Goal: Task Accomplishment & Management: Manage account settings

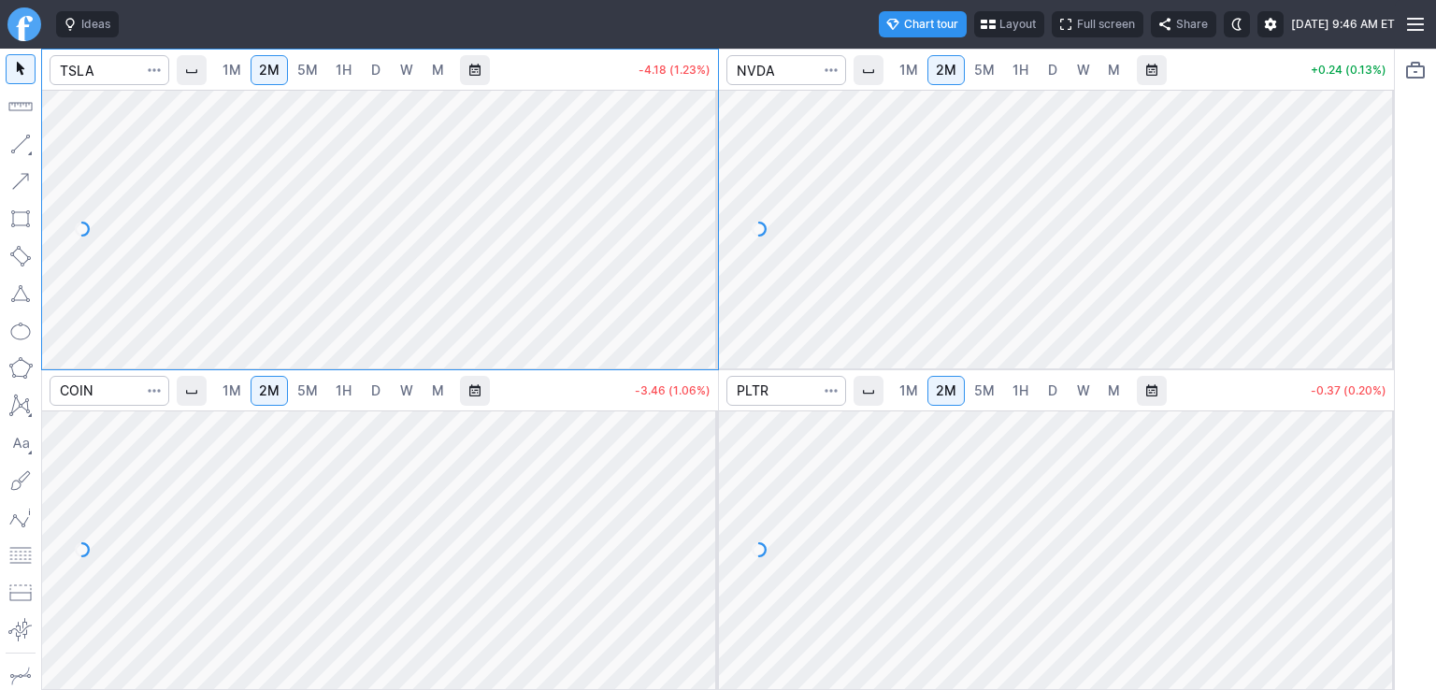
drag, startPoint x: 716, startPoint y: 162, endPoint x: 702, endPoint y: 217, distance: 56.9
click at [717, 175] on div at bounding box center [698, 224] width 39 height 232
drag, startPoint x: 703, startPoint y: 460, endPoint x: 698, endPoint y: 537, distance: 76.8
click at [698, 537] on div at bounding box center [698, 545] width 39 height 232
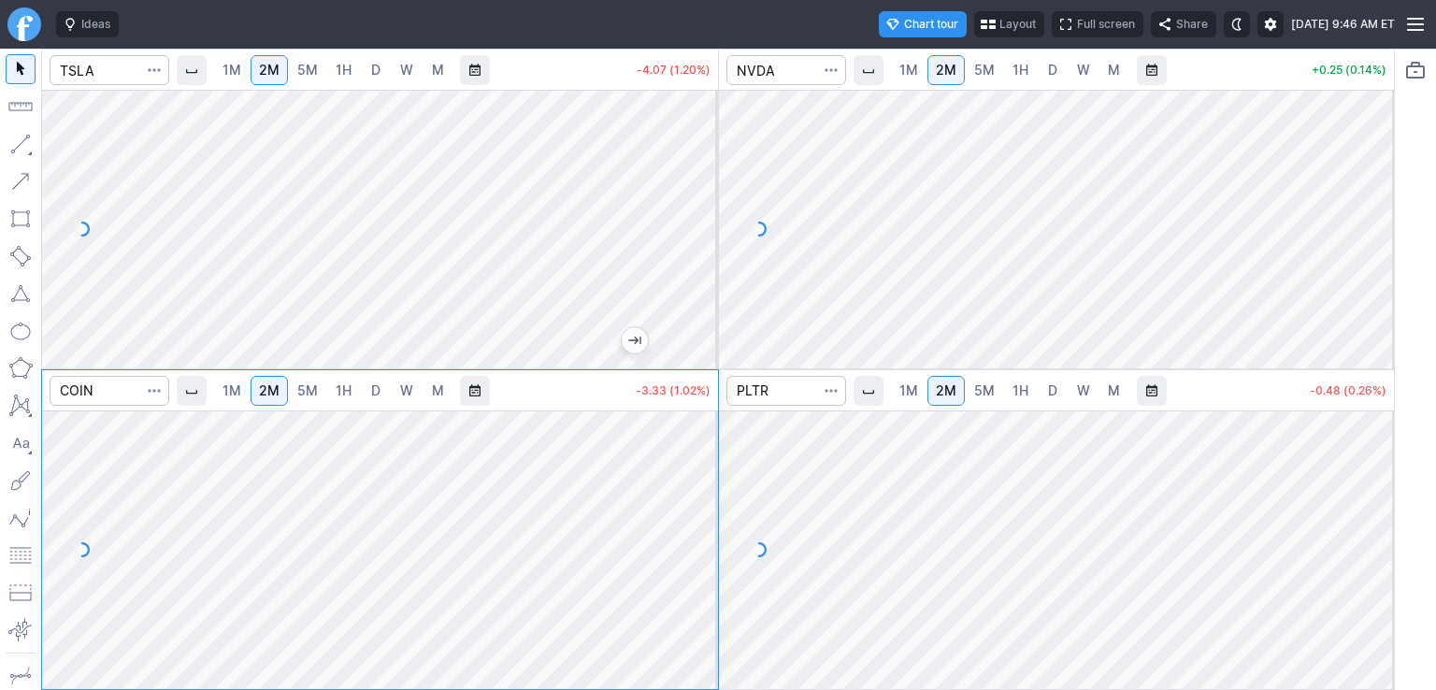
drag, startPoint x: 1373, startPoint y: 145, endPoint x: 1375, endPoint y: 200, distance: 55.2
click at [1375, 200] on div at bounding box center [1373, 224] width 39 height 232
click at [110, 61] on input "Search" at bounding box center [110, 70] width 120 height 30
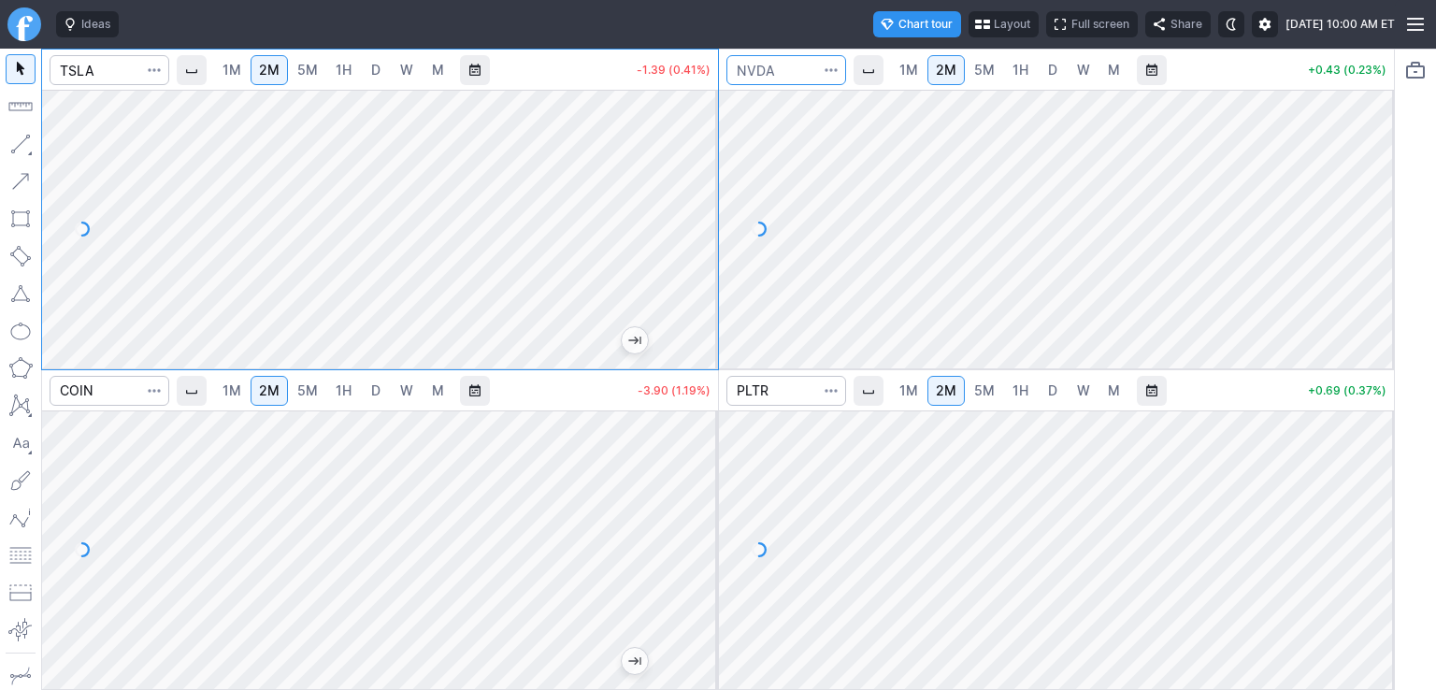
click at [770, 70] on input "Search" at bounding box center [786, 70] width 120 height 30
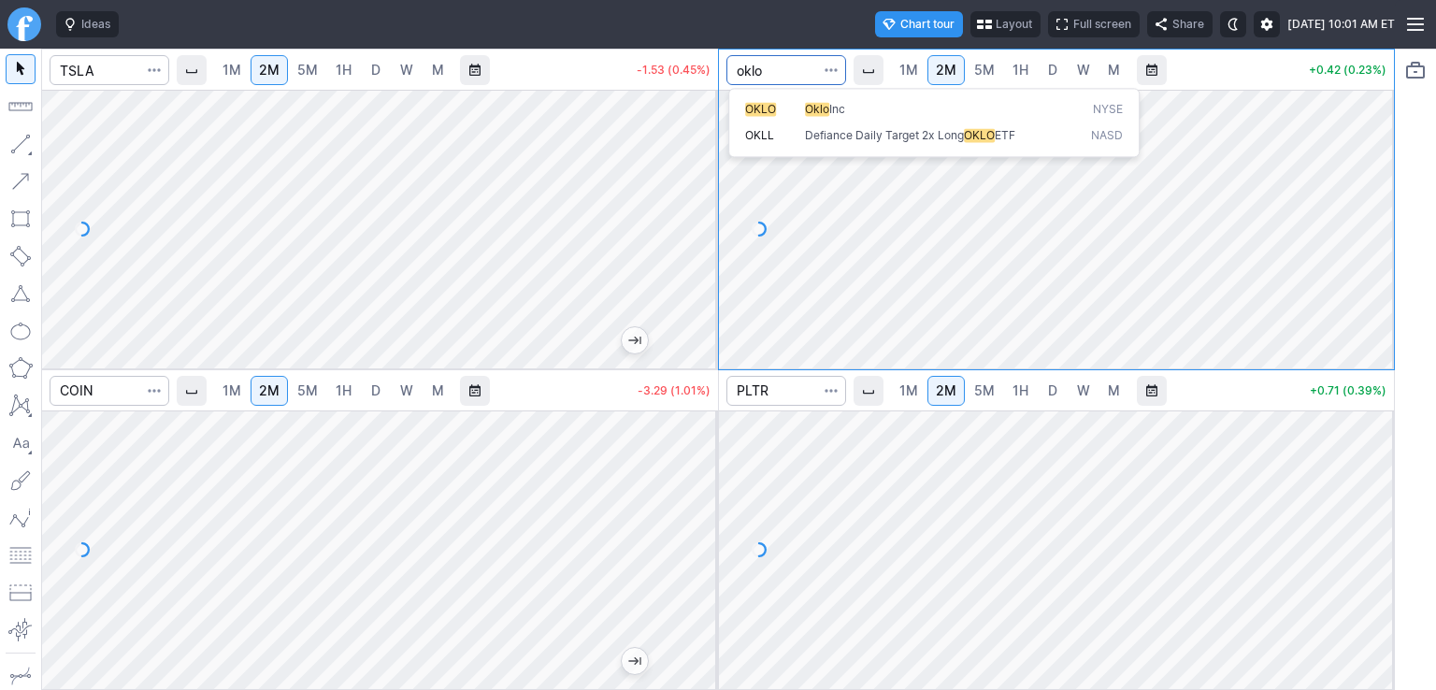
type input "oklo"
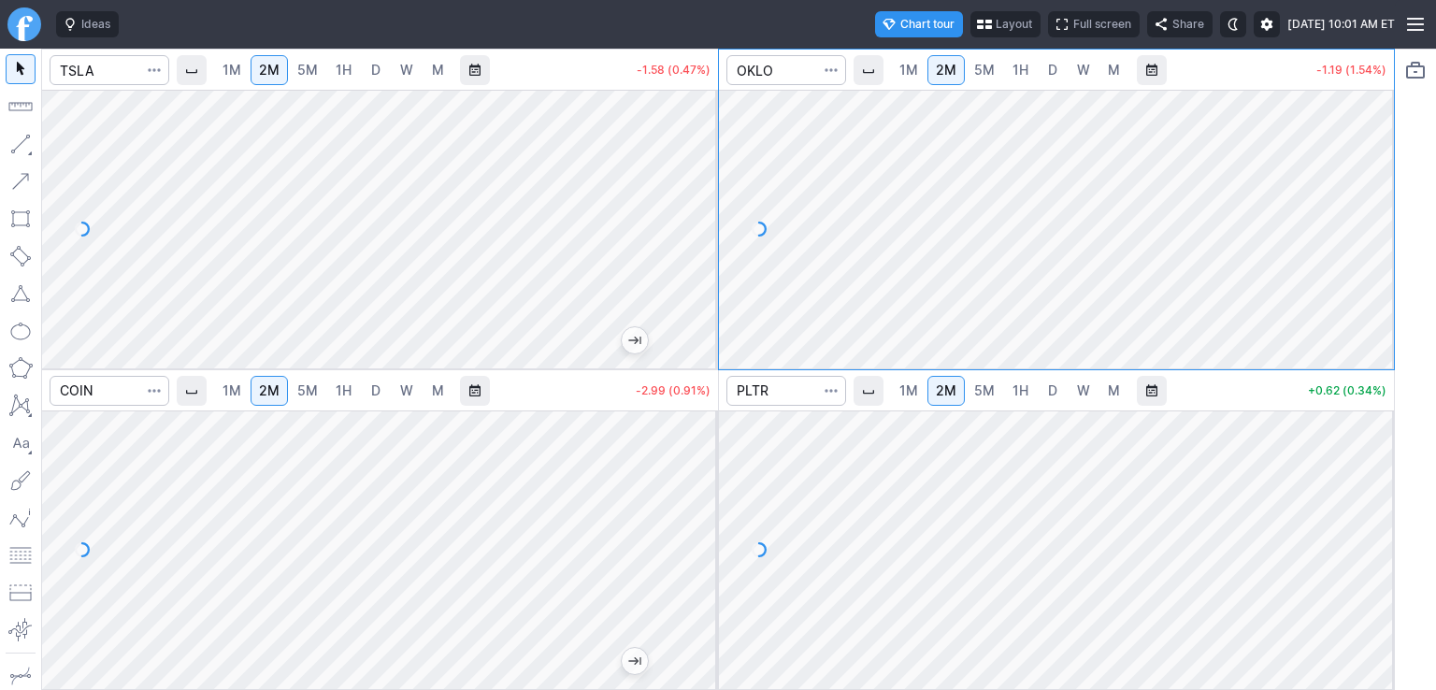
click at [1049, 76] on span "D" at bounding box center [1052, 70] width 9 height 16
click at [793, 65] on input "Search" at bounding box center [786, 70] width 120 height 30
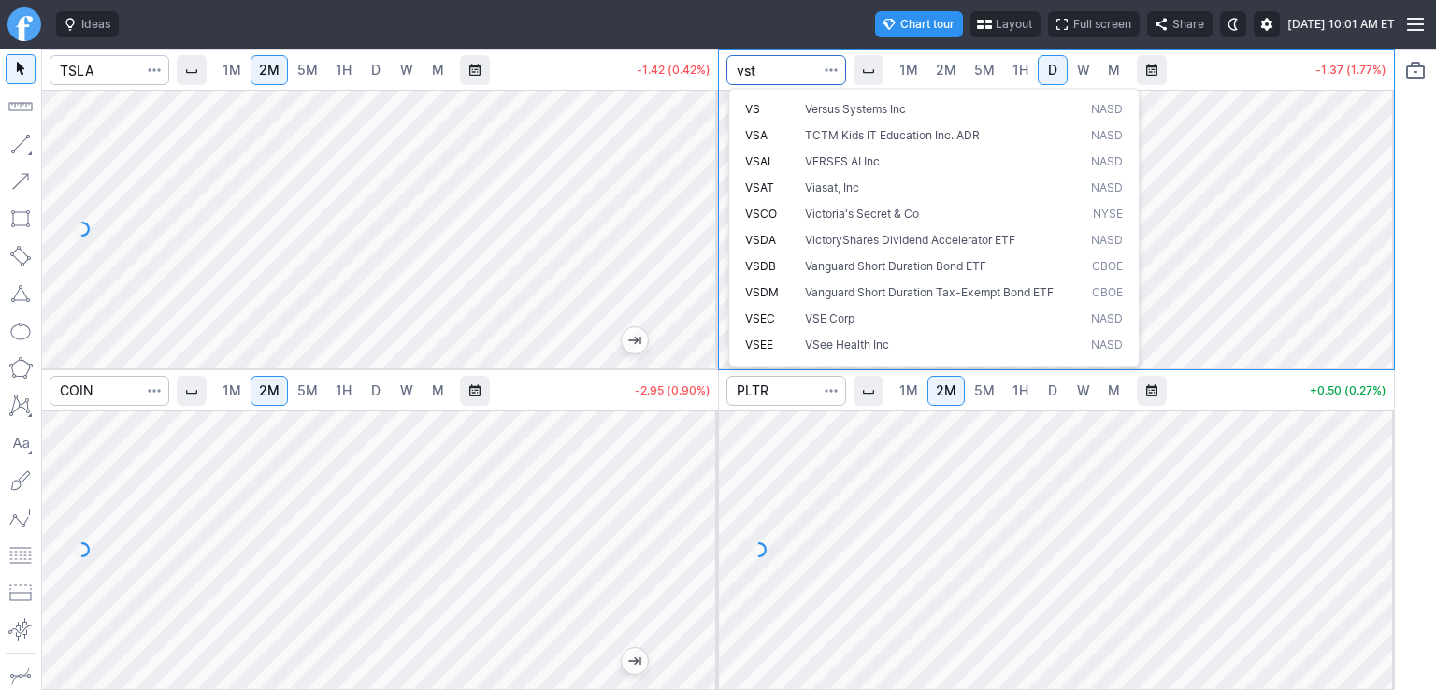
type input "vst"
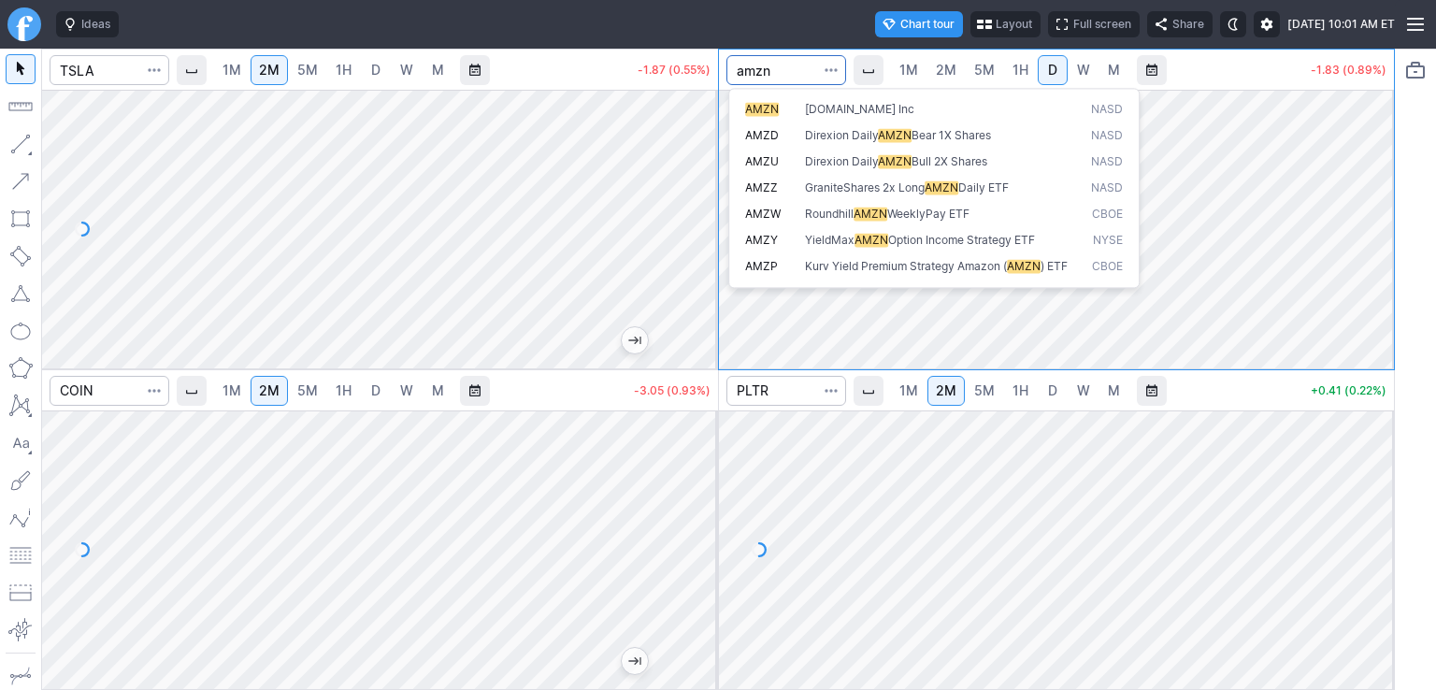
type input "amzn"
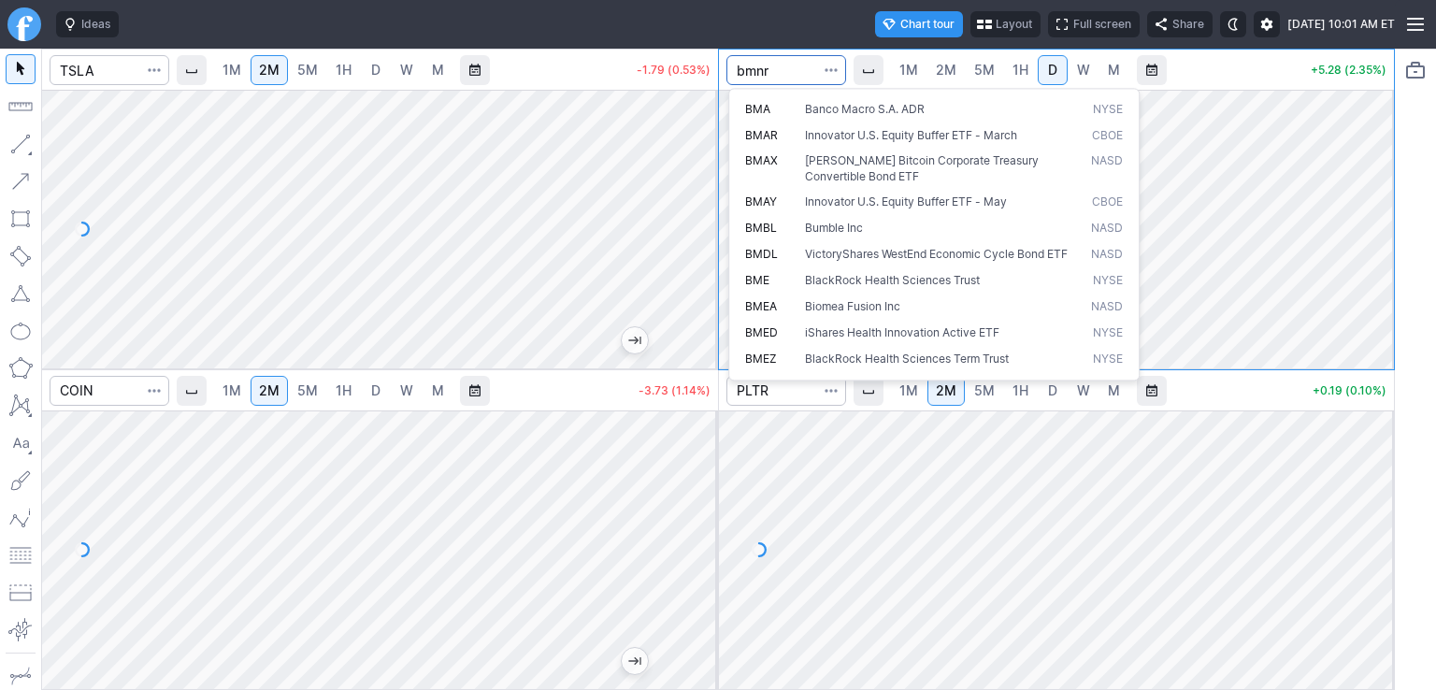
type input "bmnr"
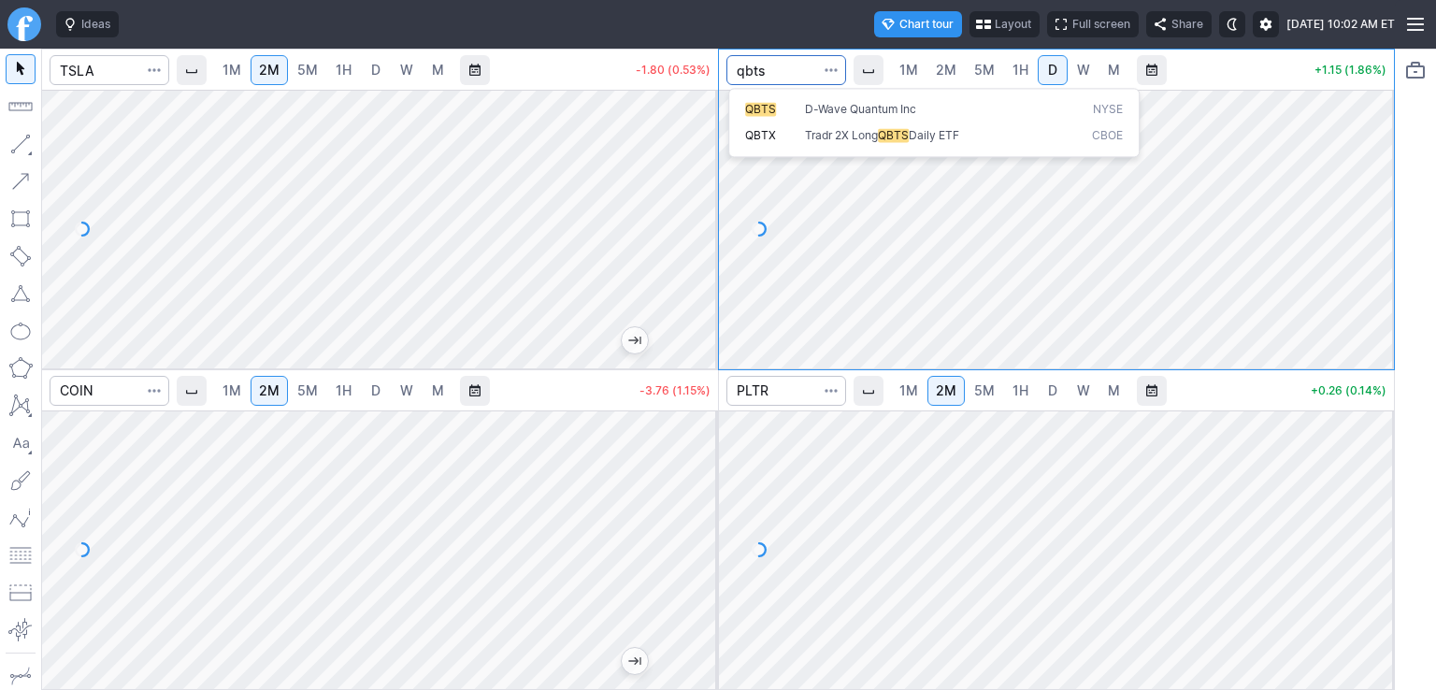
type input "qbts"
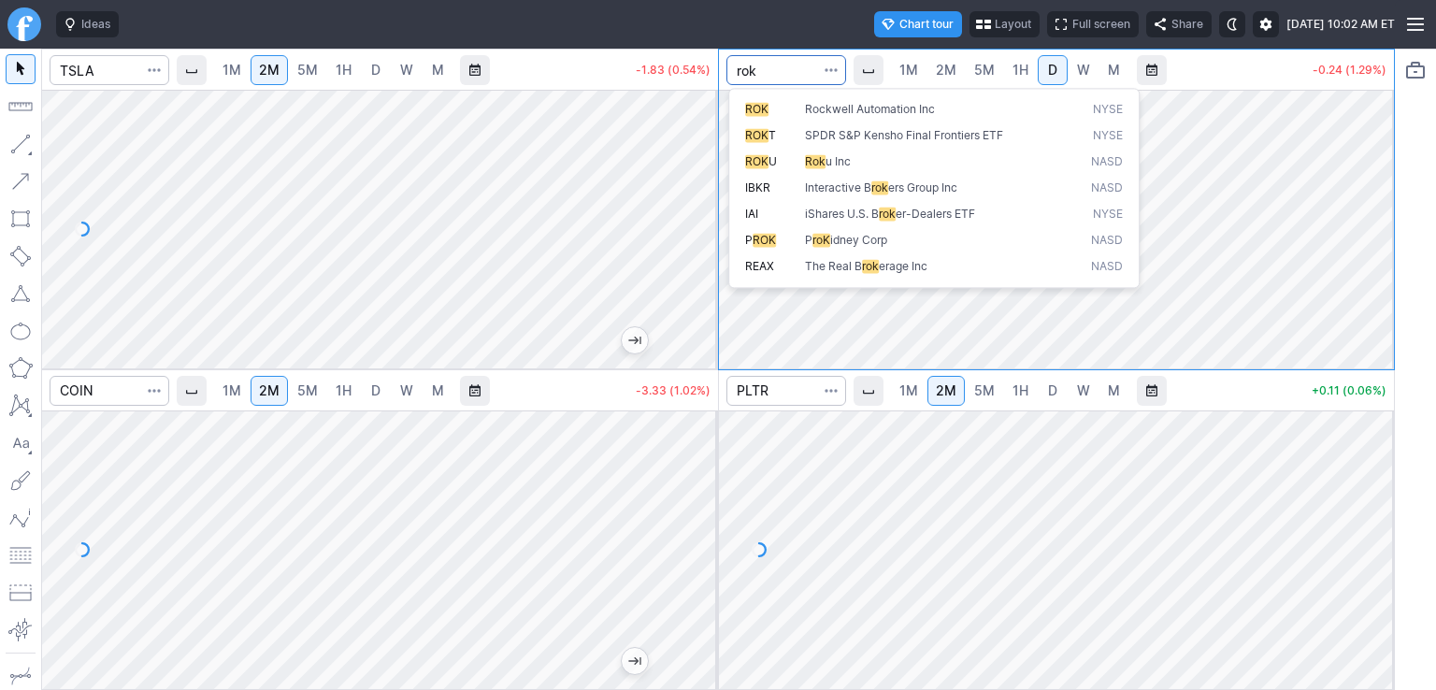
type input "rok"
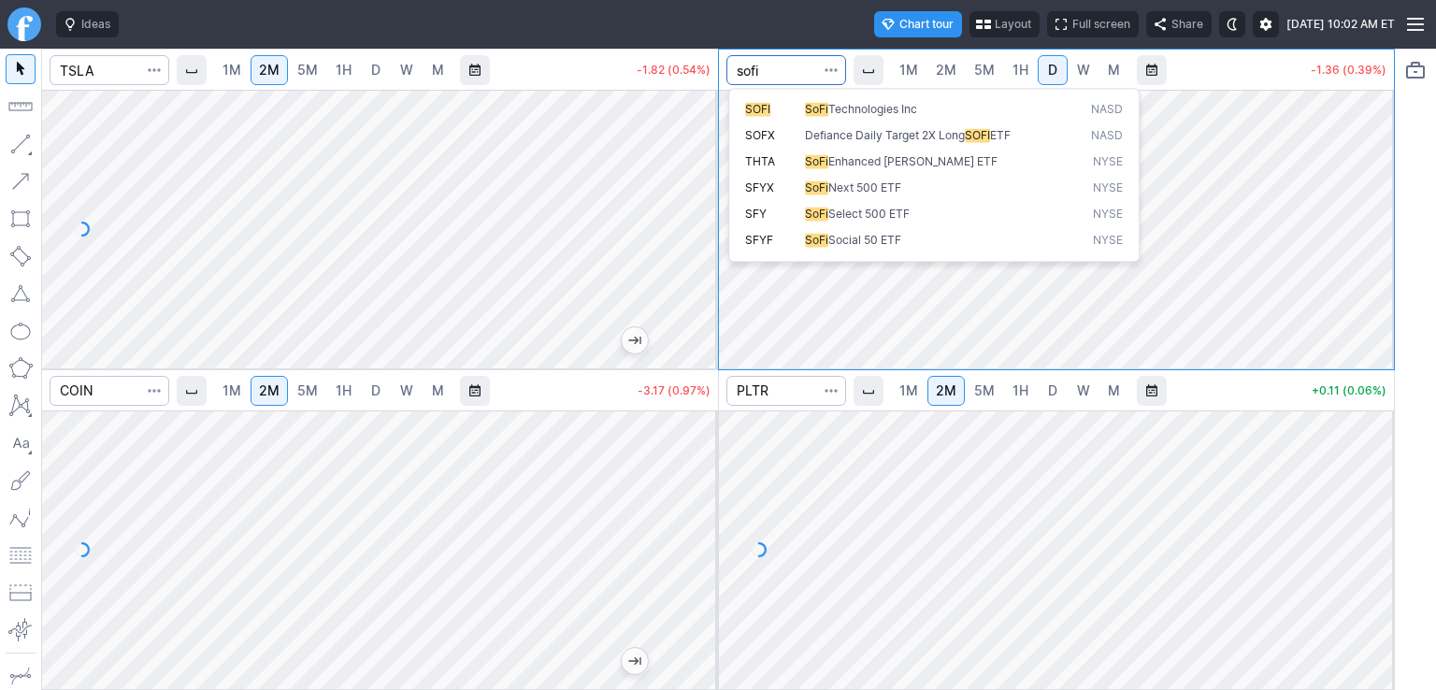
type input "sofi"
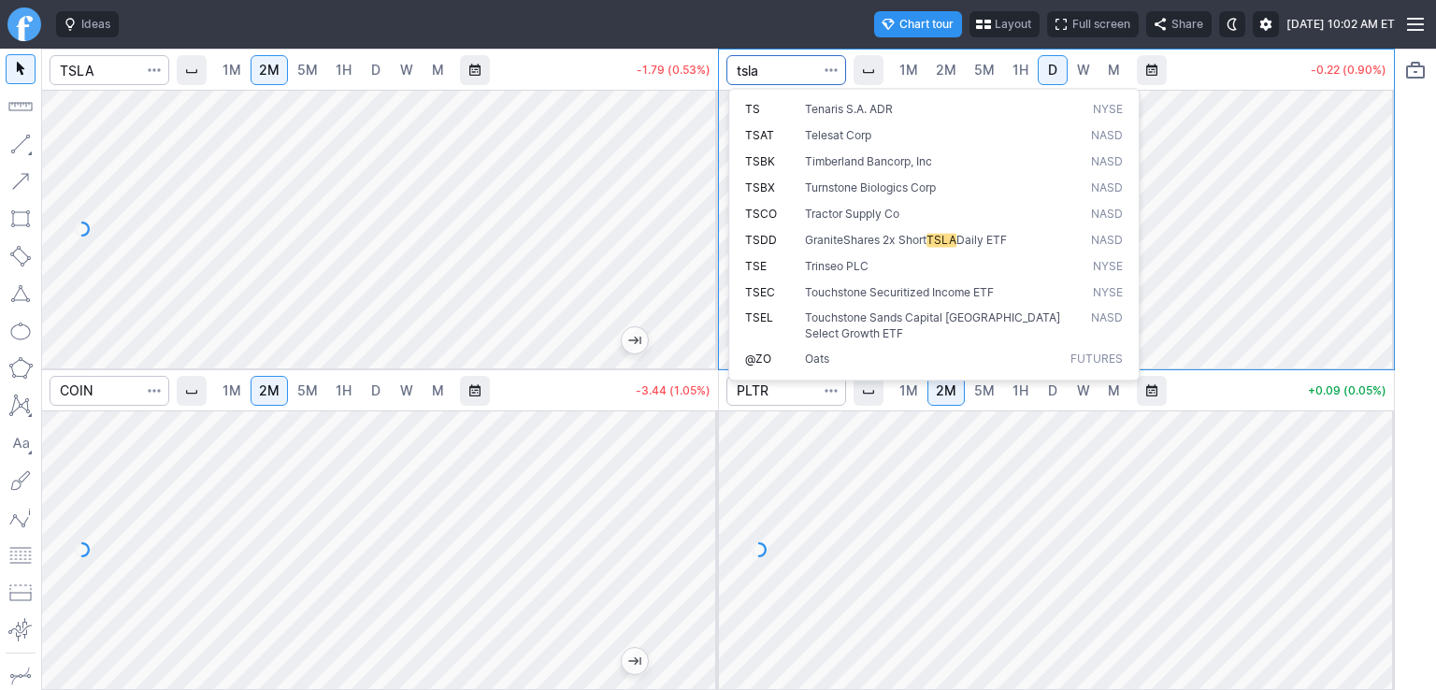
type input "tsla"
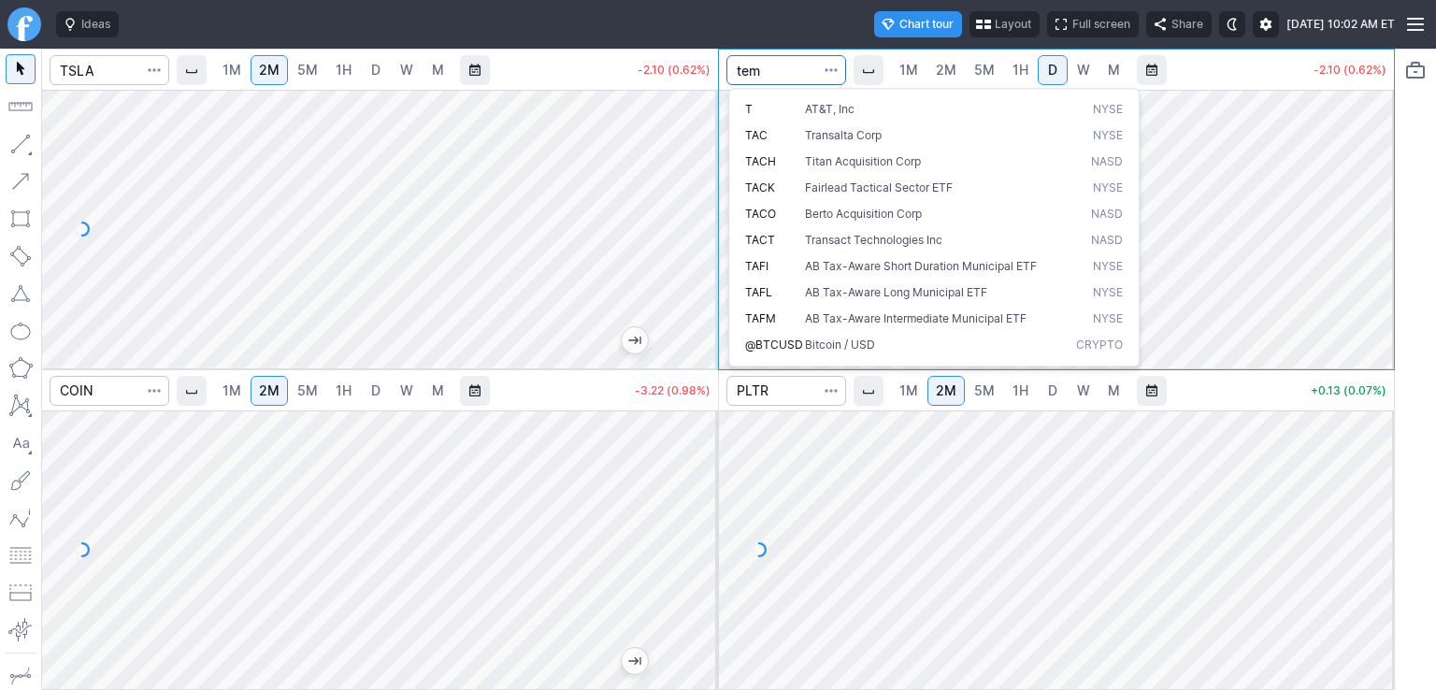
type input "tem"
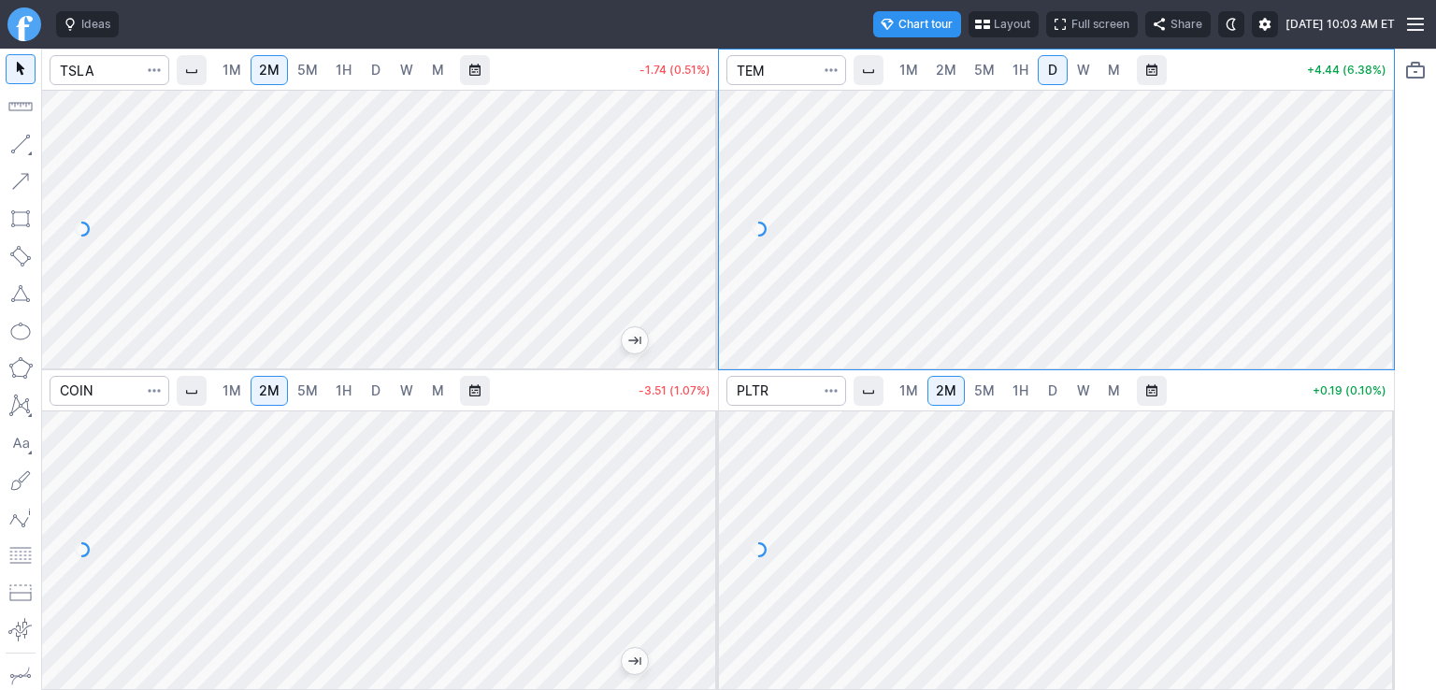
drag, startPoint x: 1361, startPoint y: 122, endPoint x: 1372, endPoint y: 175, distance: 54.4
click at [1372, 175] on div at bounding box center [1373, 224] width 39 height 232
drag, startPoint x: 1383, startPoint y: 129, endPoint x: 1383, endPoint y: 167, distance: 38.3
click at [1383, 167] on div at bounding box center [1373, 224] width 39 height 232
click at [1080, 66] on span "W" at bounding box center [1083, 70] width 13 height 16
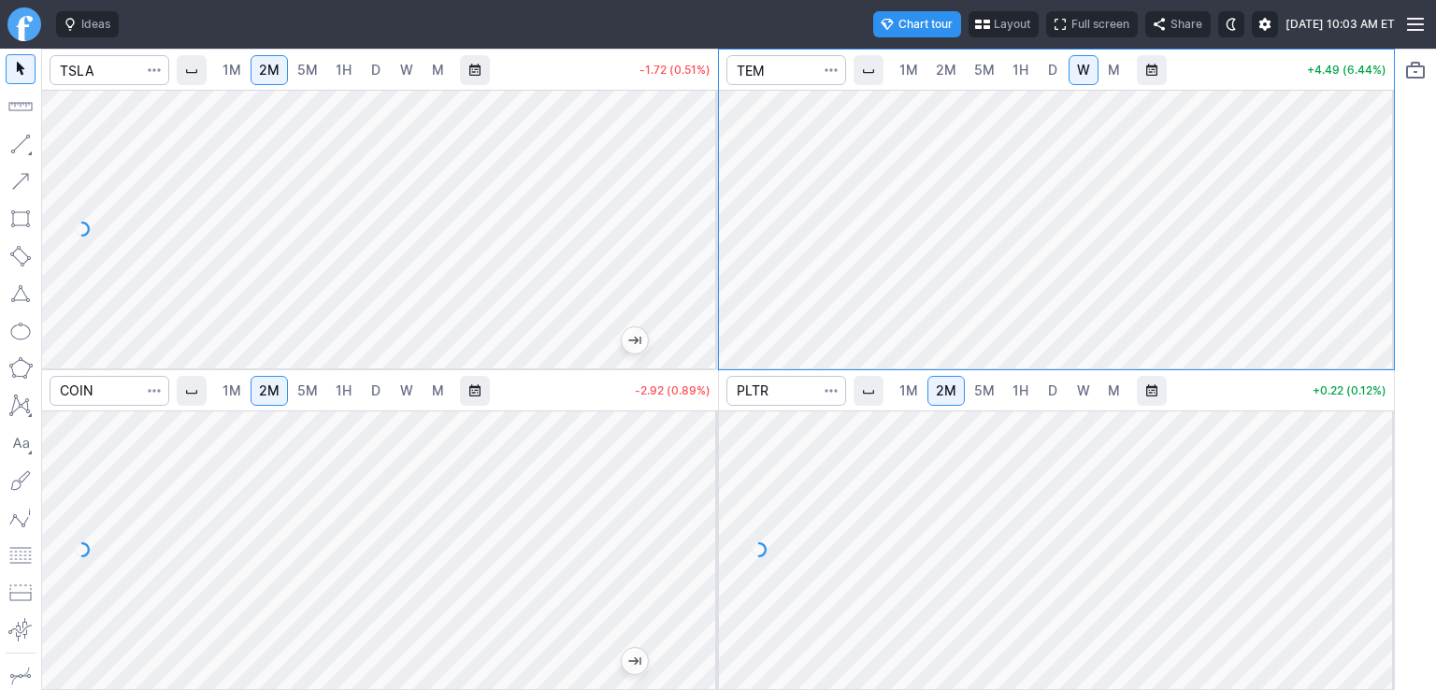
click at [1115, 72] on span "M" at bounding box center [1114, 70] width 12 height 16
click at [1056, 76] on span "D" at bounding box center [1052, 70] width 13 height 19
drag, startPoint x: 1362, startPoint y: 124, endPoint x: 1373, endPoint y: 189, distance: 65.5
click at [1373, 189] on div at bounding box center [1373, 224] width 39 height 232
drag, startPoint x: 1371, startPoint y: 206, endPoint x: 1368, endPoint y: 240, distance: 34.7
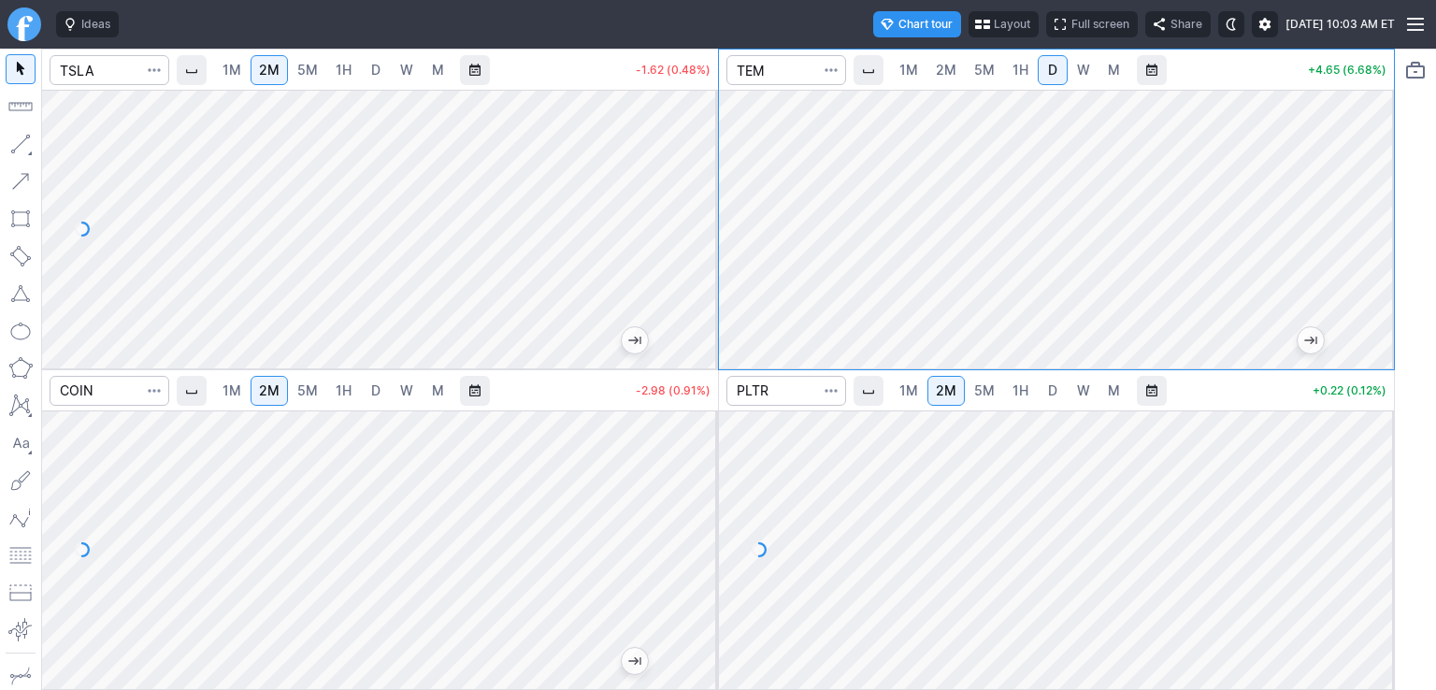
click at [1368, 240] on div at bounding box center [1373, 224] width 39 height 232
drag, startPoint x: 1369, startPoint y: 236, endPoint x: 1369, endPoint y: 170, distance: 66.4
click at [1369, 170] on div at bounding box center [1373, 224] width 39 height 232
click at [802, 76] on input "Search" at bounding box center [786, 70] width 120 height 30
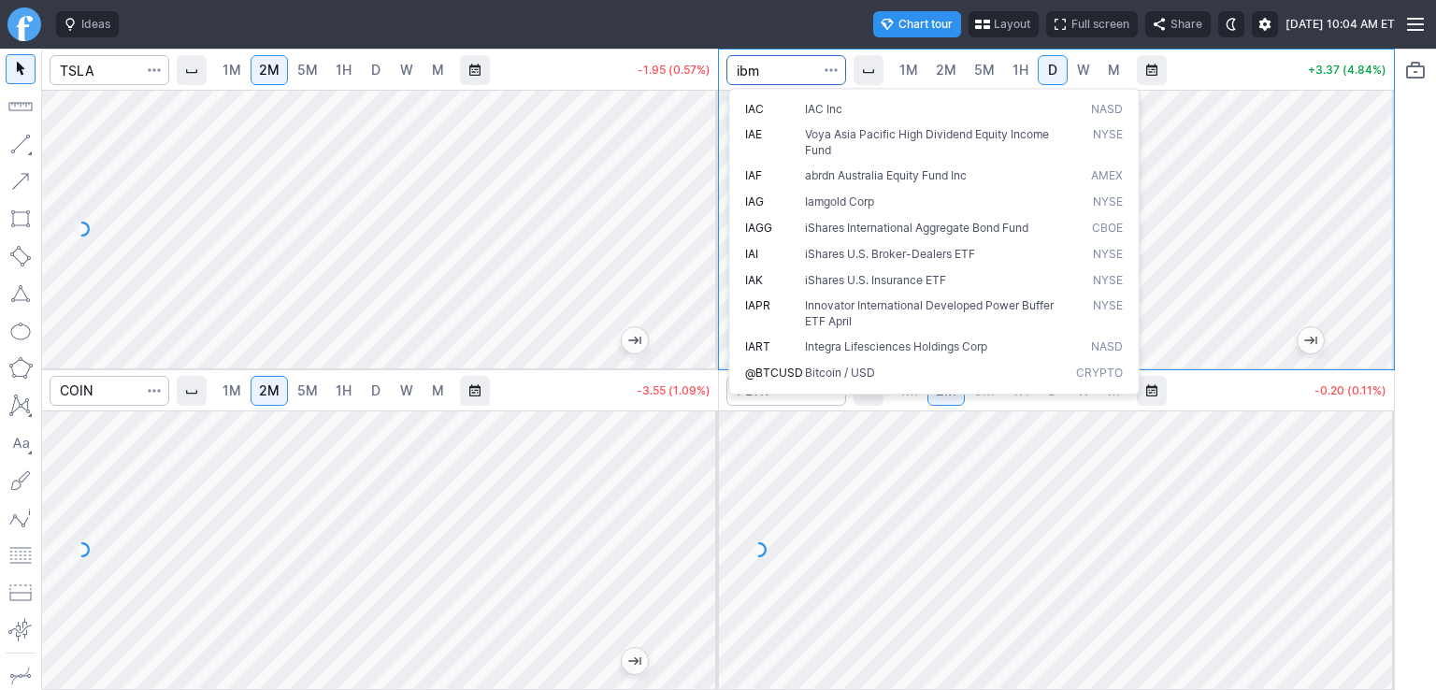
type input "ibm"
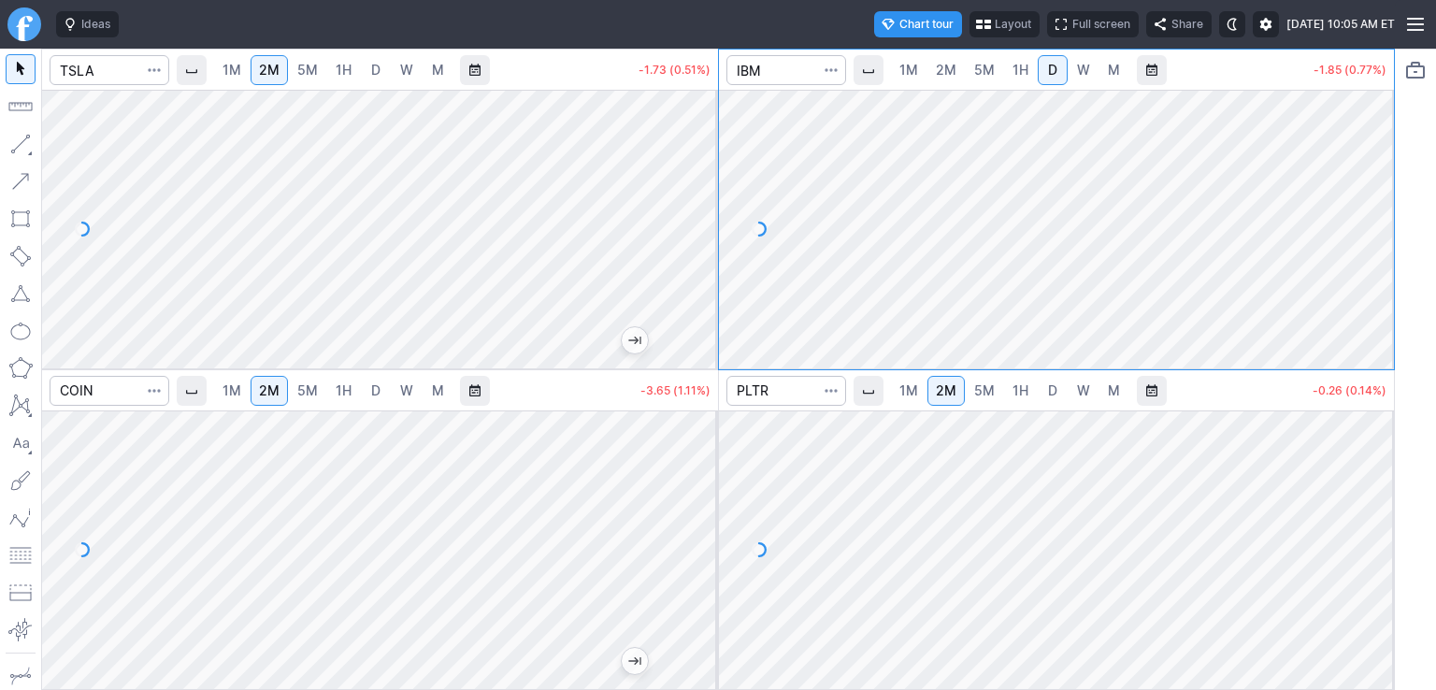
click at [1121, 79] on link "M" at bounding box center [1114, 70] width 30 height 30
drag, startPoint x: 1364, startPoint y: 138, endPoint x: 1365, endPoint y: 168, distance: 29.9
click at [1365, 168] on div at bounding box center [1373, 224] width 39 height 232
click at [1080, 78] on span "W" at bounding box center [1083, 70] width 13 height 19
drag, startPoint x: 1370, startPoint y: 167, endPoint x: 1369, endPoint y: 179, distance: 11.3
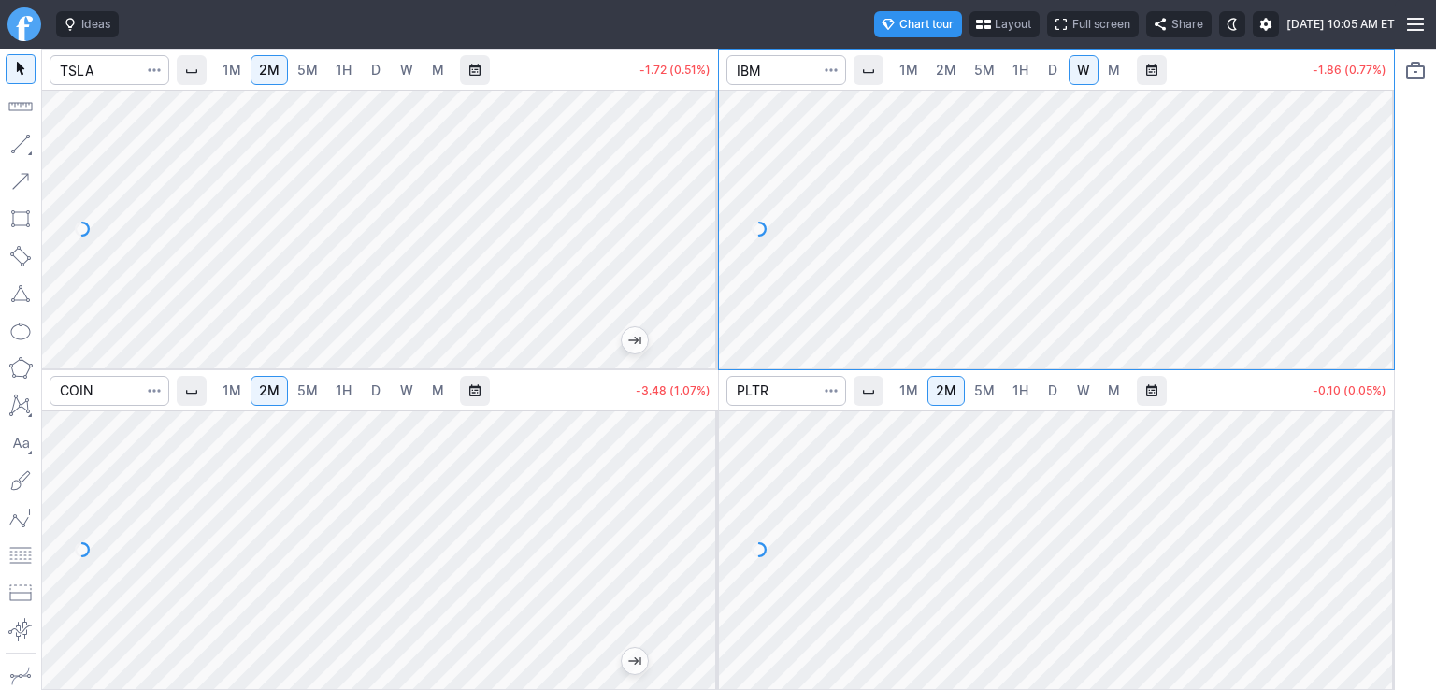
click at [1369, 179] on div at bounding box center [1373, 224] width 39 height 232
click at [793, 72] on input "Search" at bounding box center [786, 70] width 120 height 30
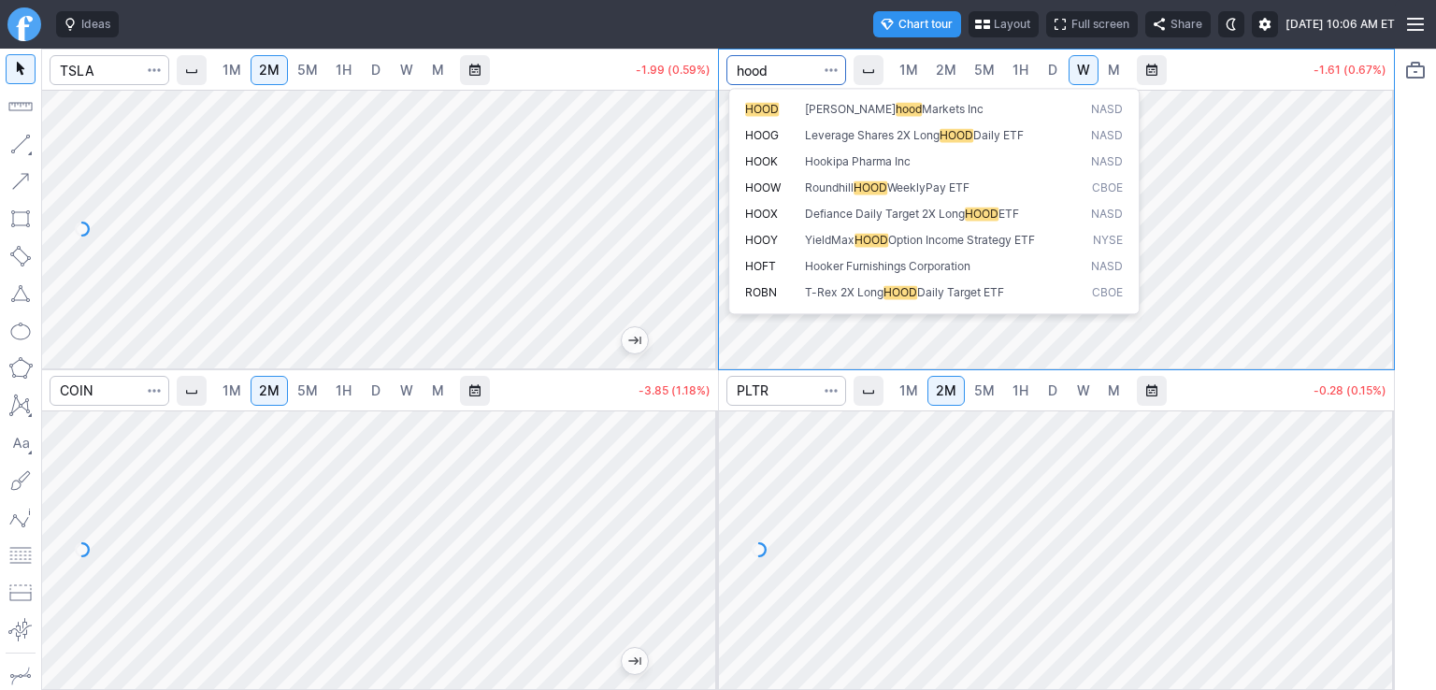
type input "hood"
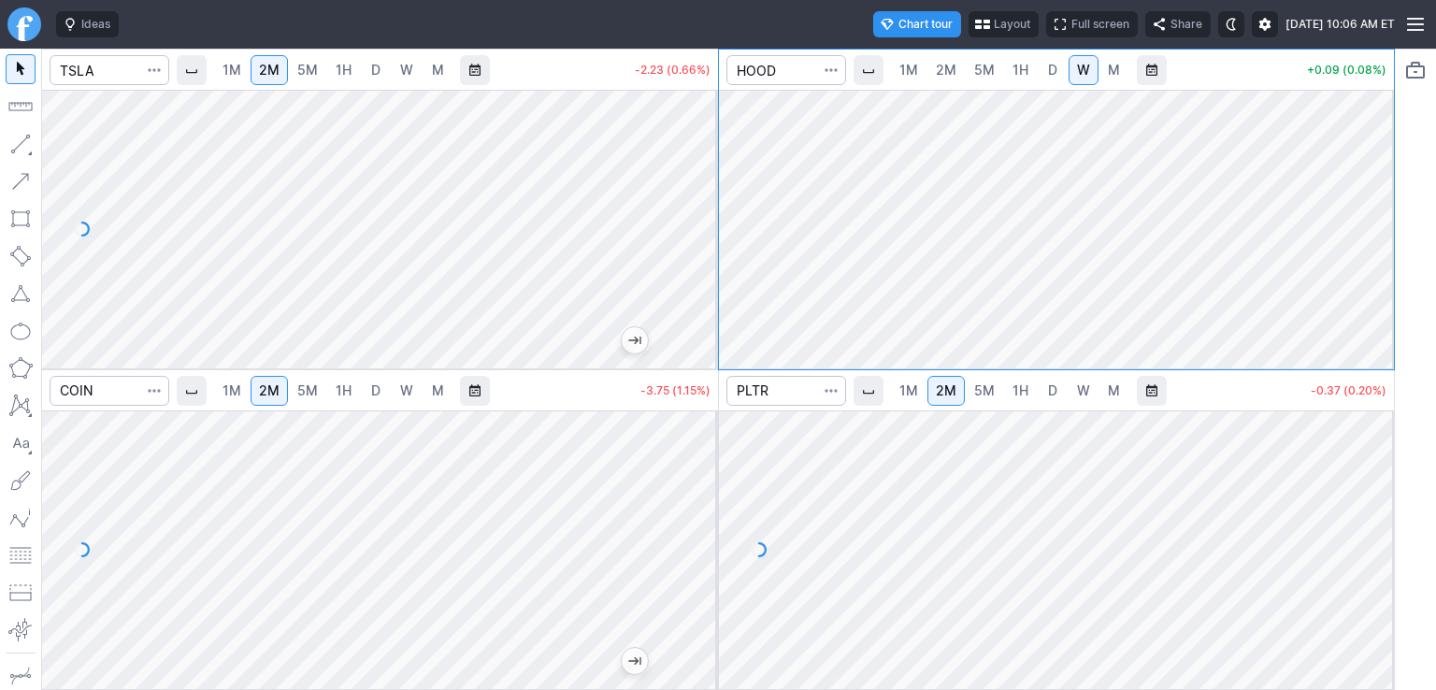
click at [1054, 73] on span "D" at bounding box center [1052, 70] width 9 height 16
click at [1119, 66] on link "M" at bounding box center [1114, 70] width 30 height 30
drag, startPoint x: 1372, startPoint y: 167, endPoint x: 1373, endPoint y: 218, distance: 50.5
click at [1373, 218] on div at bounding box center [1373, 224] width 39 height 232
drag, startPoint x: 1361, startPoint y: 223, endPoint x: 1361, endPoint y: 206, distance: 17.8
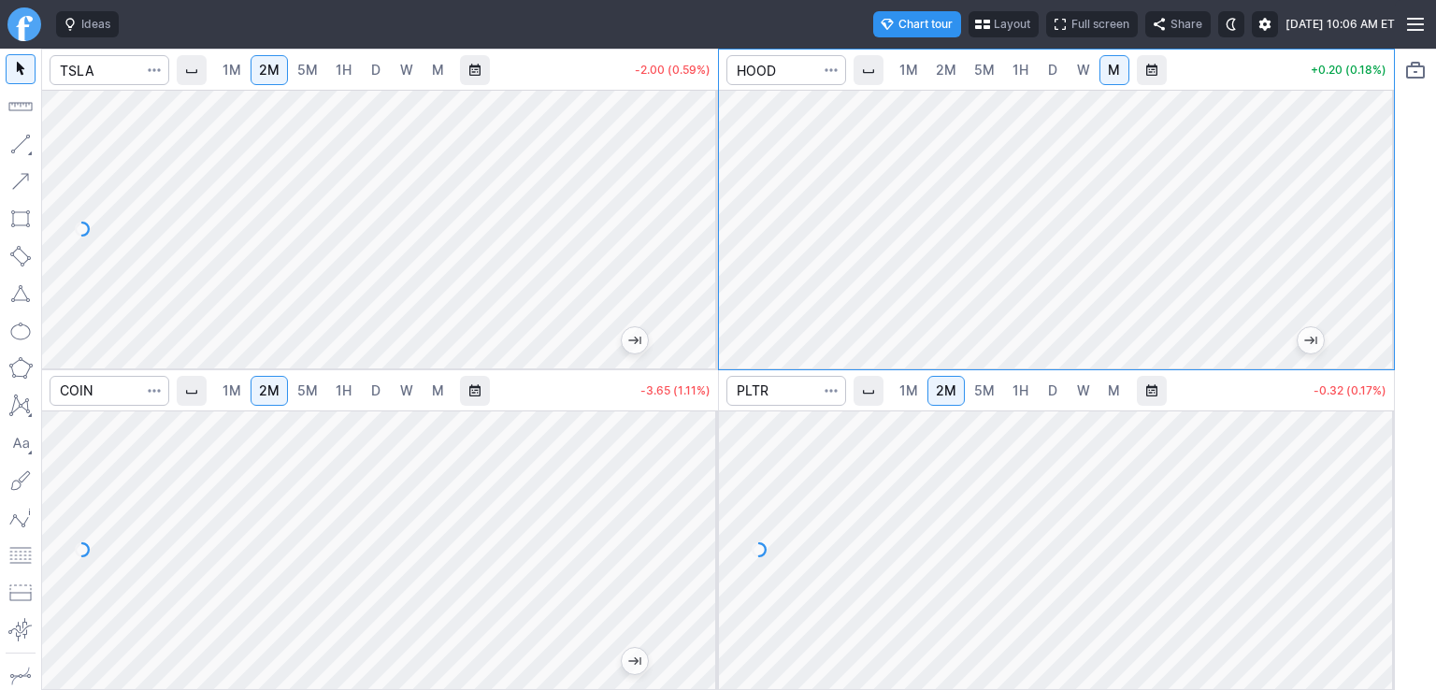
click at [1361, 206] on div at bounding box center [1373, 224] width 39 height 232
click at [1043, 66] on link "D" at bounding box center [1052, 70] width 30 height 30
click at [793, 72] on input "Search" at bounding box center [786, 70] width 120 height 30
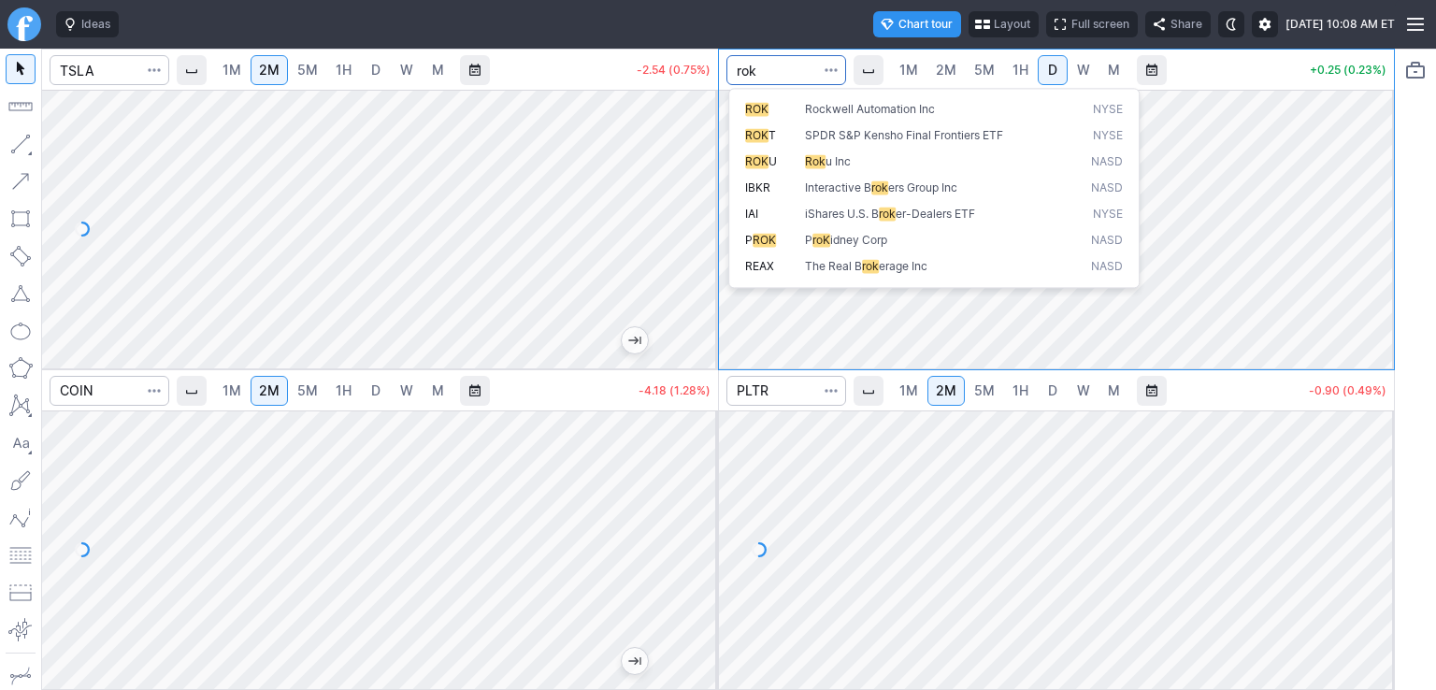
type input "rok"
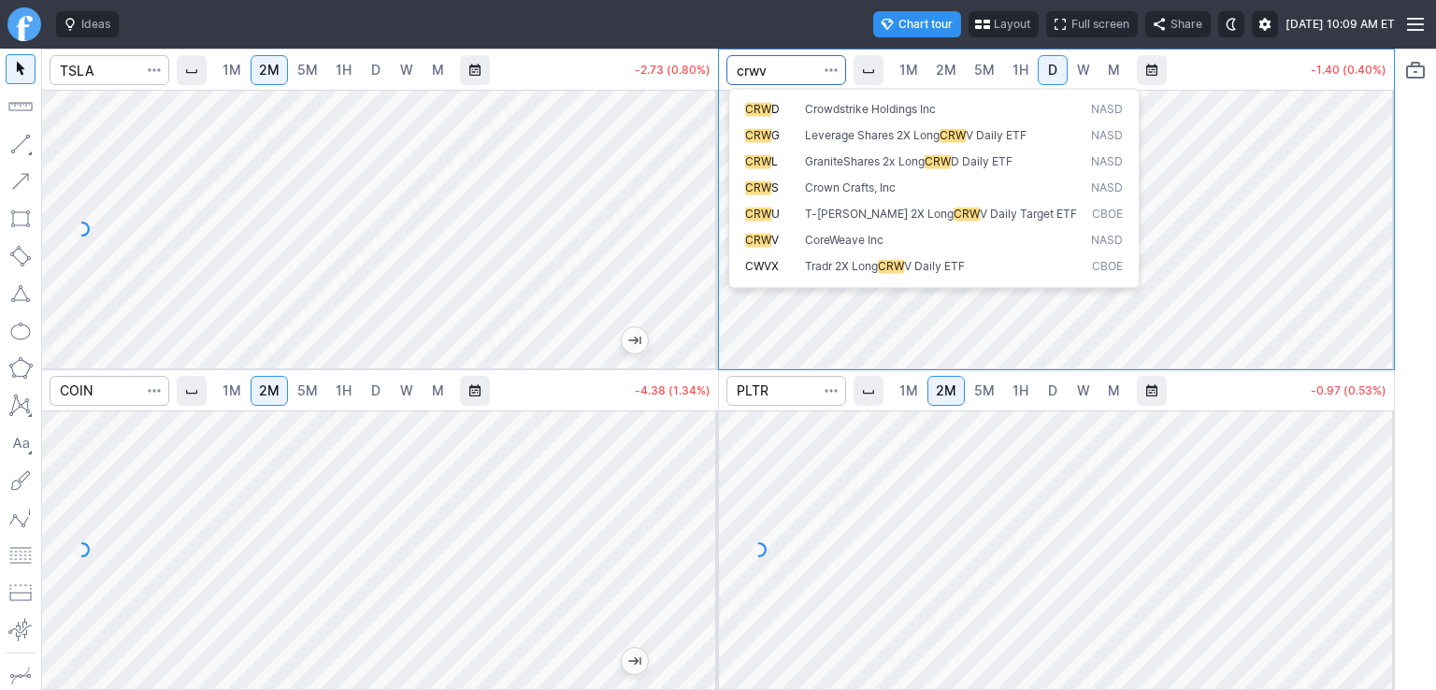
type input "crwv"
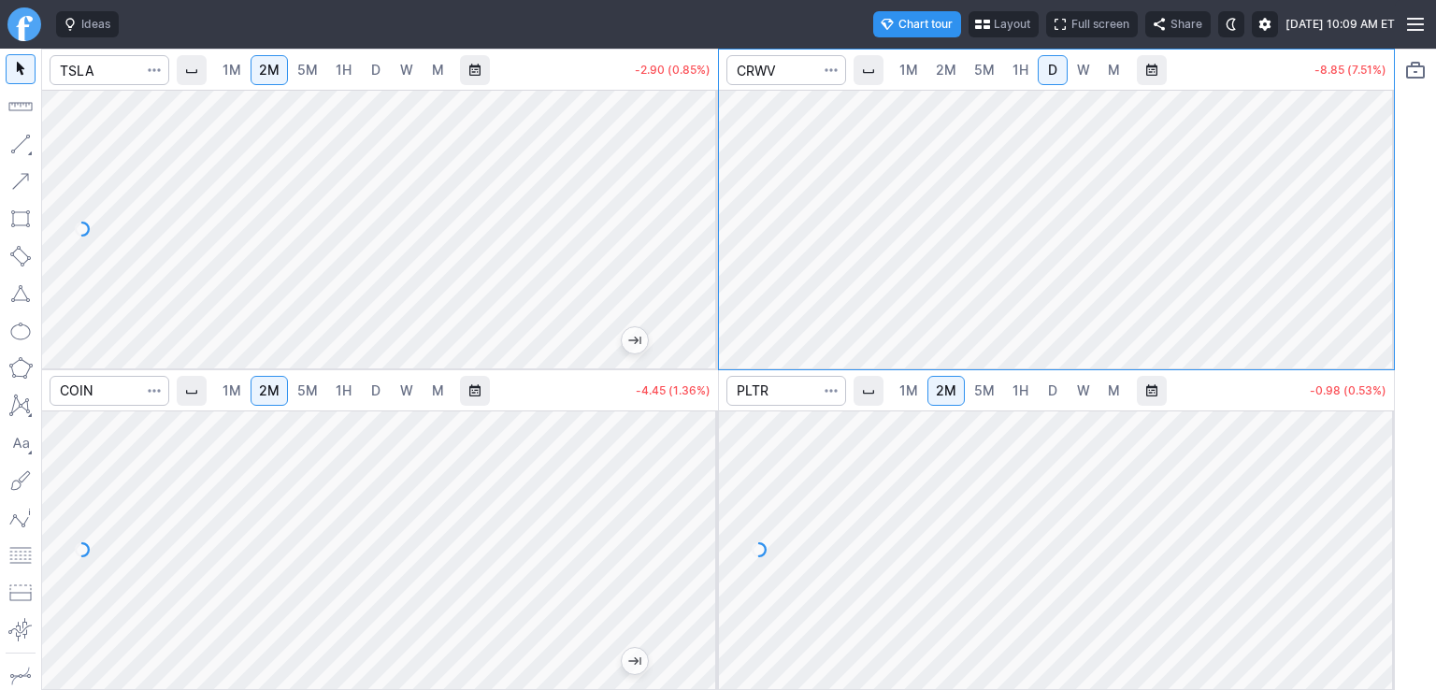
drag, startPoint x: 1372, startPoint y: 148, endPoint x: 1365, endPoint y: 186, distance: 39.0
click at [1365, 186] on div at bounding box center [1373, 224] width 39 height 232
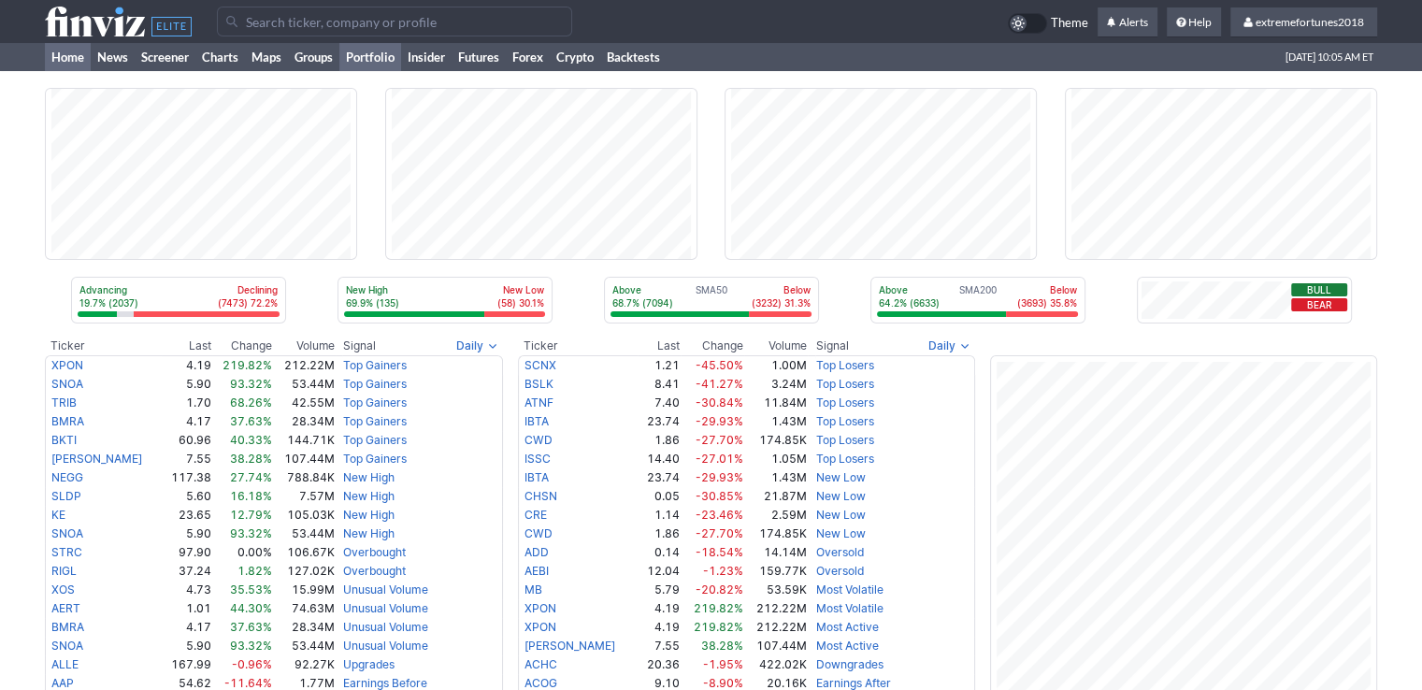
click at [366, 64] on link "Portfolio" at bounding box center [370, 57] width 62 height 28
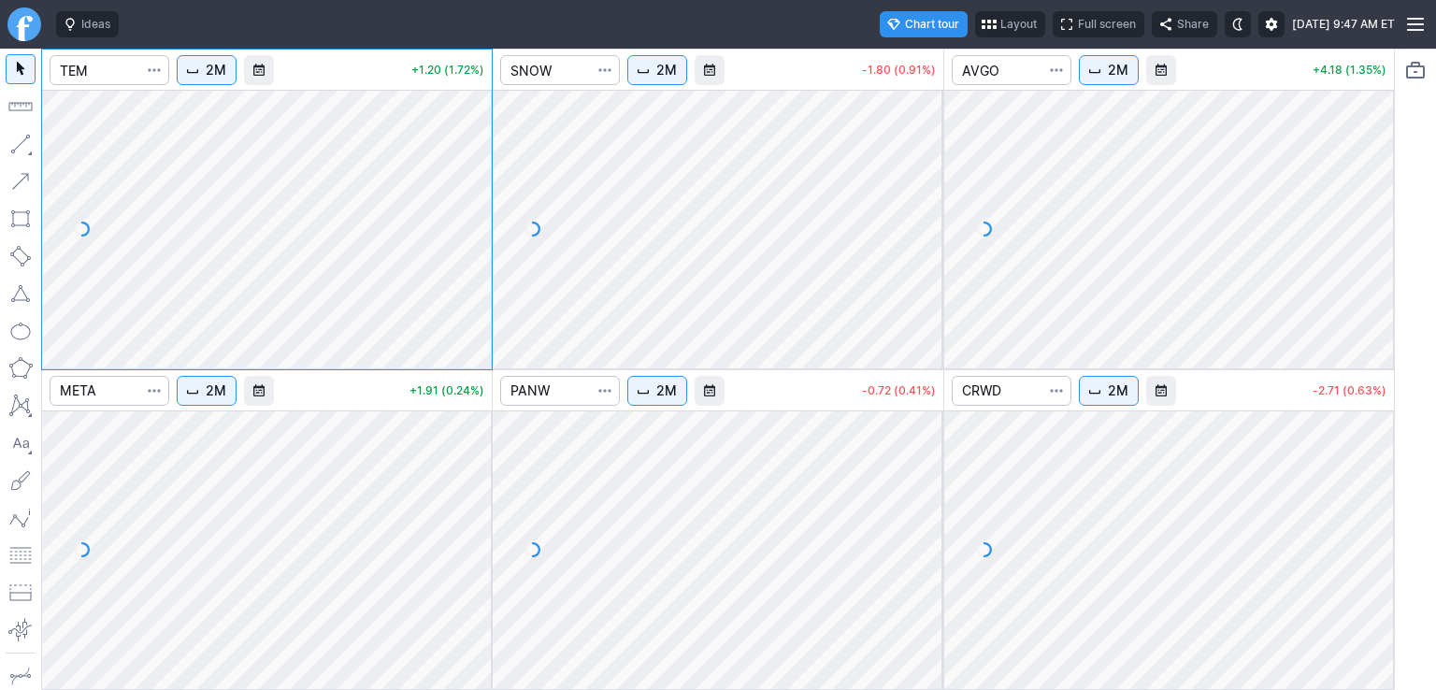
drag, startPoint x: 474, startPoint y: 179, endPoint x: 479, endPoint y: 248, distance: 68.5
click at [479, 248] on div at bounding box center [471, 224] width 39 height 232
drag, startPoint x: 913, startPoint y: 115, endPoint x: 916, endPoint y: 244, distance: 129.0
click at [916, 244] on div at bounding box center [923, 224] width 39 height 232
drag, startPoint x: 1371, startPoint y: 188, endPoint x: 1432, endPoint y: 232, distance: 75.0
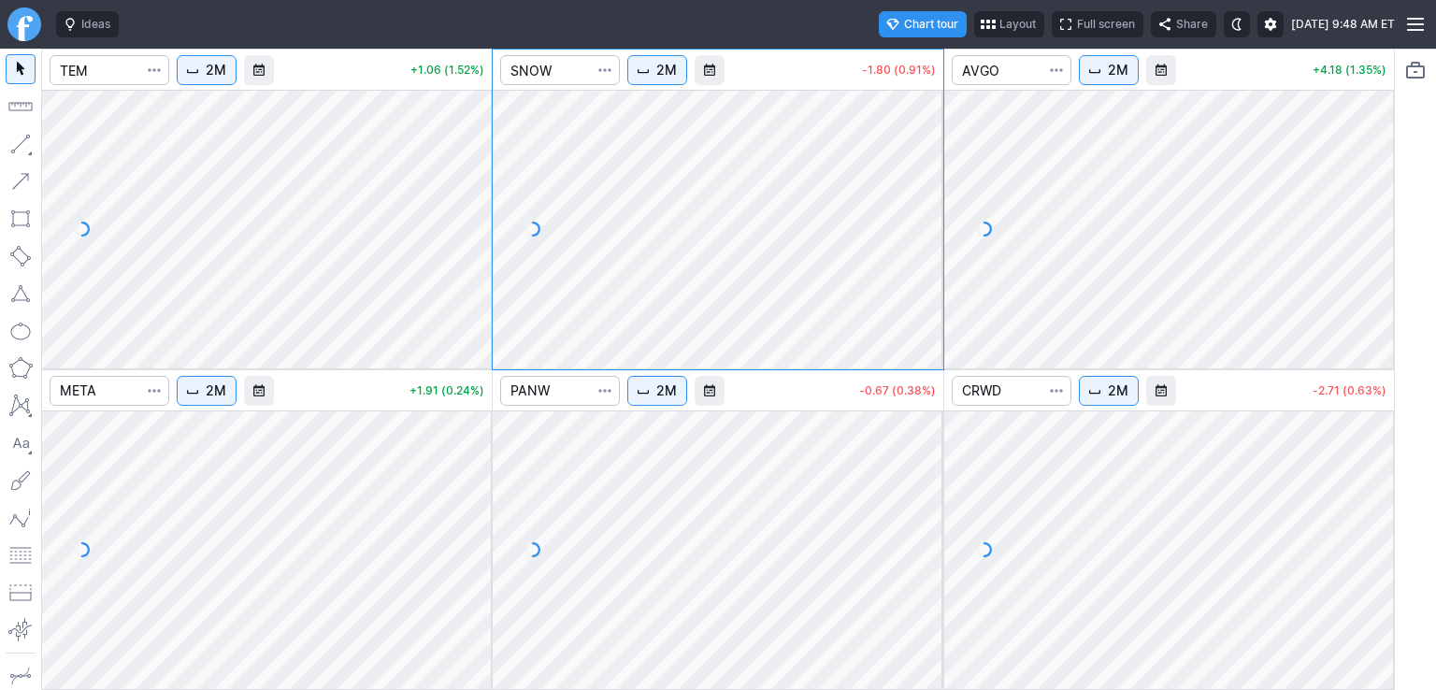
click at [1374, 251] on div at bounding box center [1373, 224] width 39 height 232
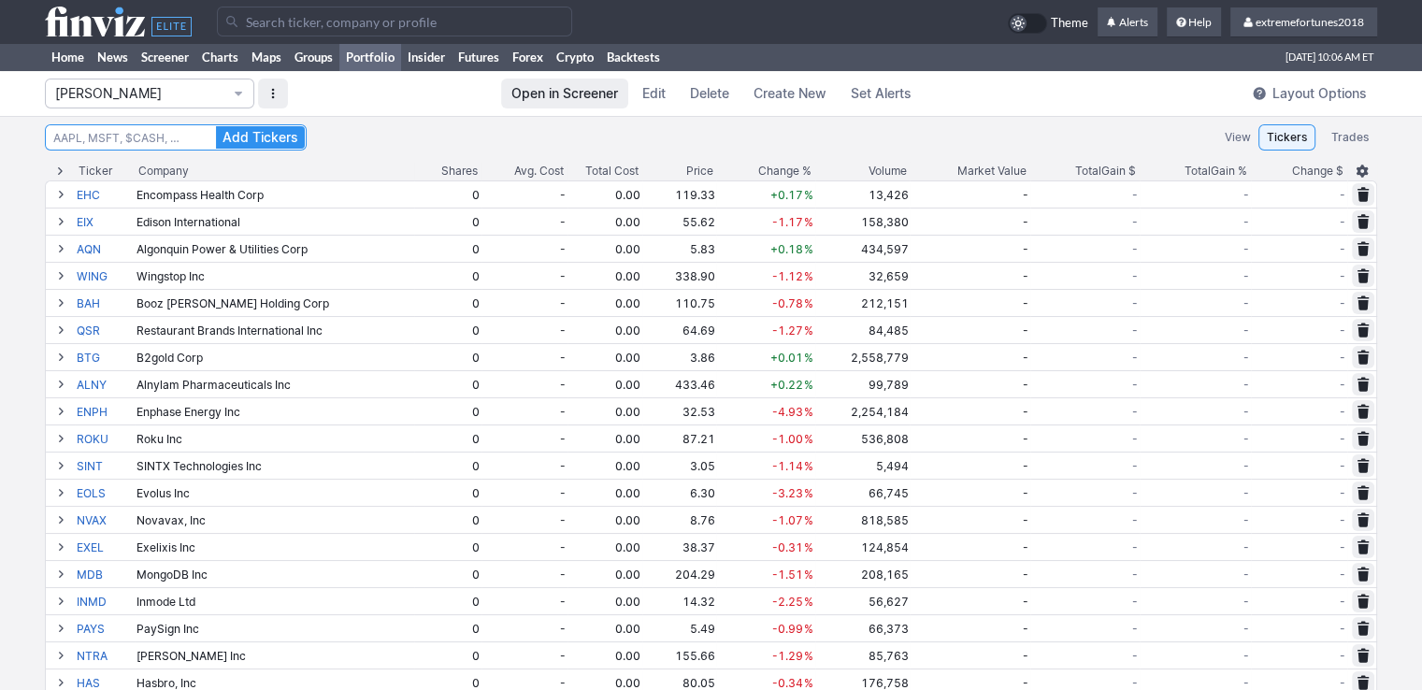
click at [134, 141] on input at bounding box center [176, 137] width 262 height 26
type input "ibm"
click at [216, 126] on button "Add Tickers" at bounding box center [260, 137] width 89 height 22
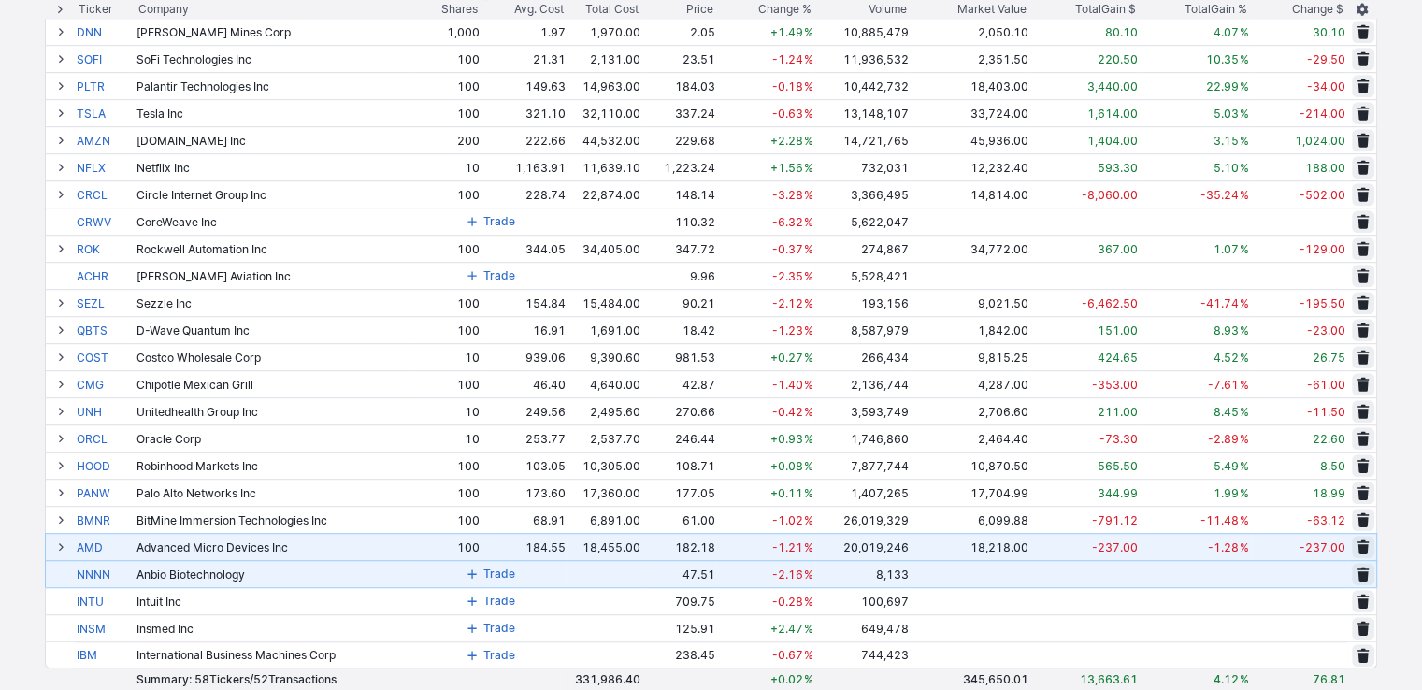
scroll to position [1122, 0]
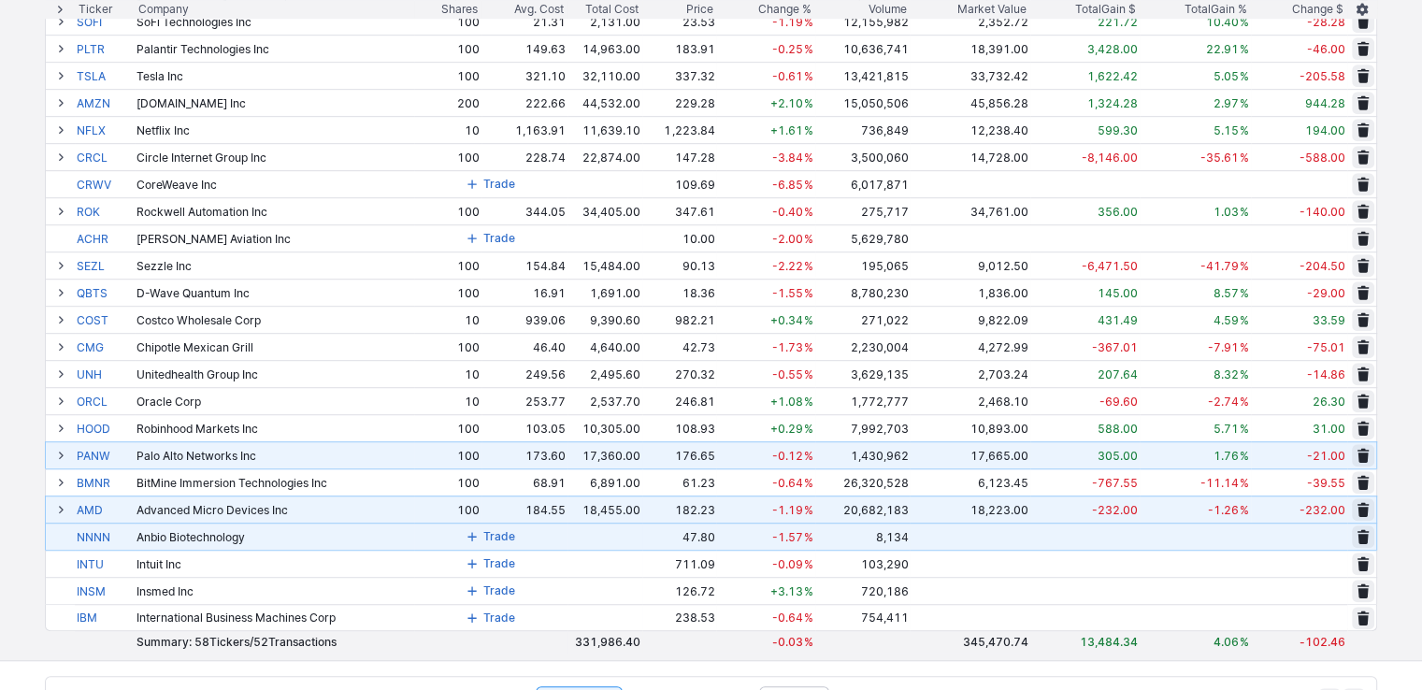
click at [58, 453] on span at bounding box center [60, 455] width 11 height 15
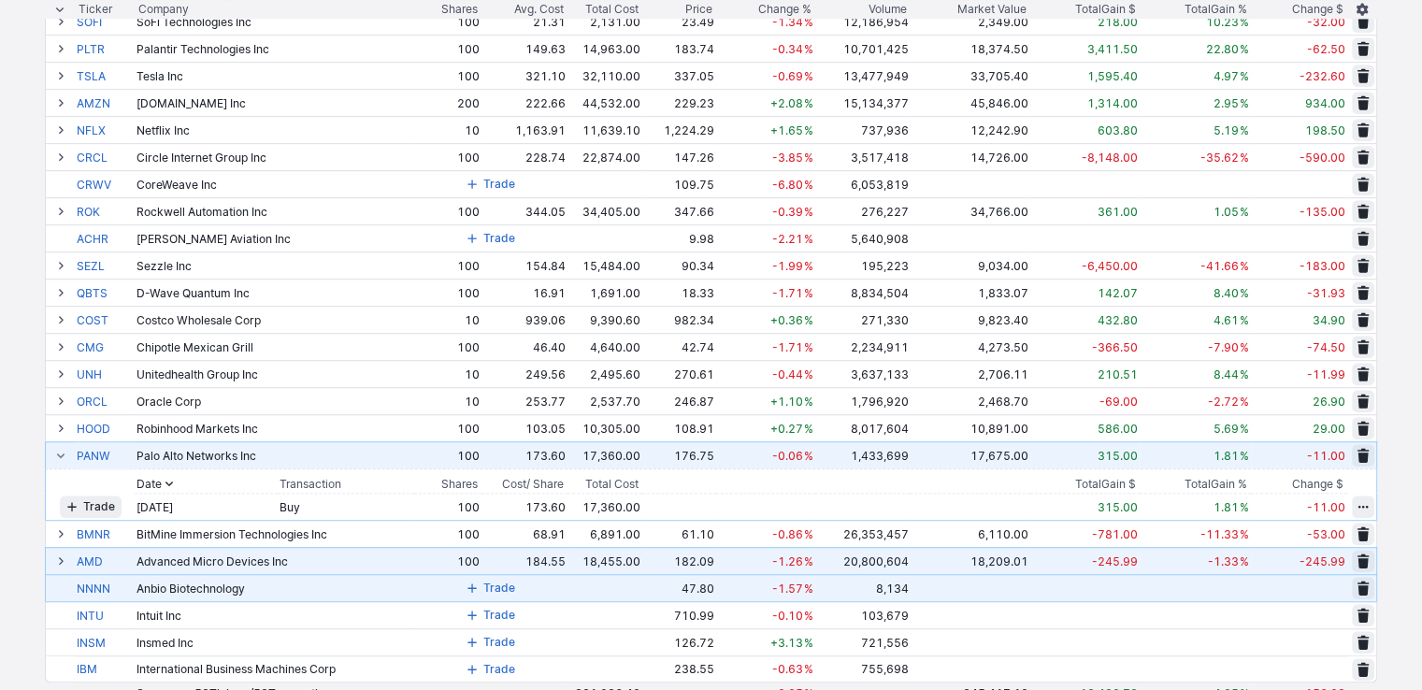
click at [60, 451] on span at bounding box center [60, 455] width 11 height 15
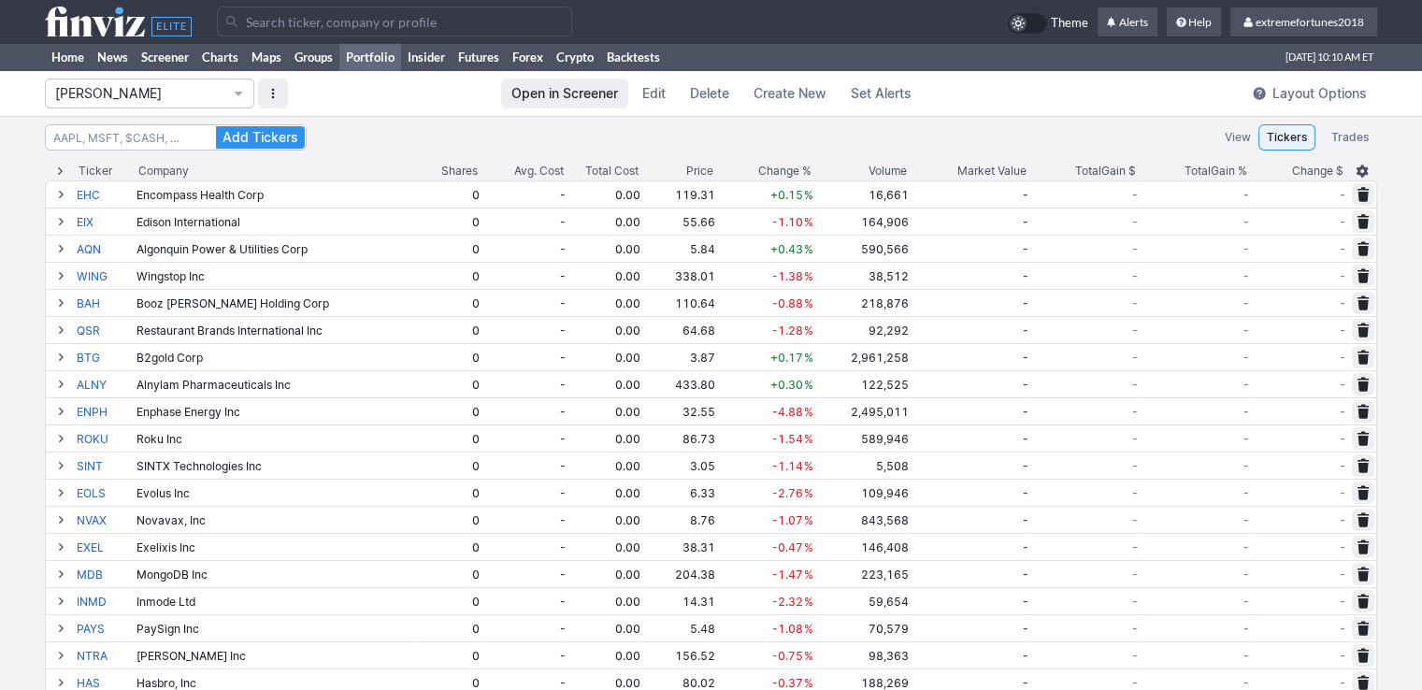
click at [638, 94] on link "Edit" at bounding box center [654, 94] width 44 height 30
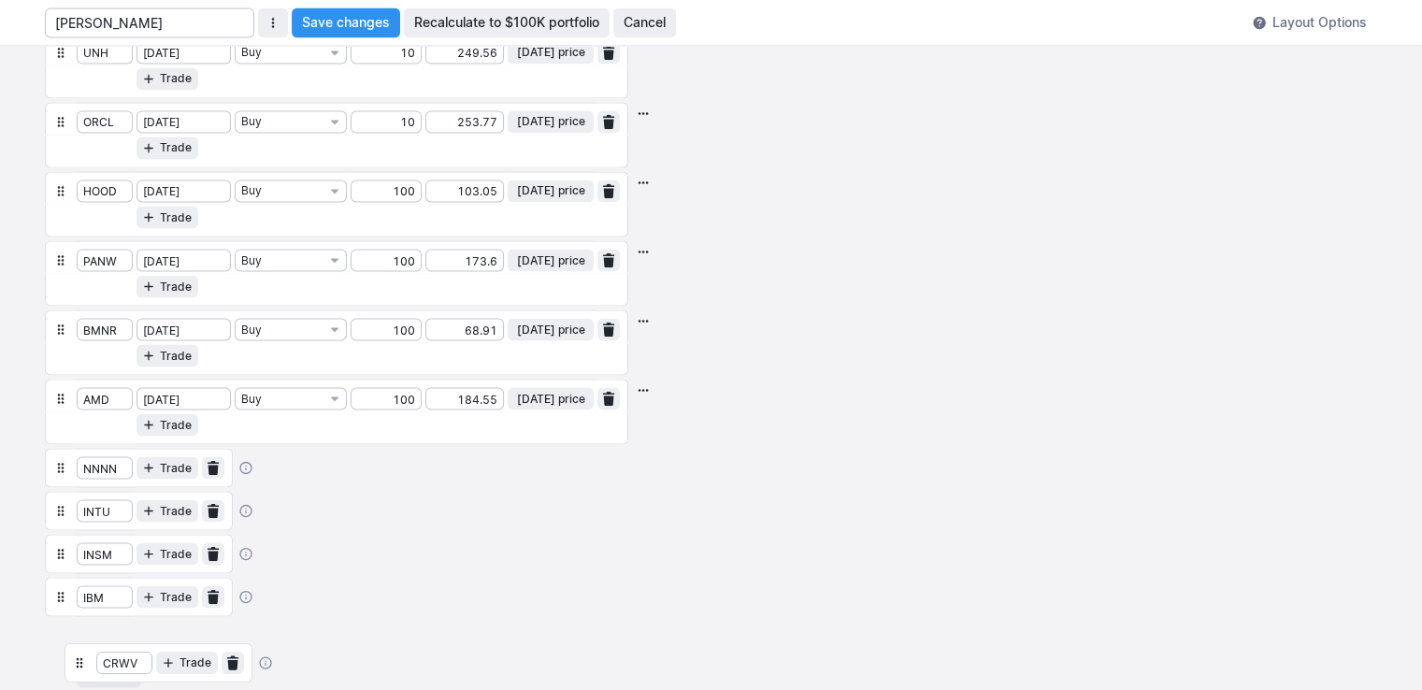
scroll to position [3440, 0]
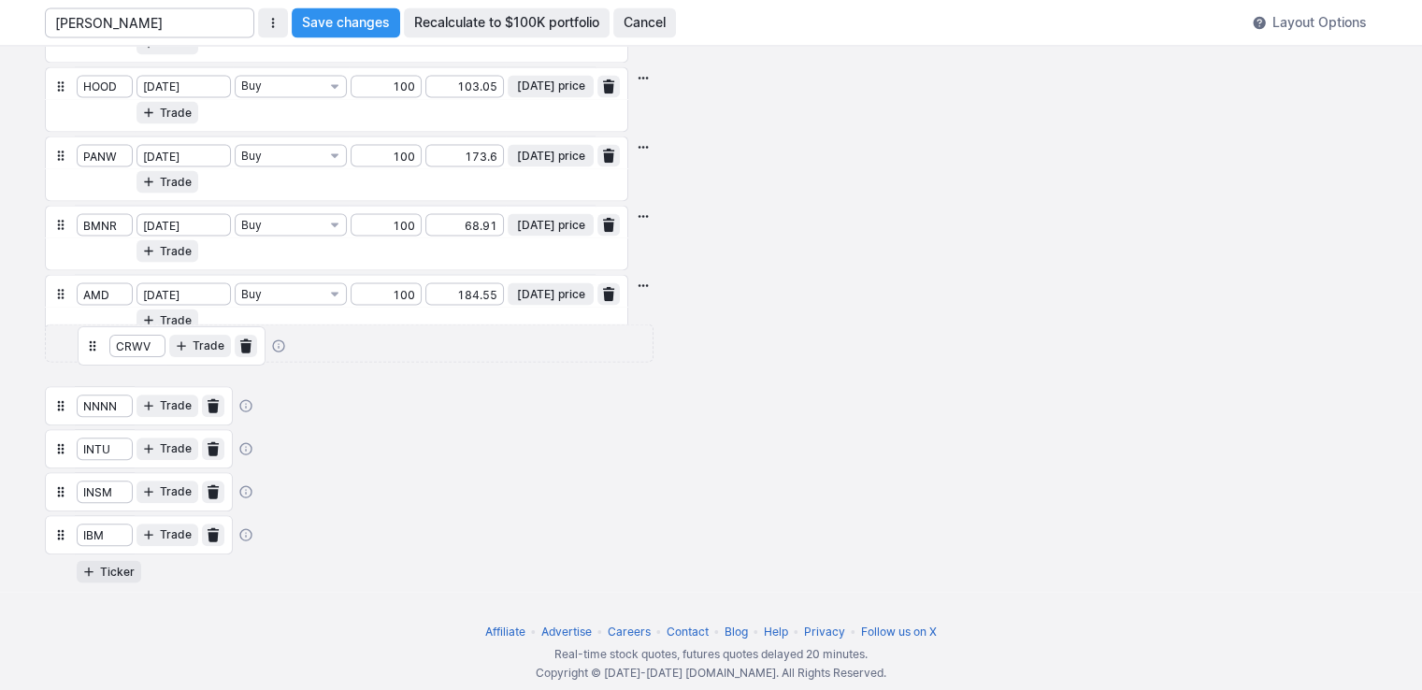
drag, startPoint x: 60, startPoint y: 278, endPoint x: 95, endPoint y: 367, distance: 96.5
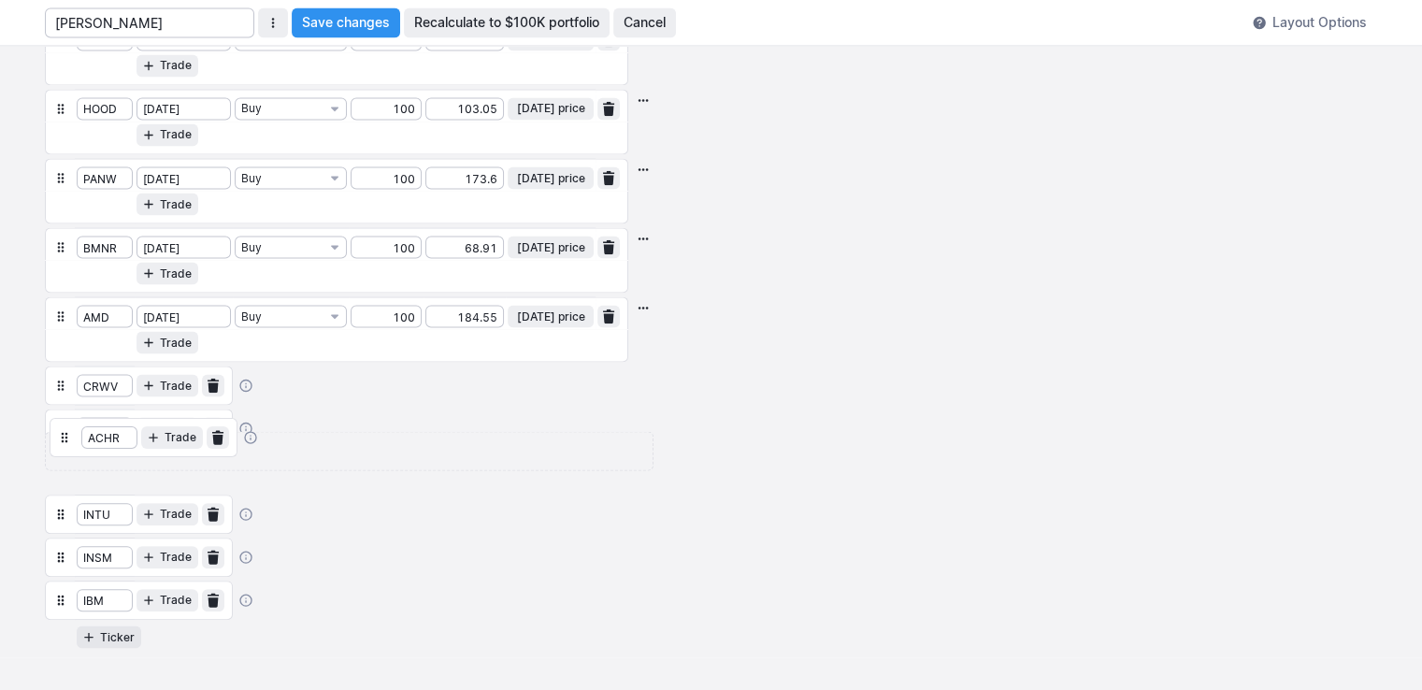
scroll to position [3376, 0]
drag, startPoint x: 58, startPoint y: 457, endPoint x: 64, endPoint y: 366, distance: 90.9
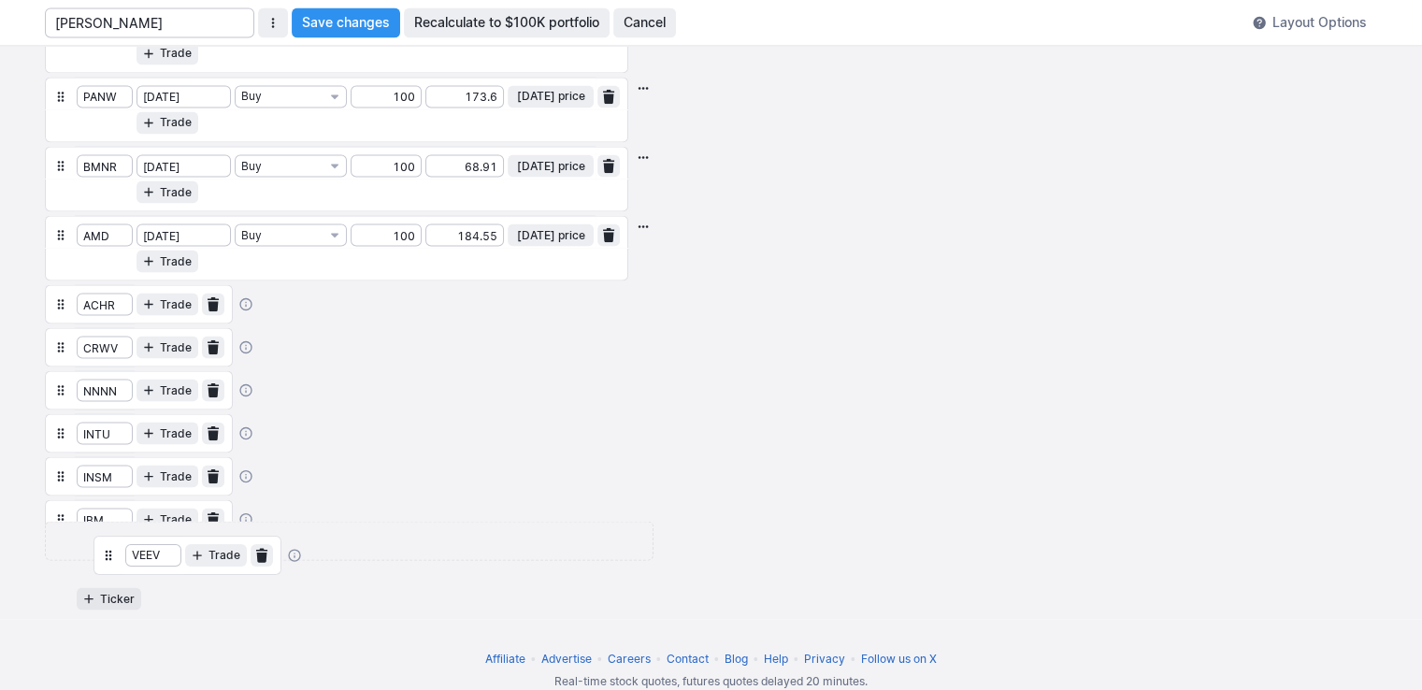
scroll to position [3440, 0]
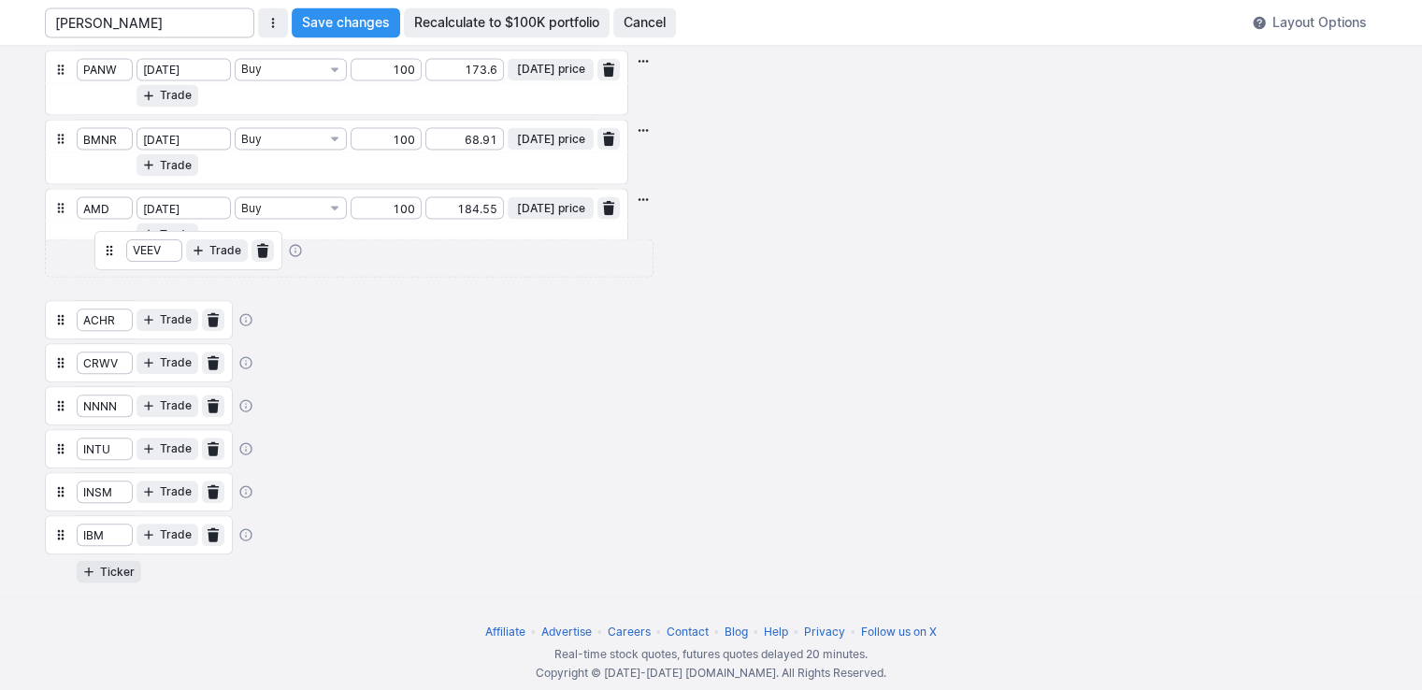
drag, startPoint x: 66, startPoint y: 464, endPoint x: 117, endPoint y: 272, distance: 198.1
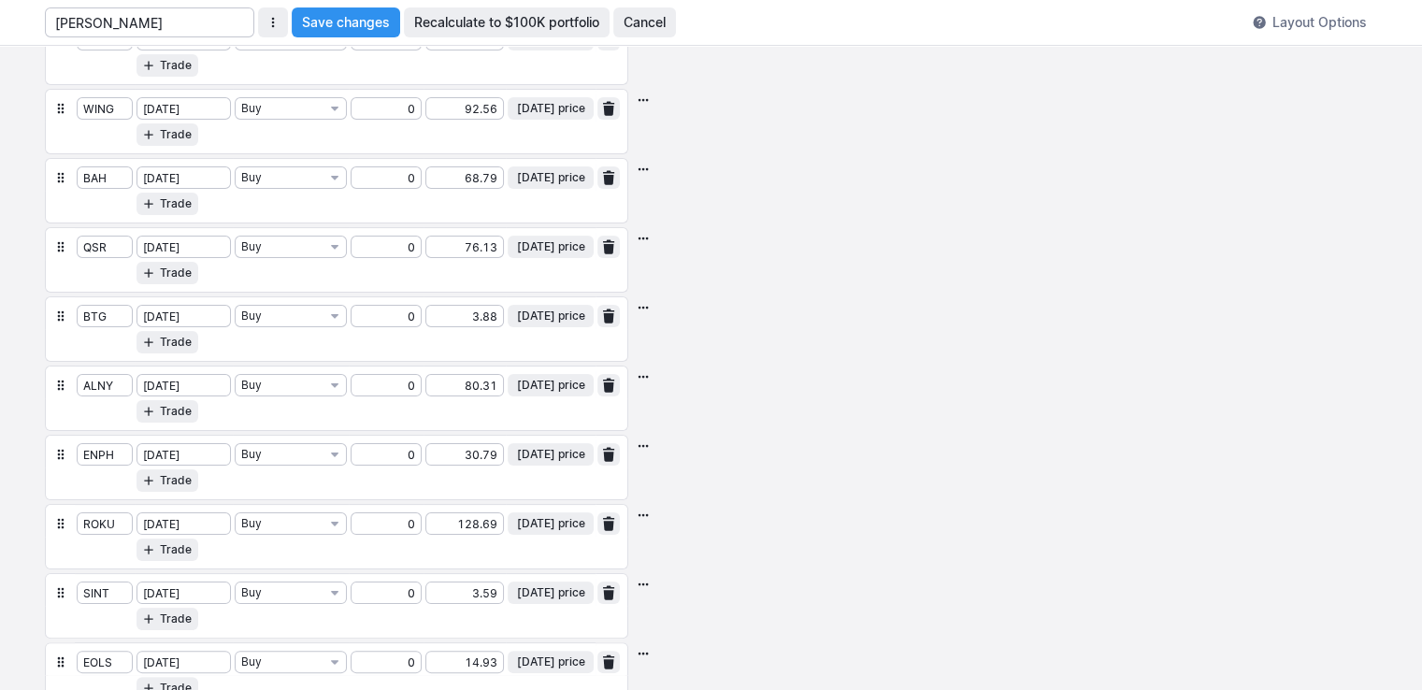
scroll to position [0, 0]
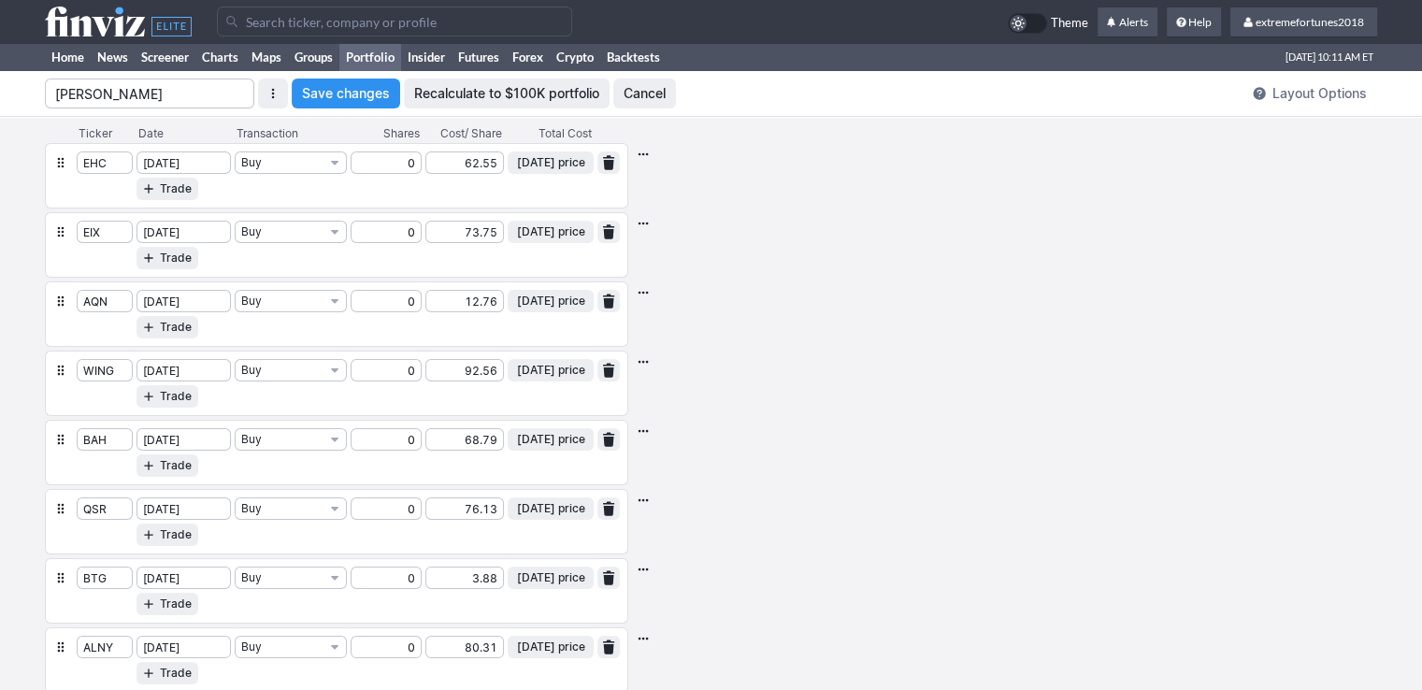
click at [327, 98] on span "Save changes" at bounding box center [346, 93] width 88 height 19
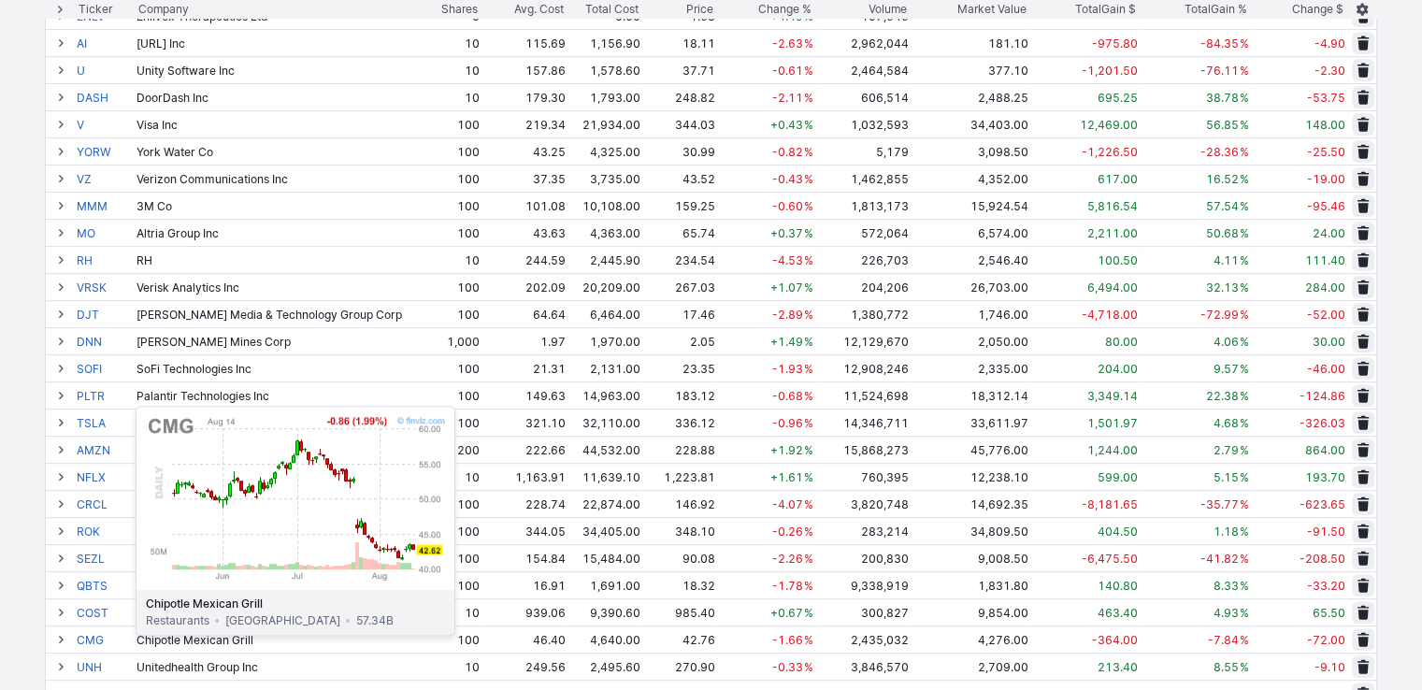
scroll to position [654, 0]
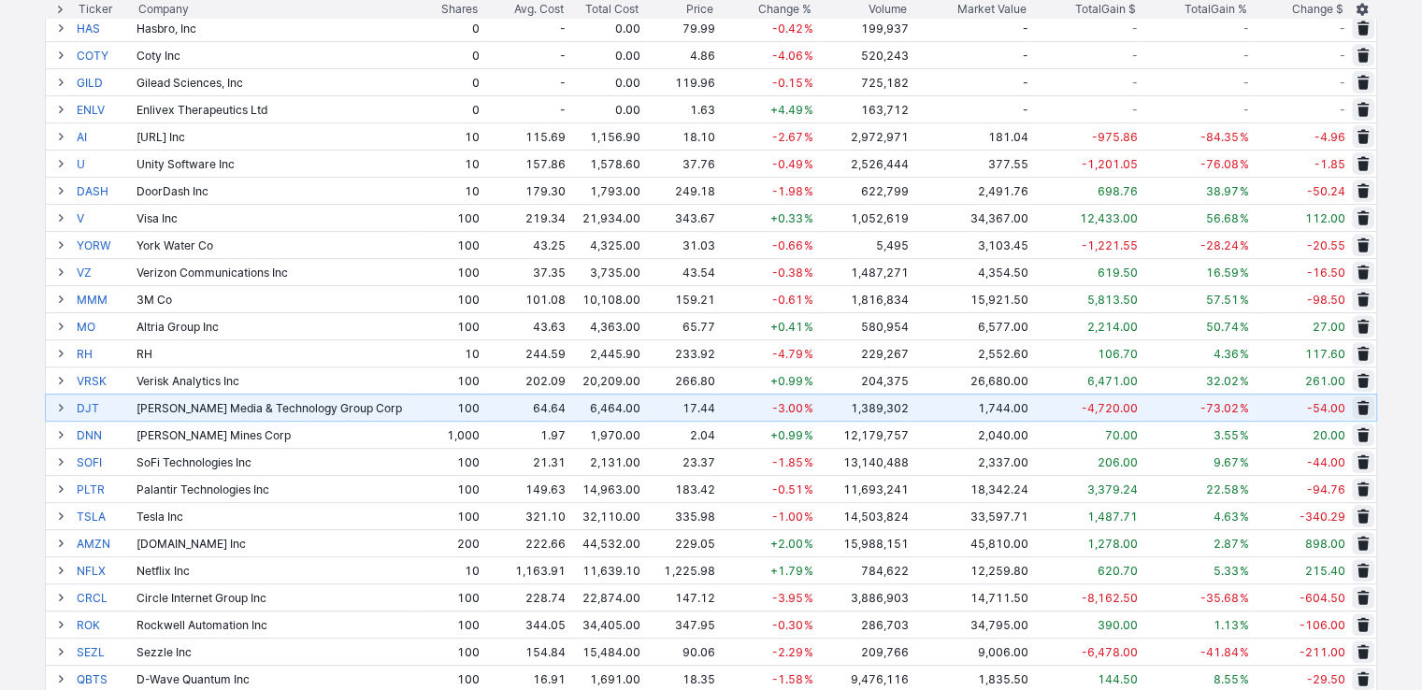
click at [1364, 404] on span at bounding box center [1362, 407] width 11 height 15
click at [1295, 407] on span "Delete" at bounding box center [1296, 407] width 35 height 19
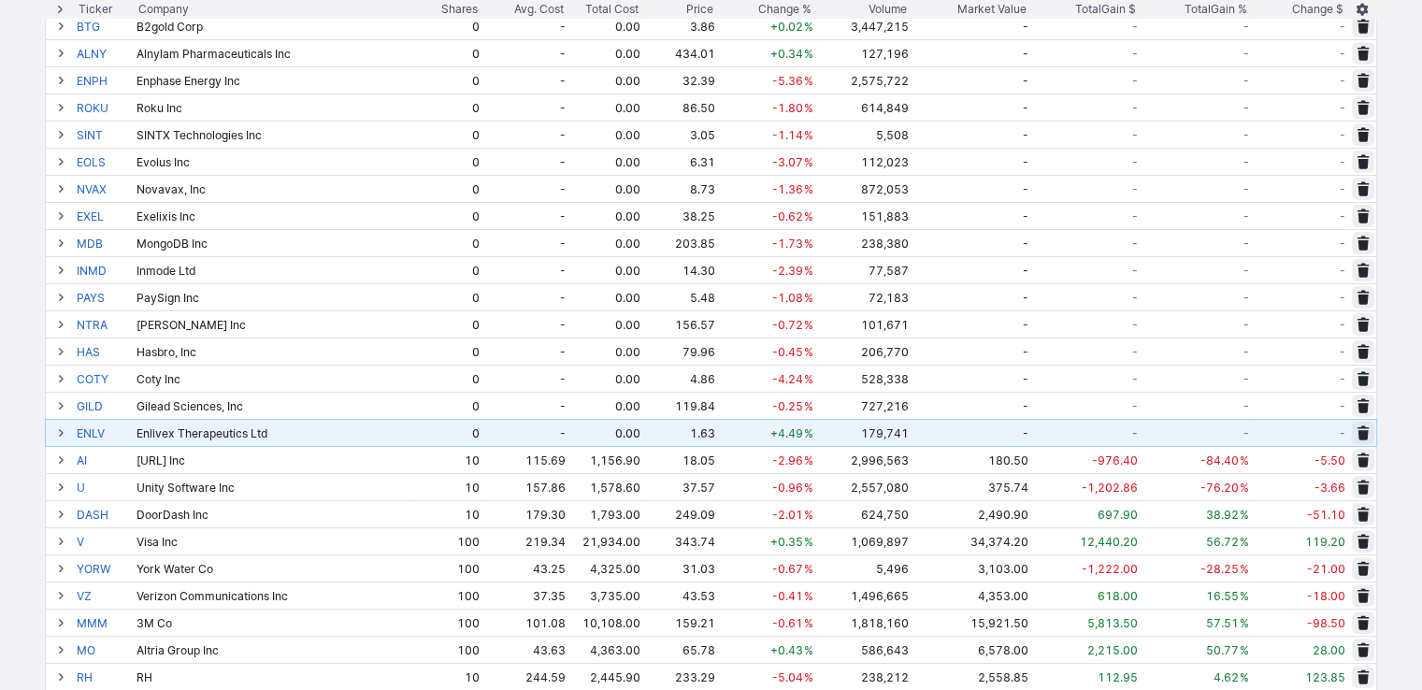
scroll to position [374, 0]
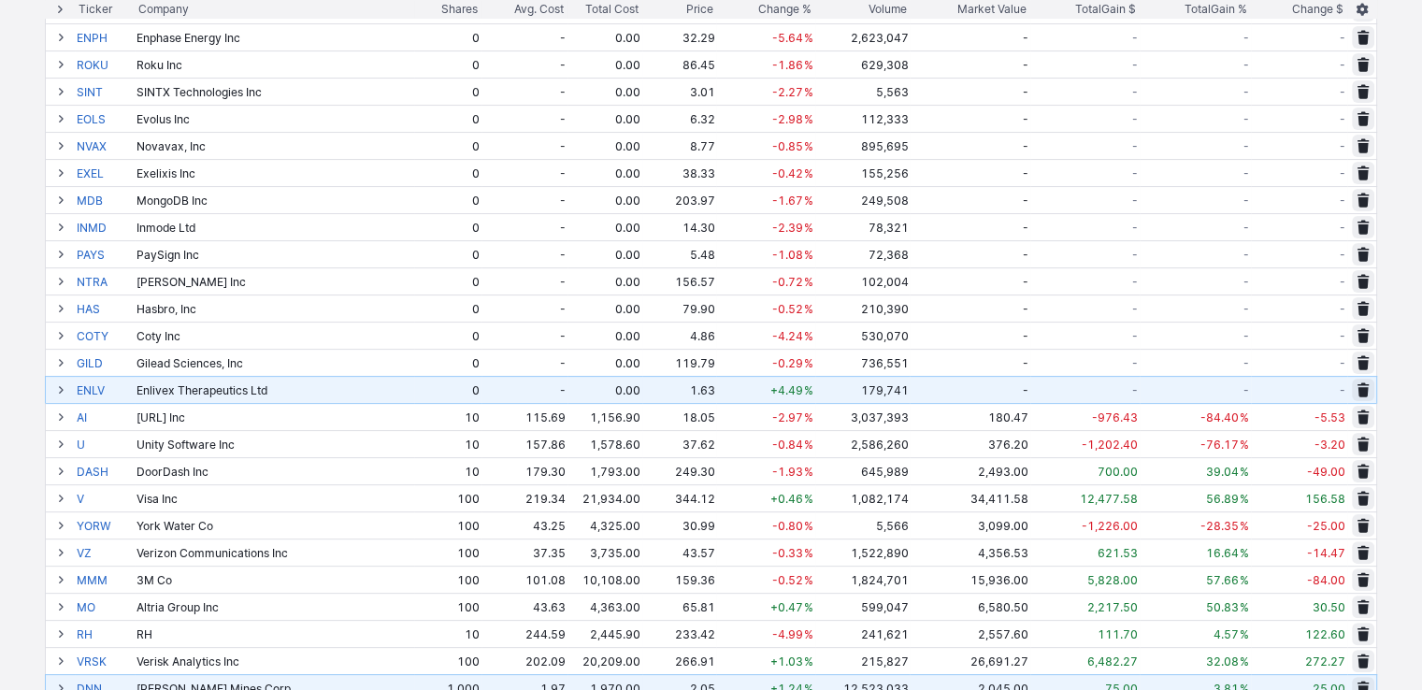
click at [1365, 389] on span at bounding box center [1362, 389] width 11 height 15
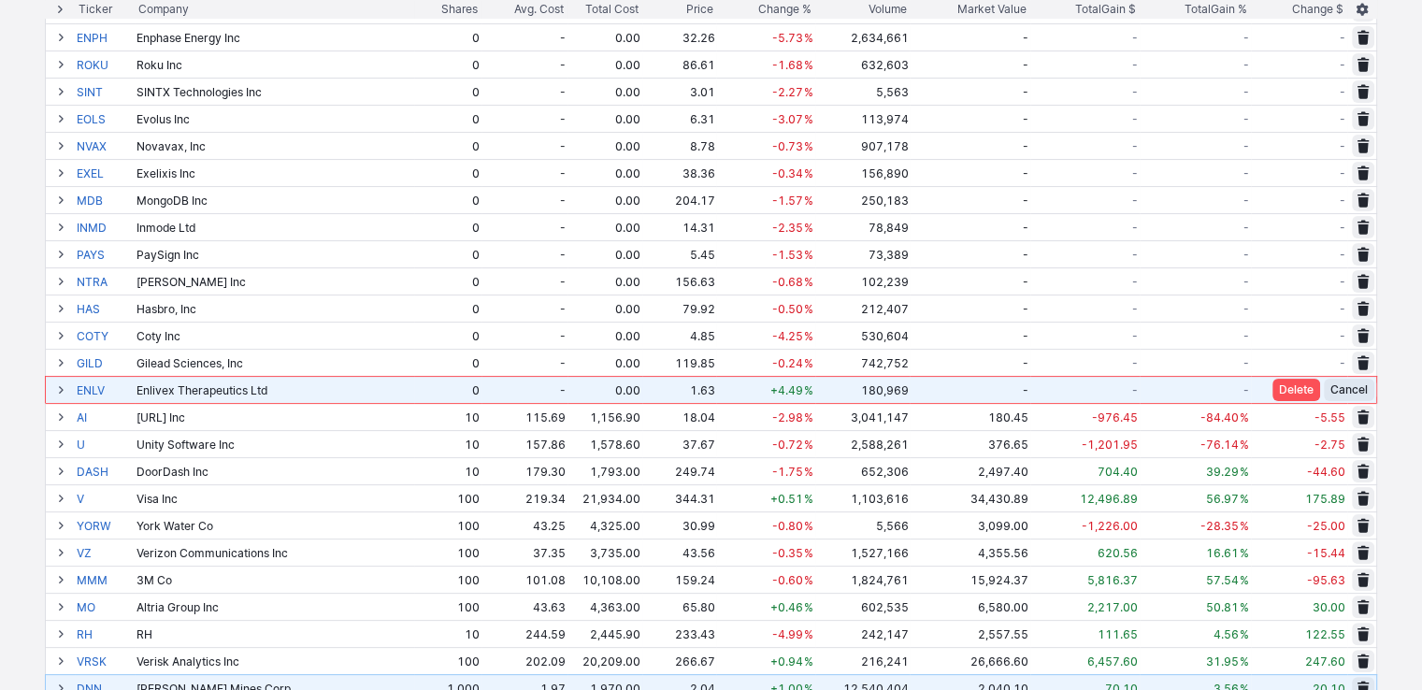
click at [1282, 392] on span "Delete" at bounding box center [1296, 389] width 35 height 19
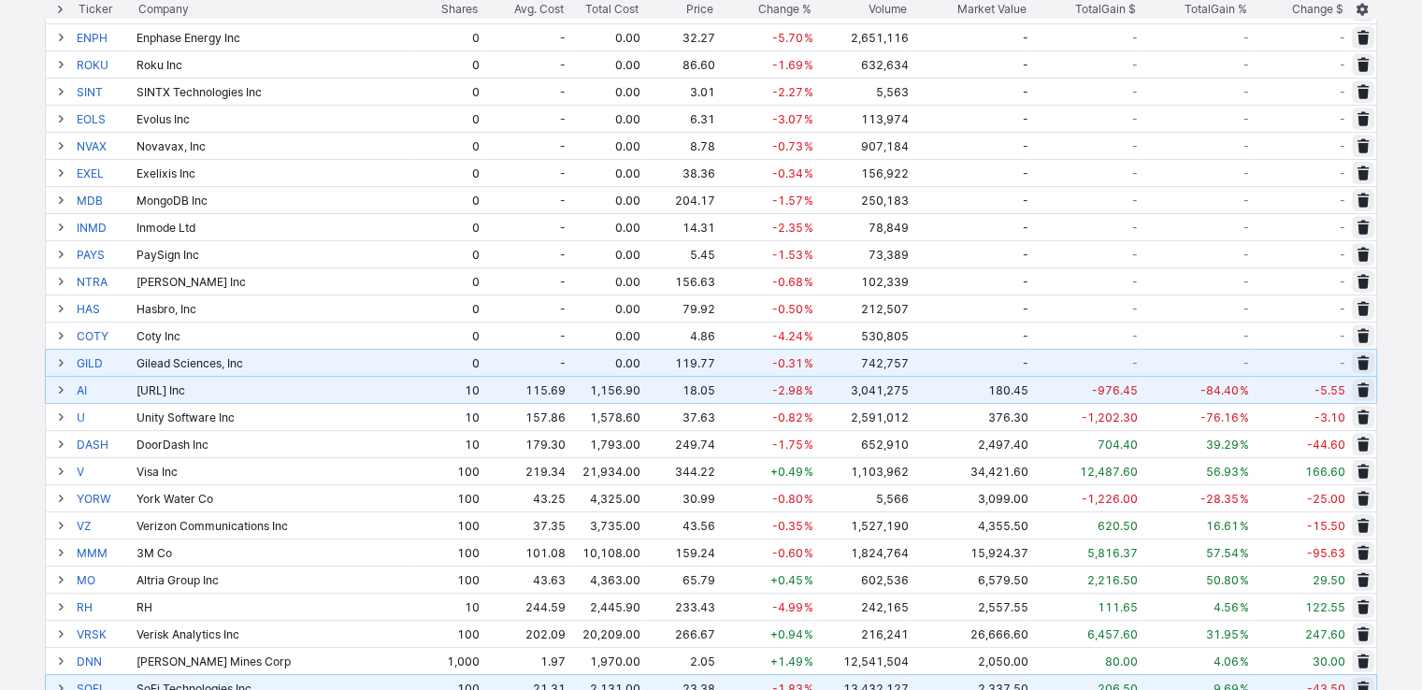
click at [60, 363] on span at bounding box center [60, 362] width 11 height 15
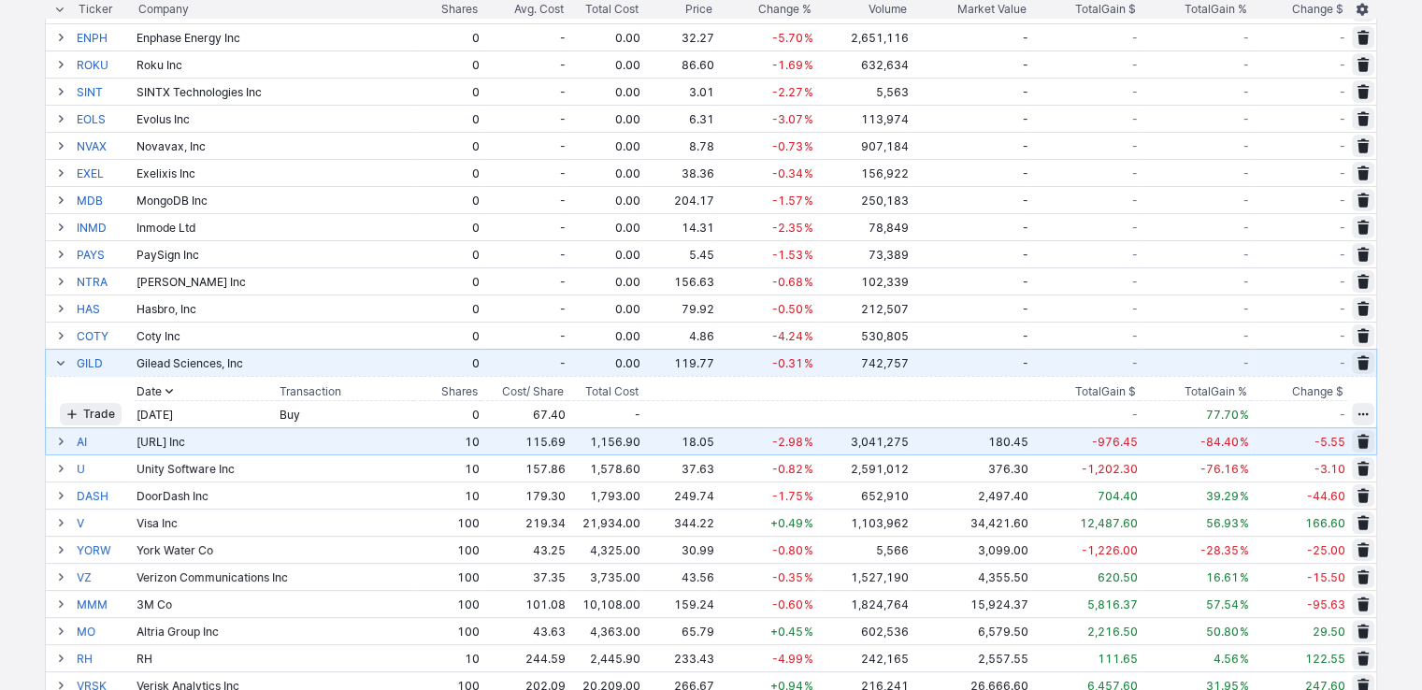
click at [60, 363] on span at bounding box center [60, 362] width 11 height 15
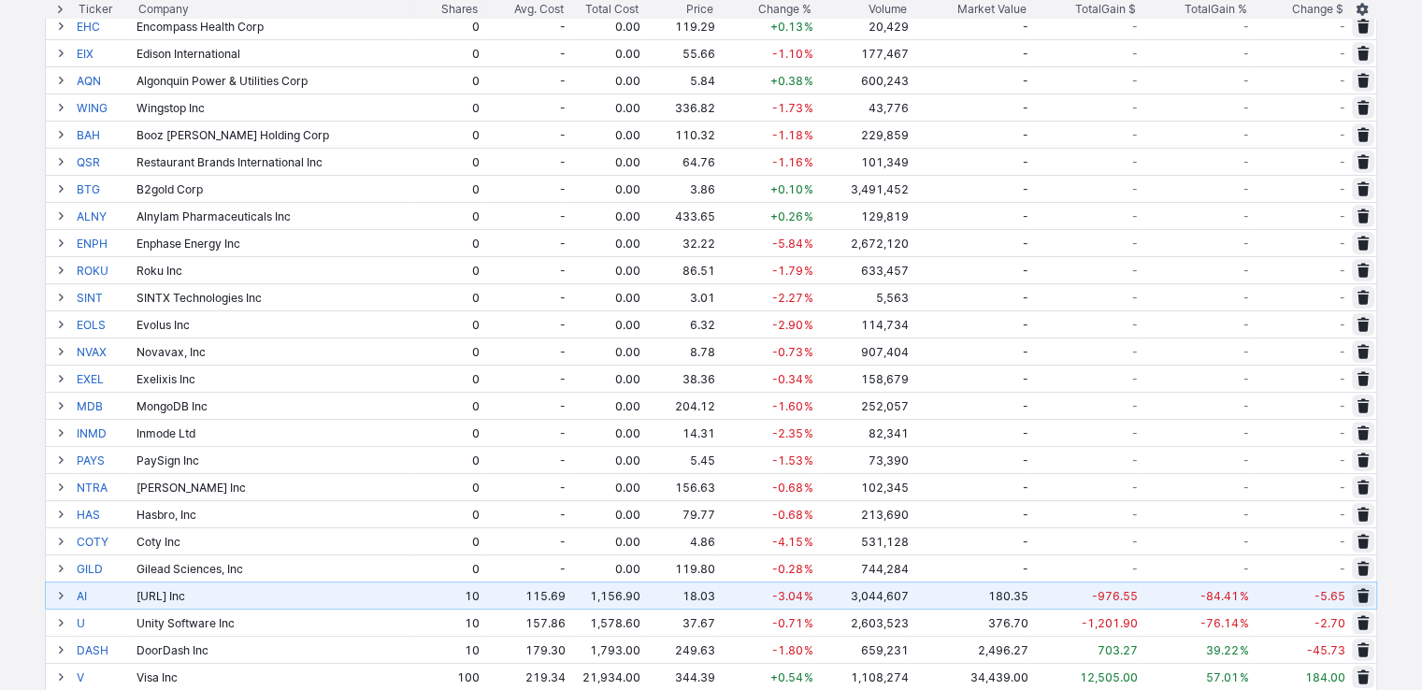
scroll to position [93, 0]
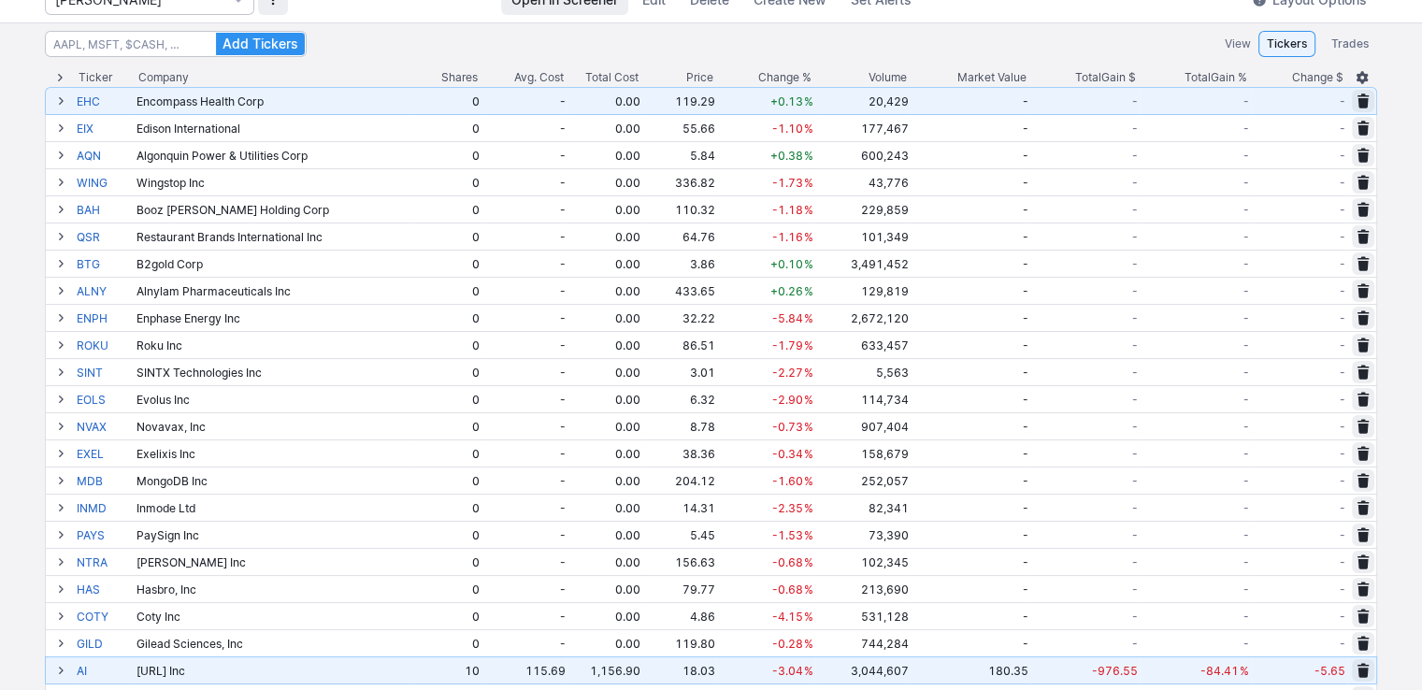
click at [59, 102] on span at bounding box center [60, 100] width 11 height 15
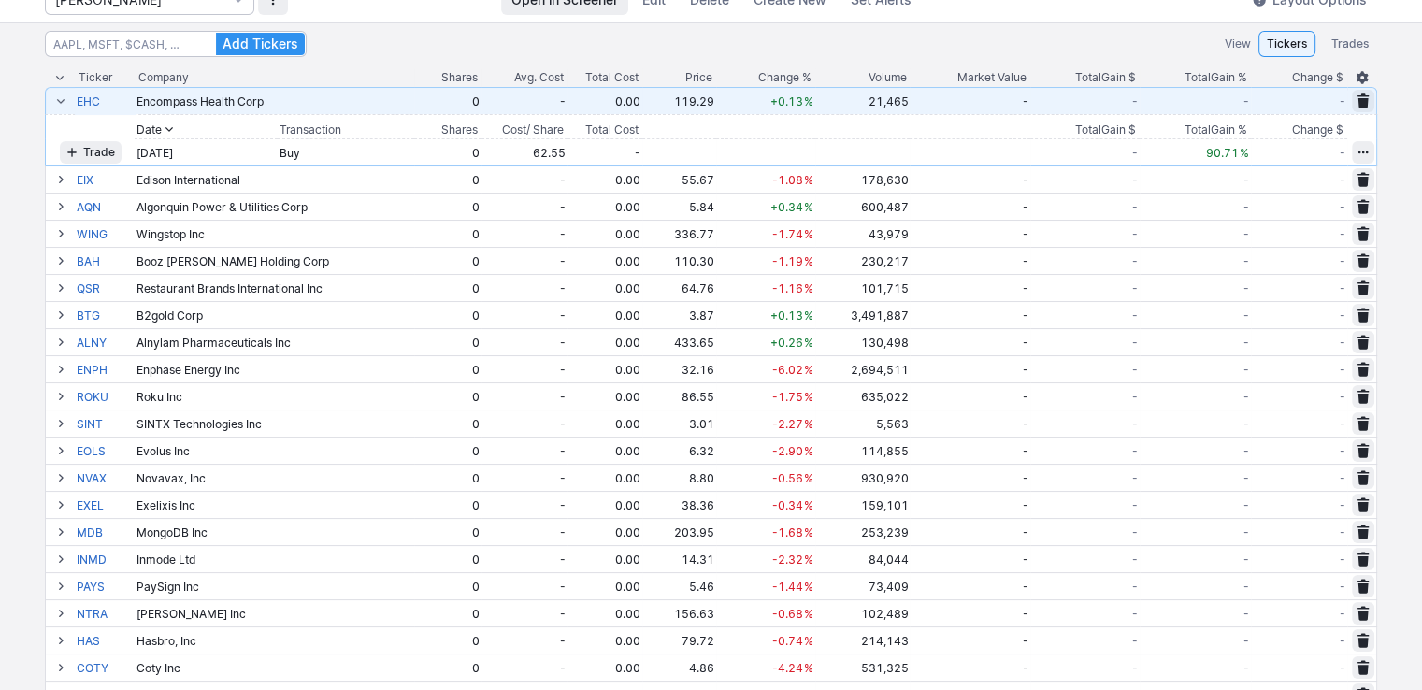
click at [60, 99] on span at bounding box center [60, 100] width 11 height 15
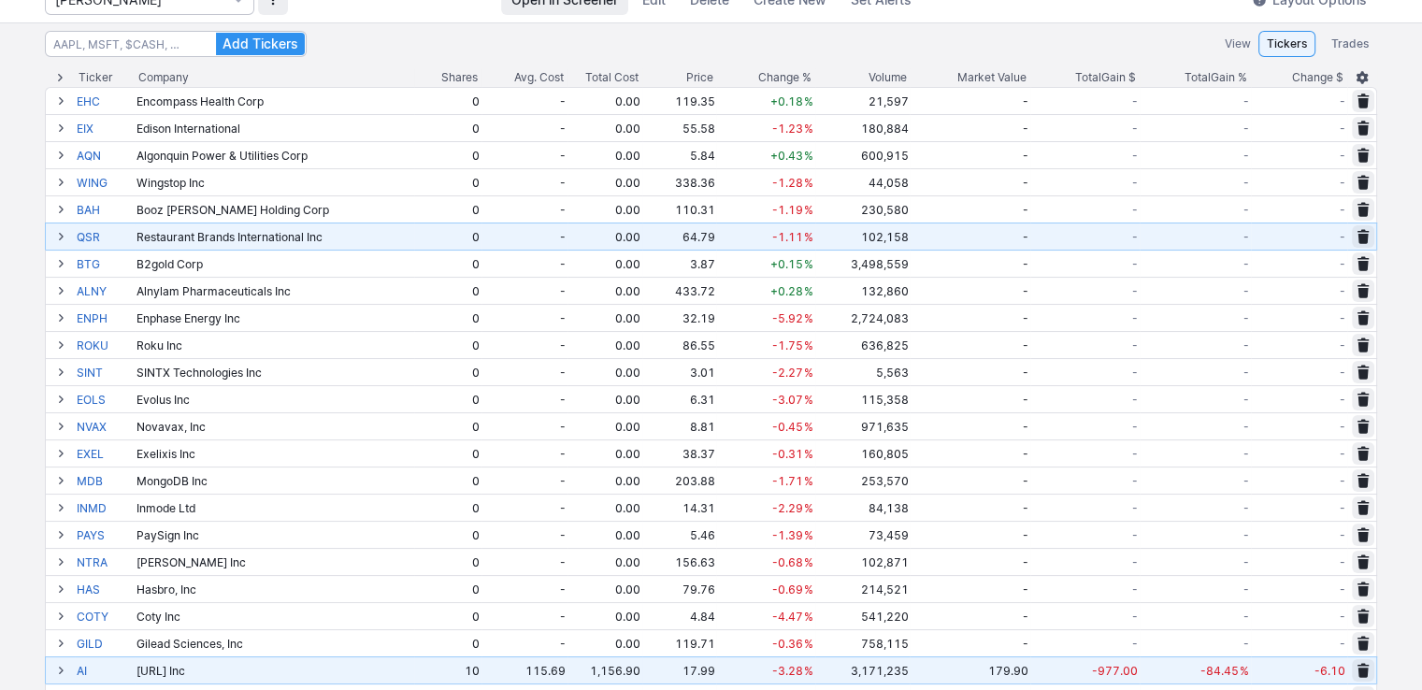
click at [1360, 234] on span at bounding box center [1362, 236] width 11 height 15
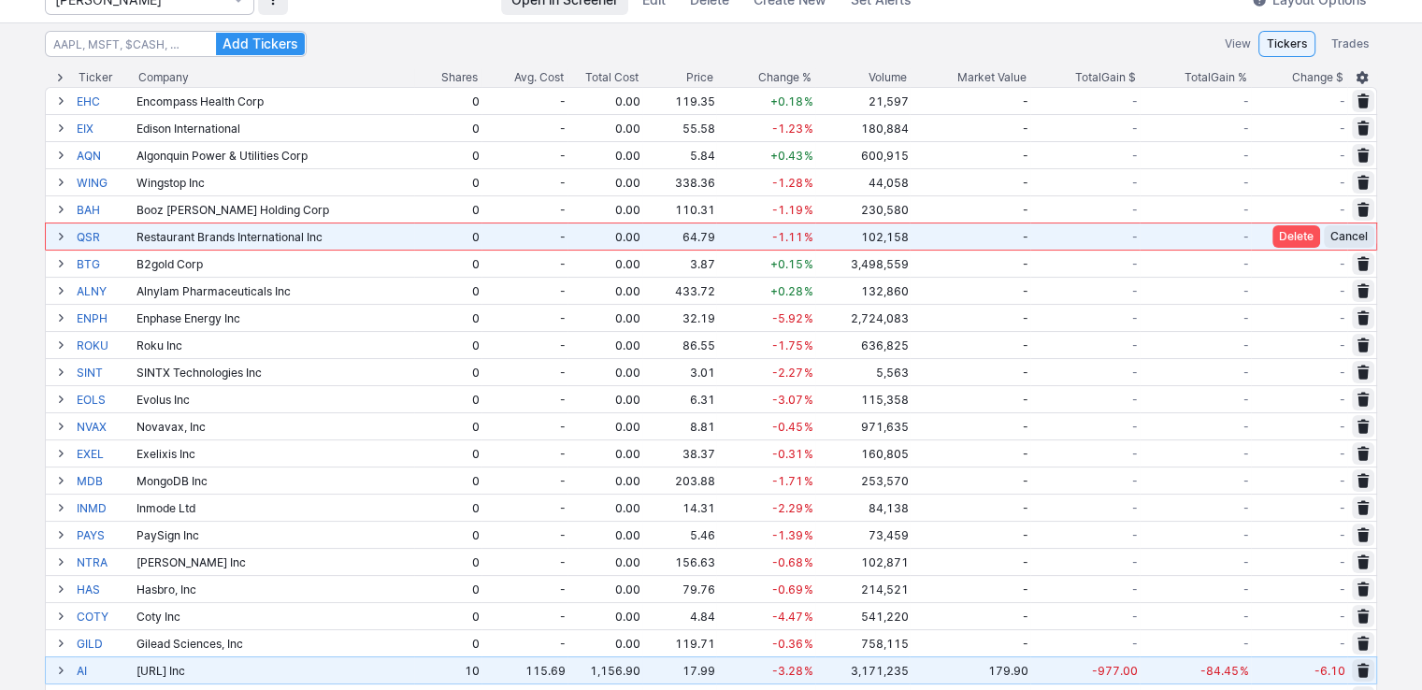
click at [1358, 236] on span "Cancel" at bounding box center [1348, 236] width 37 height 19
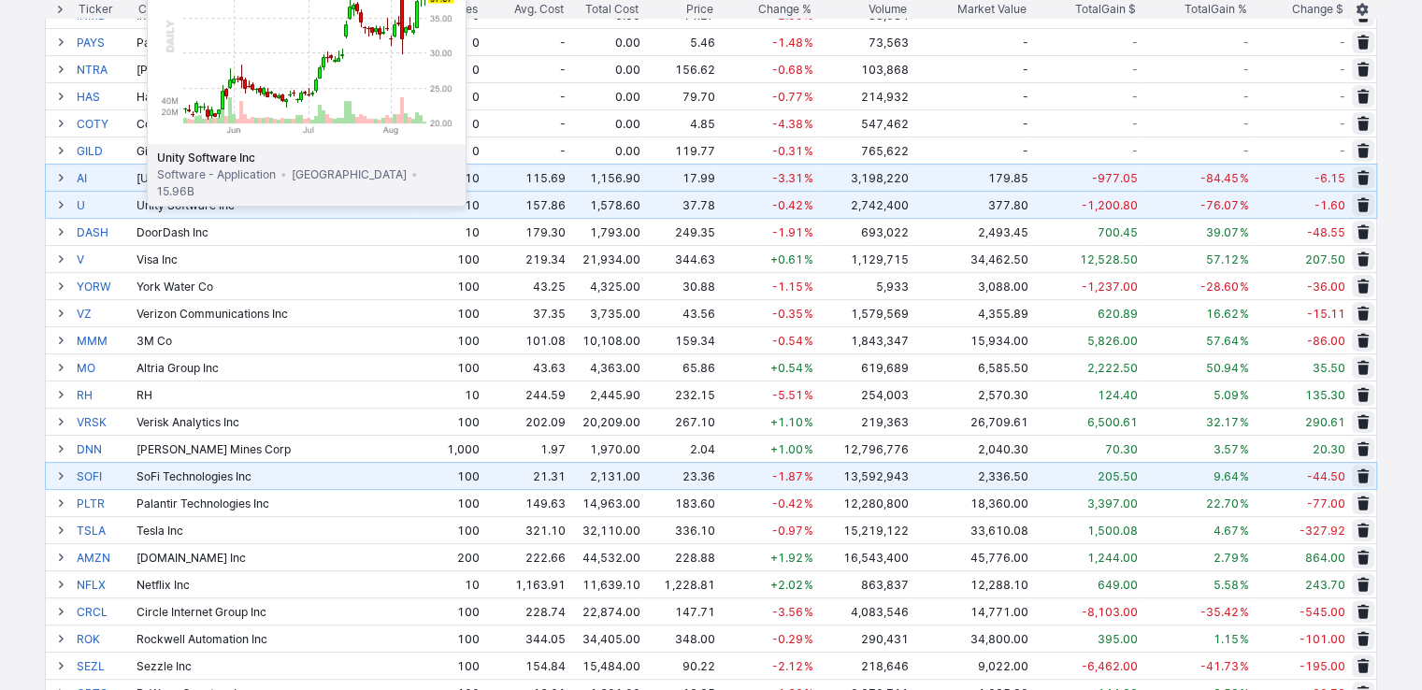
scroll to position [654, 0]
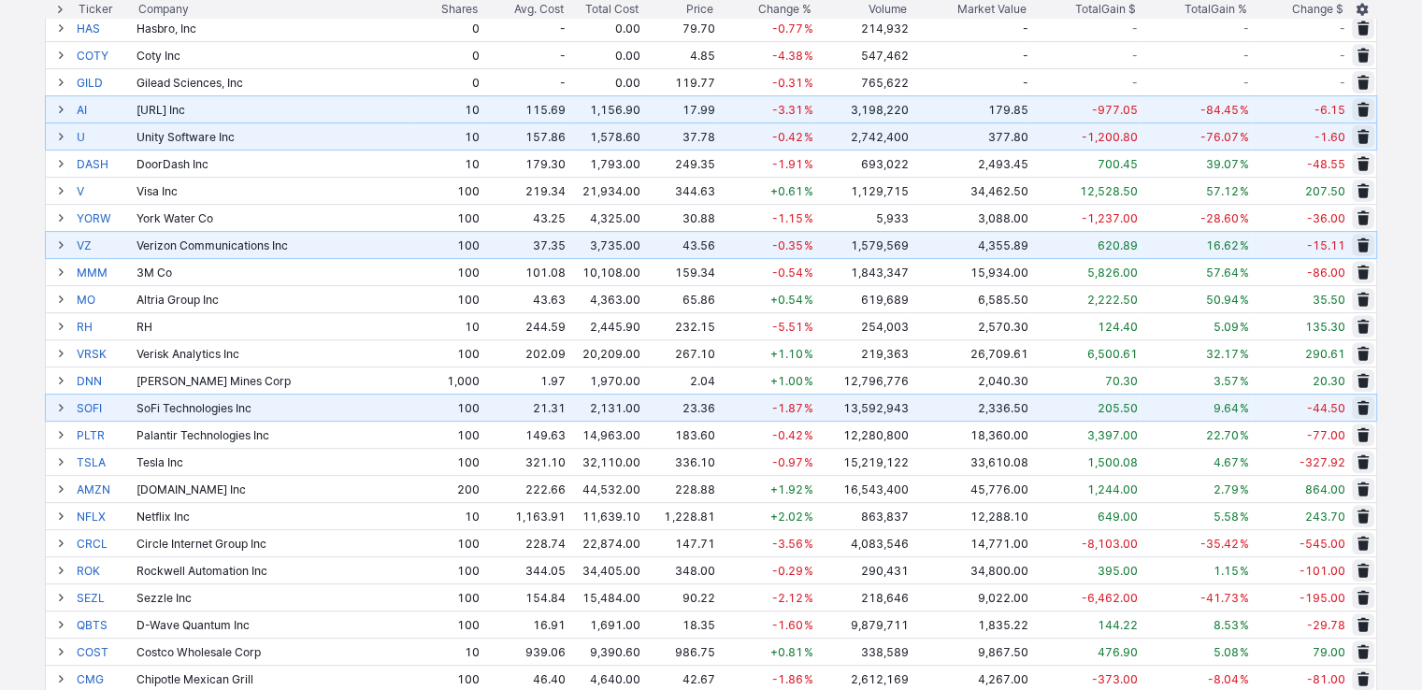
click at [56, 246] on span at bounding box center [60, 244] width 11 height 15
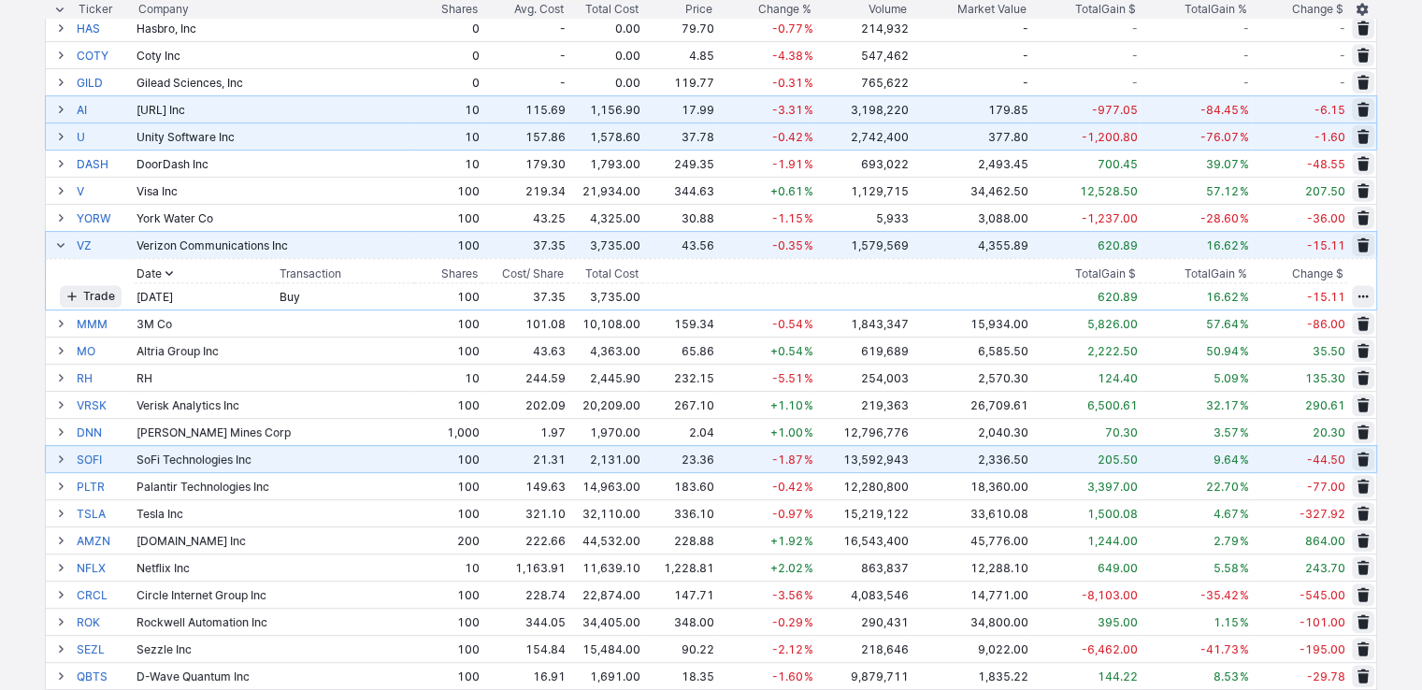
click at [56, 246] on span at bounding box center [60, 244] width 11 height 15
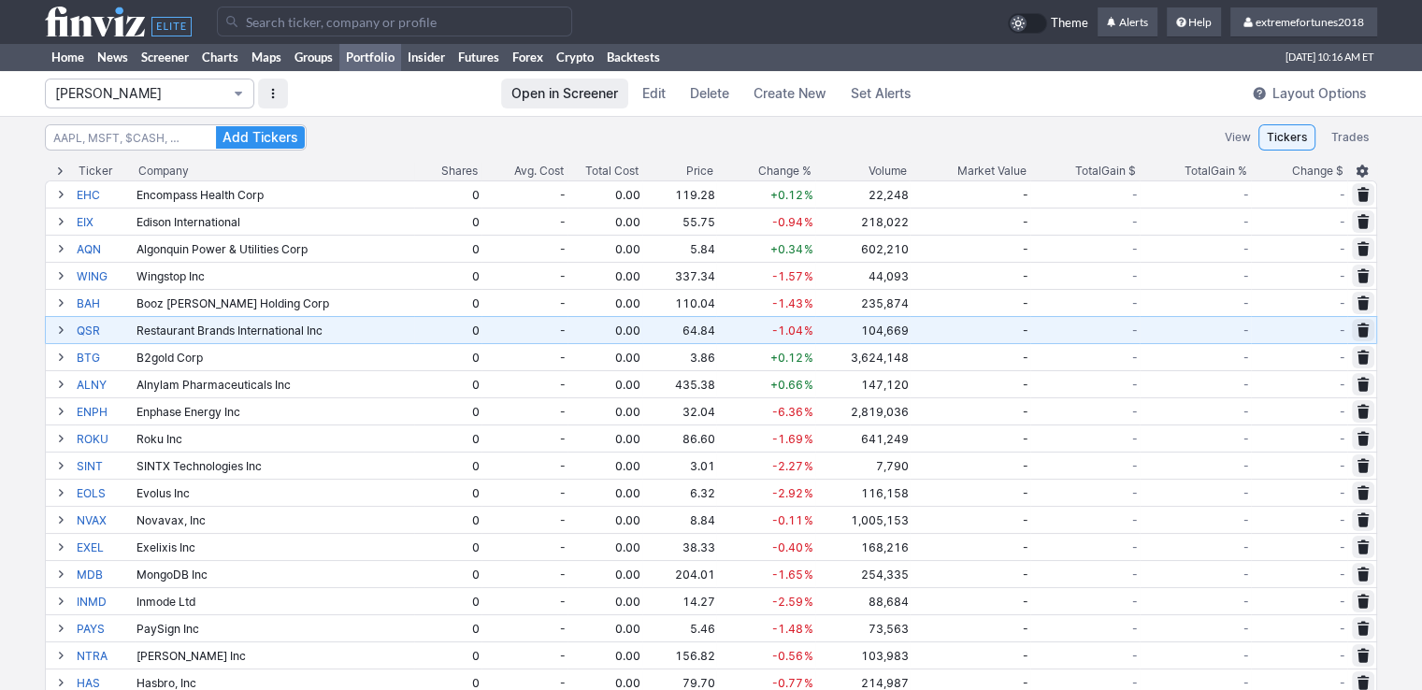
click at [209, 93] on span "Isabel_Watch" at bounding box center [140, 93] width 170 height 19
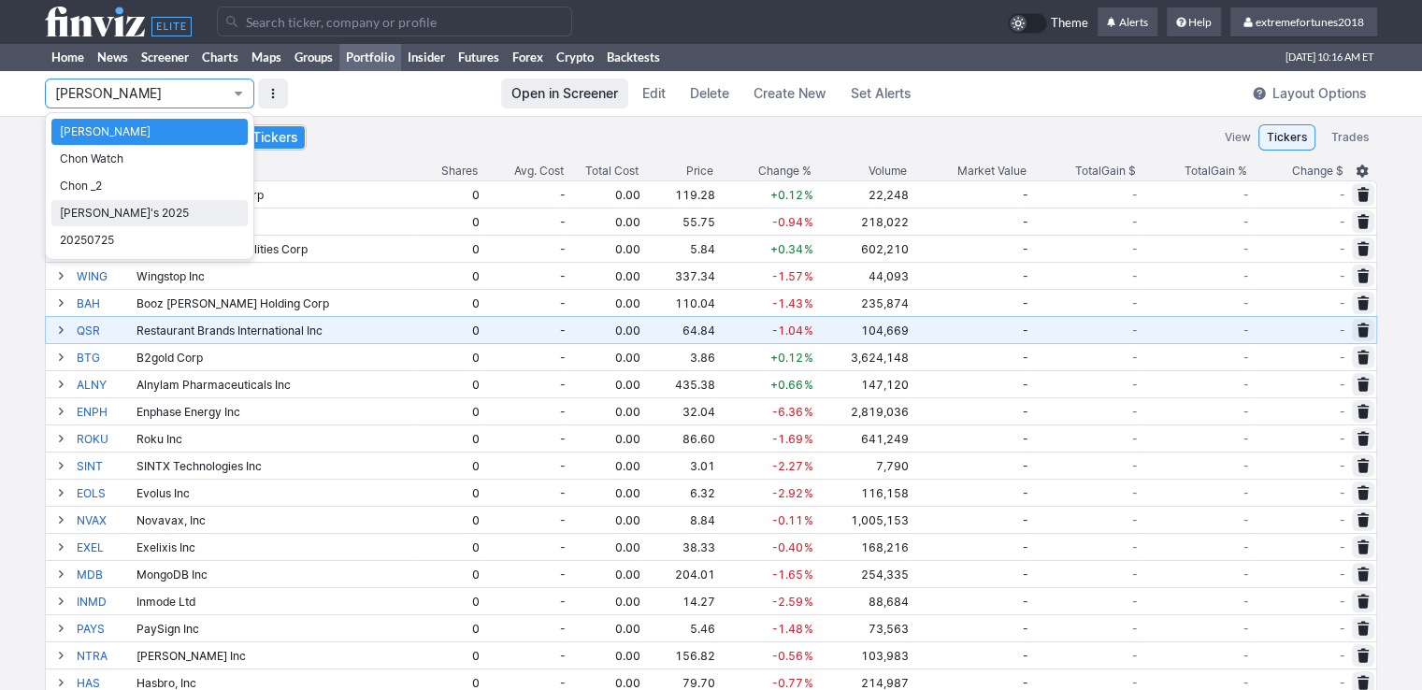
click at [133, 218] on span "Nancy's 2025" at bounding box center [149, 213] width 179 height 19
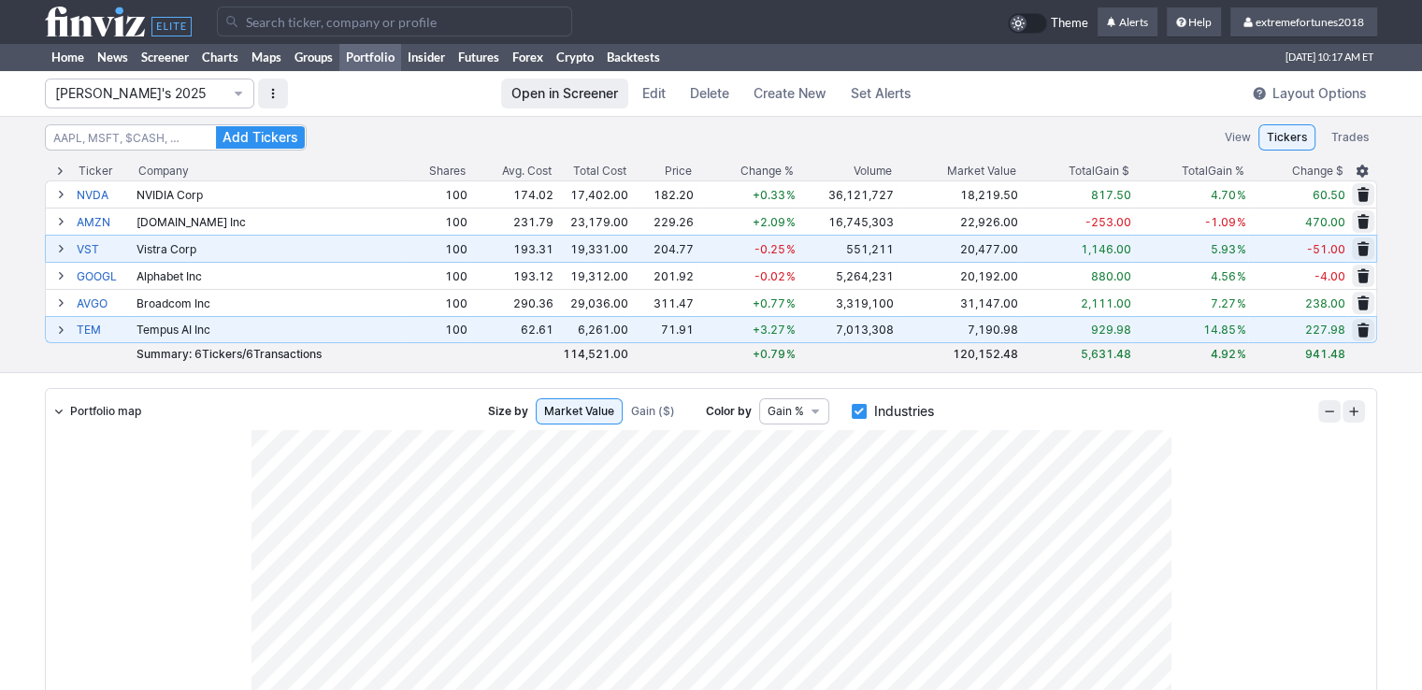
click at [59, 247] on span at bounding box center [60, 248] width 11 height 15
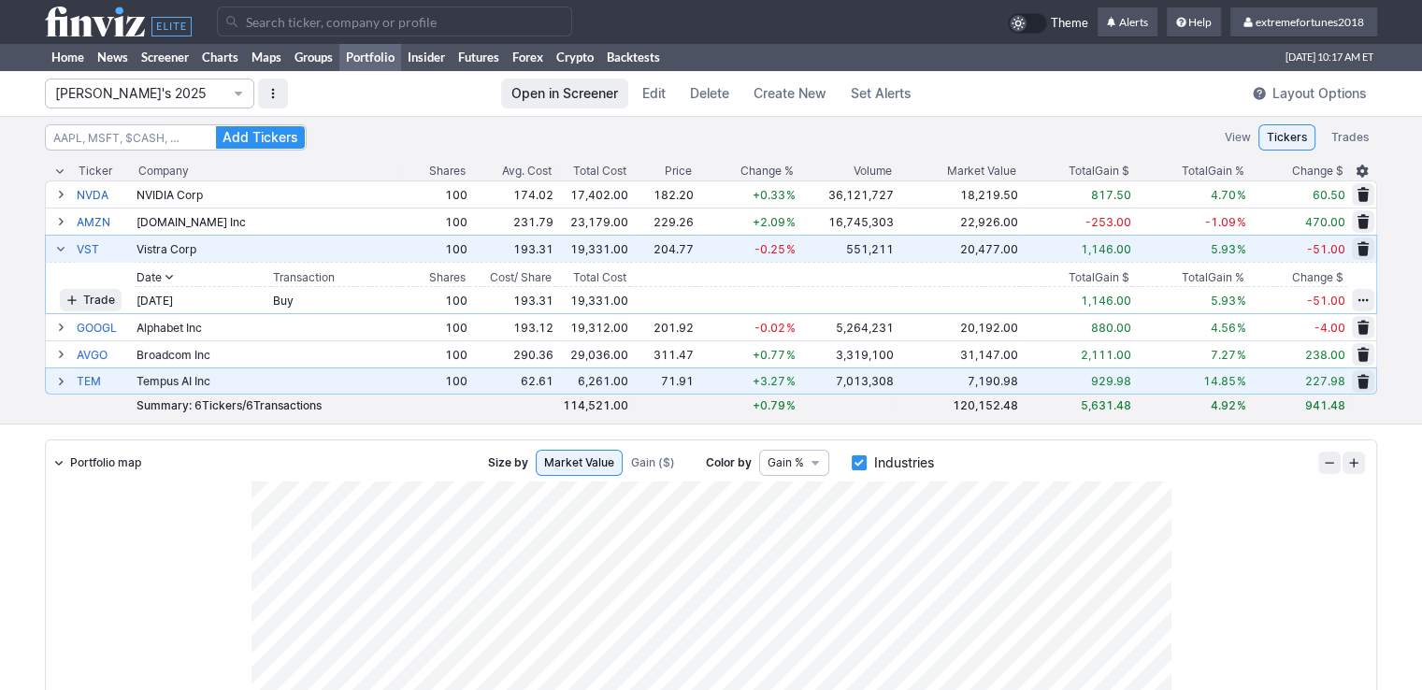
click at [59, 247] on span at bounding box center [60, 248] width 11 height 15
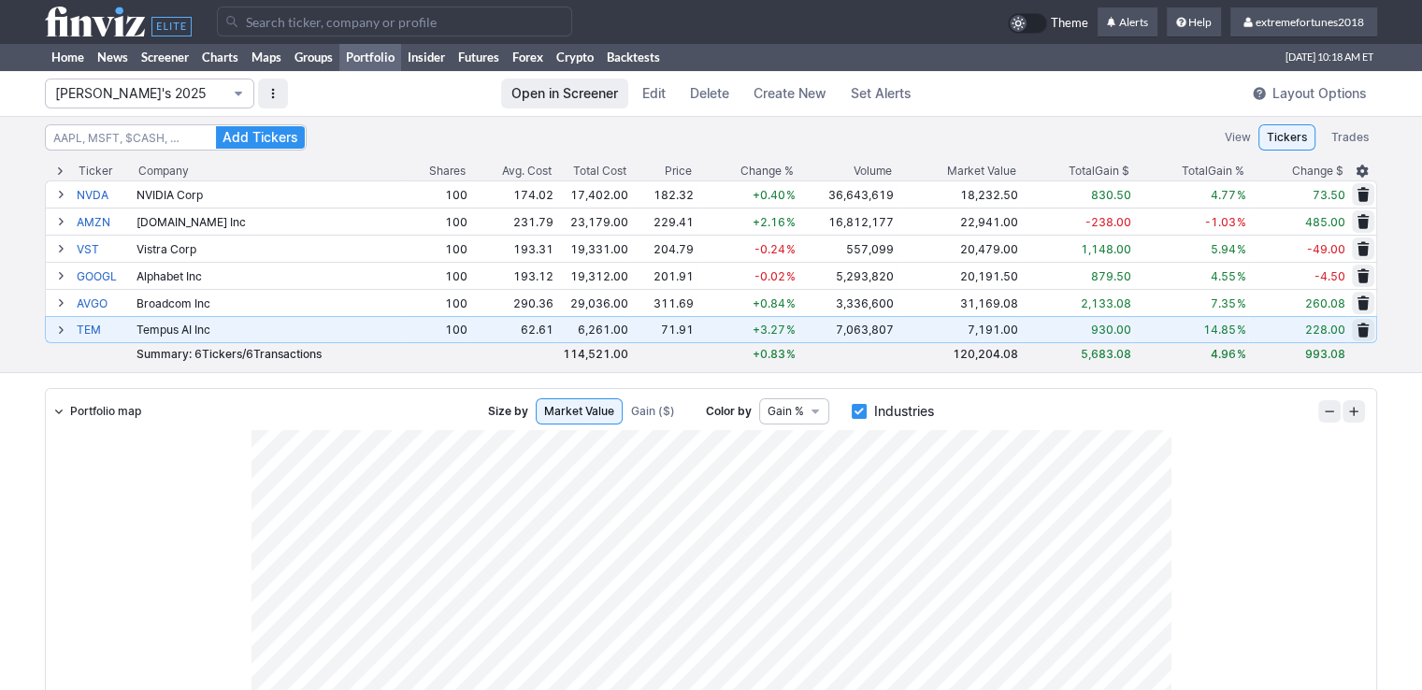
click at [166, 96] on span "Nancy's 2025" at bounding box center [140, 93] width 170 height 19
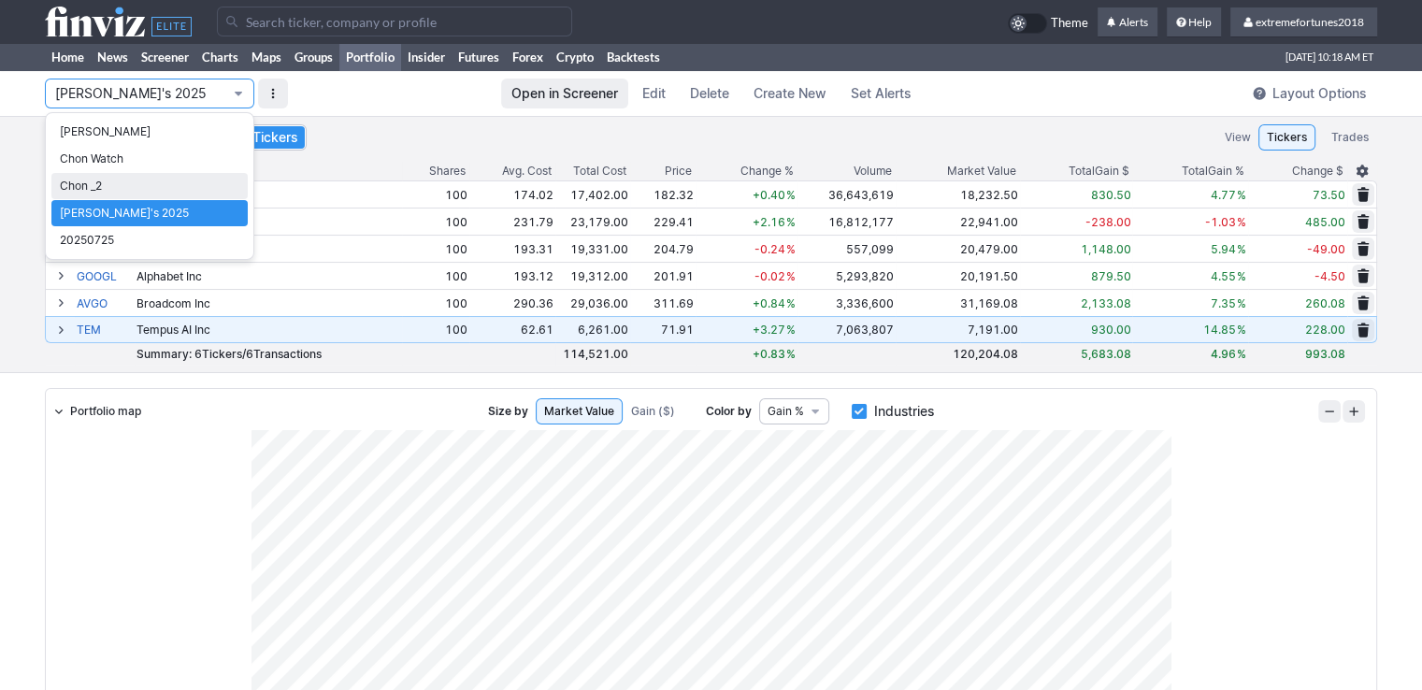
click at [79, 191] on span "Chon _2" at bounding box center [149, 186] width 179 height 19
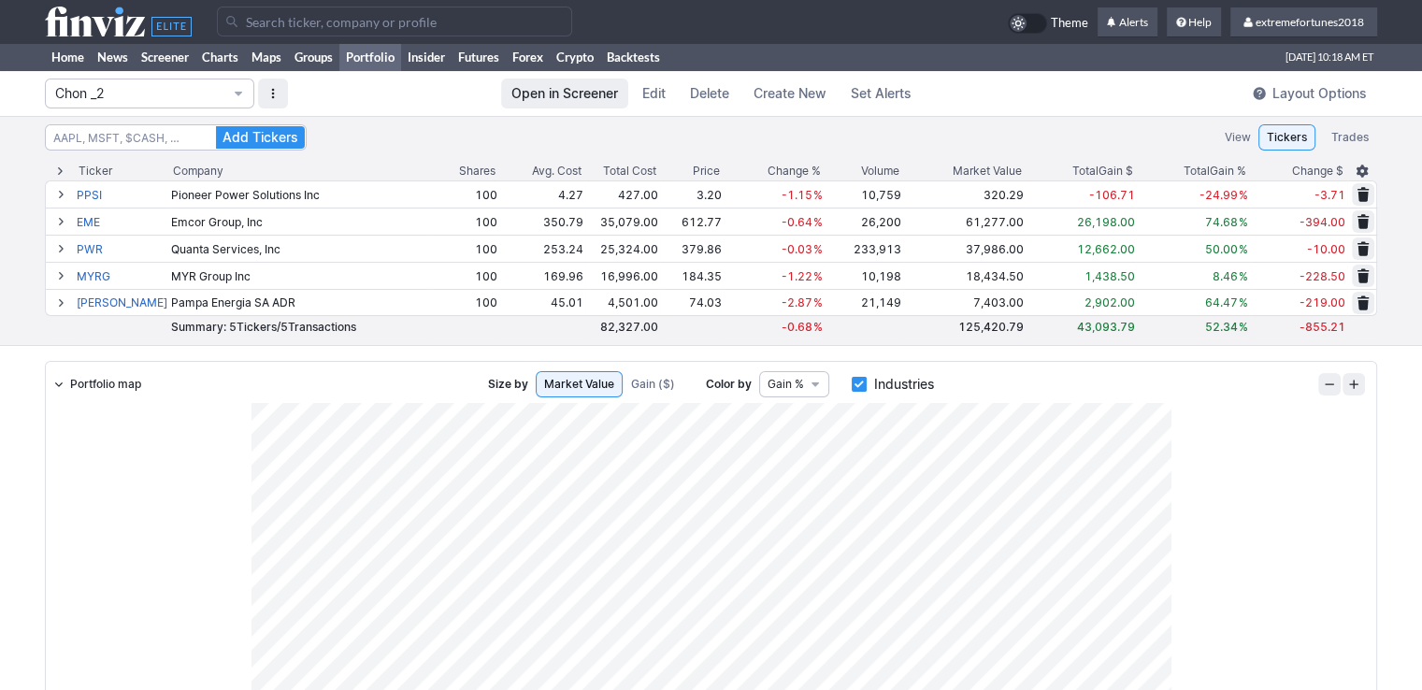
drag, startPoint x: 130, startPoint y: 96, endPoint x: 125, endPoint y: 110, distance: 14.8
click at [130, 96] on span "Chon _2" at bounding box center [140, 93] width 170 height 19
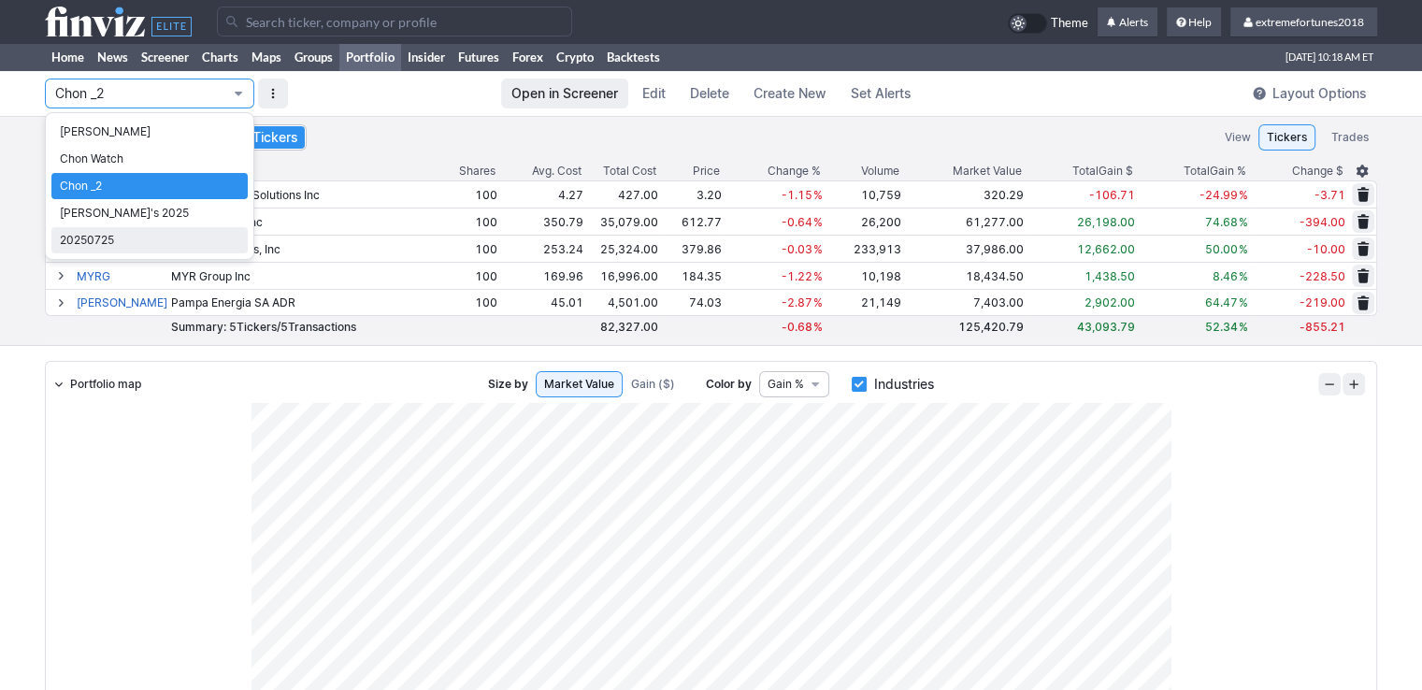
click at [121, 236] on span "20250725" at bounding box center [149, 240] width 179 height 19
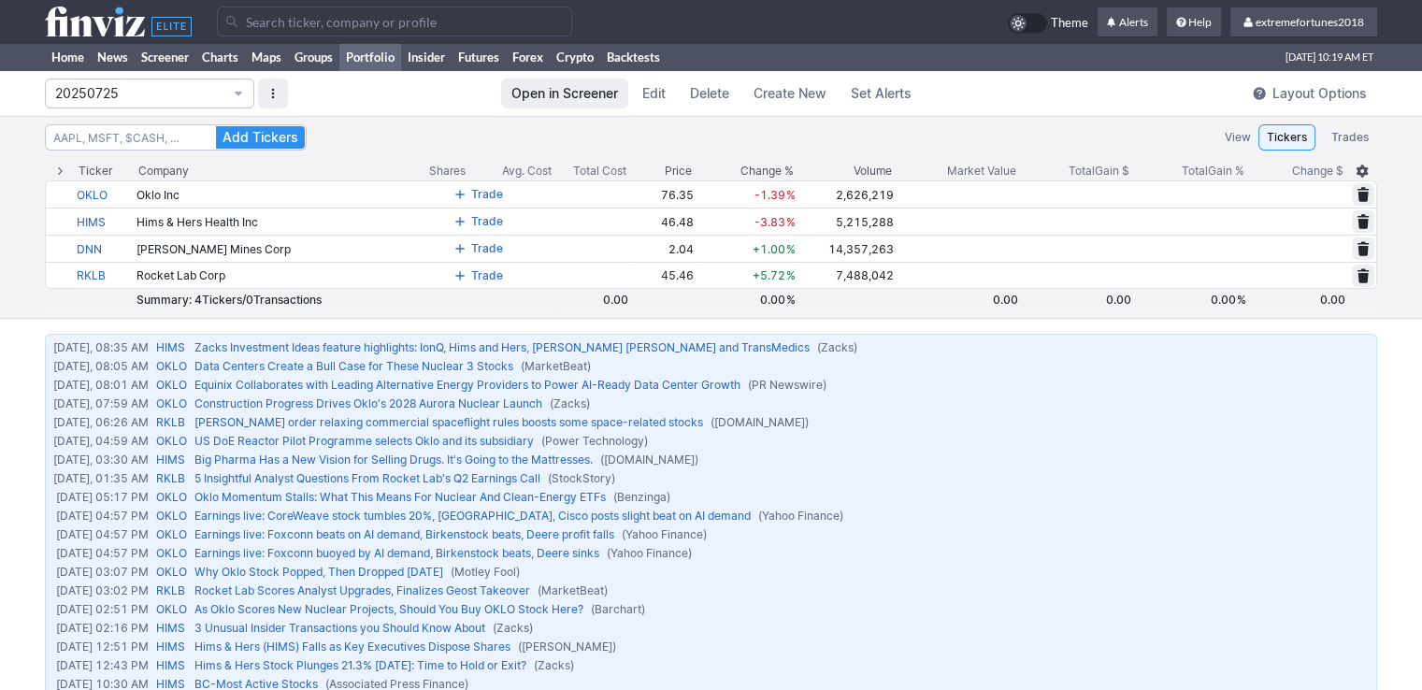
click at [385, 57] on link "Portfolio" at bounding box center [370, 57] width 62 height 28
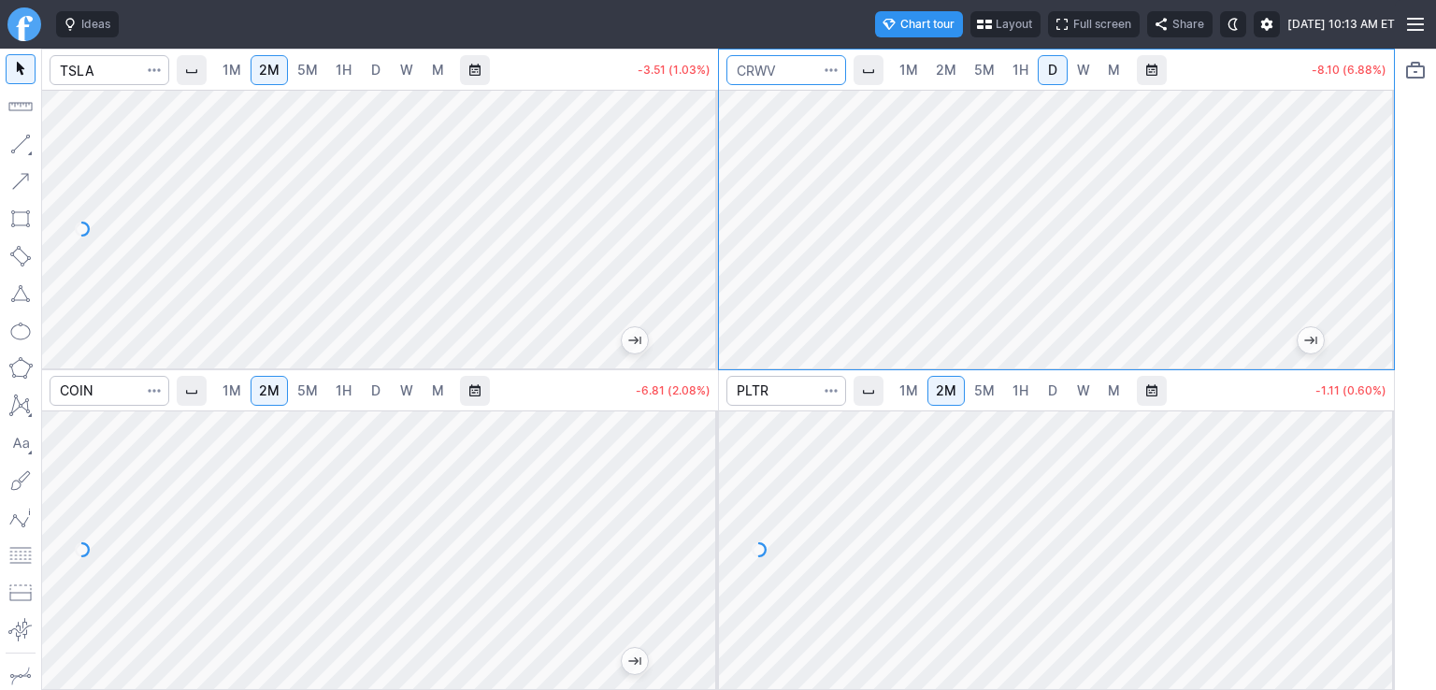
click at [789, 68] on input "Search" at bounding box center [786, 70] width 120 height 30
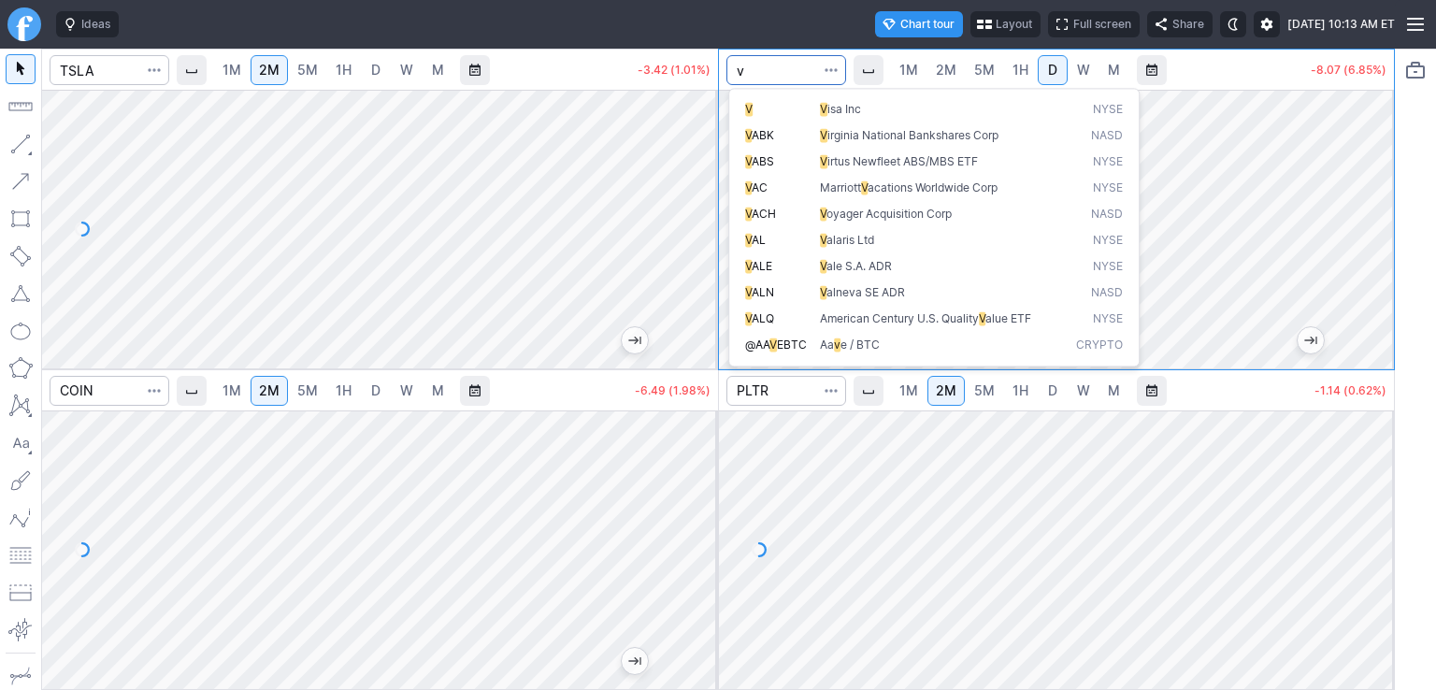
type input "v"
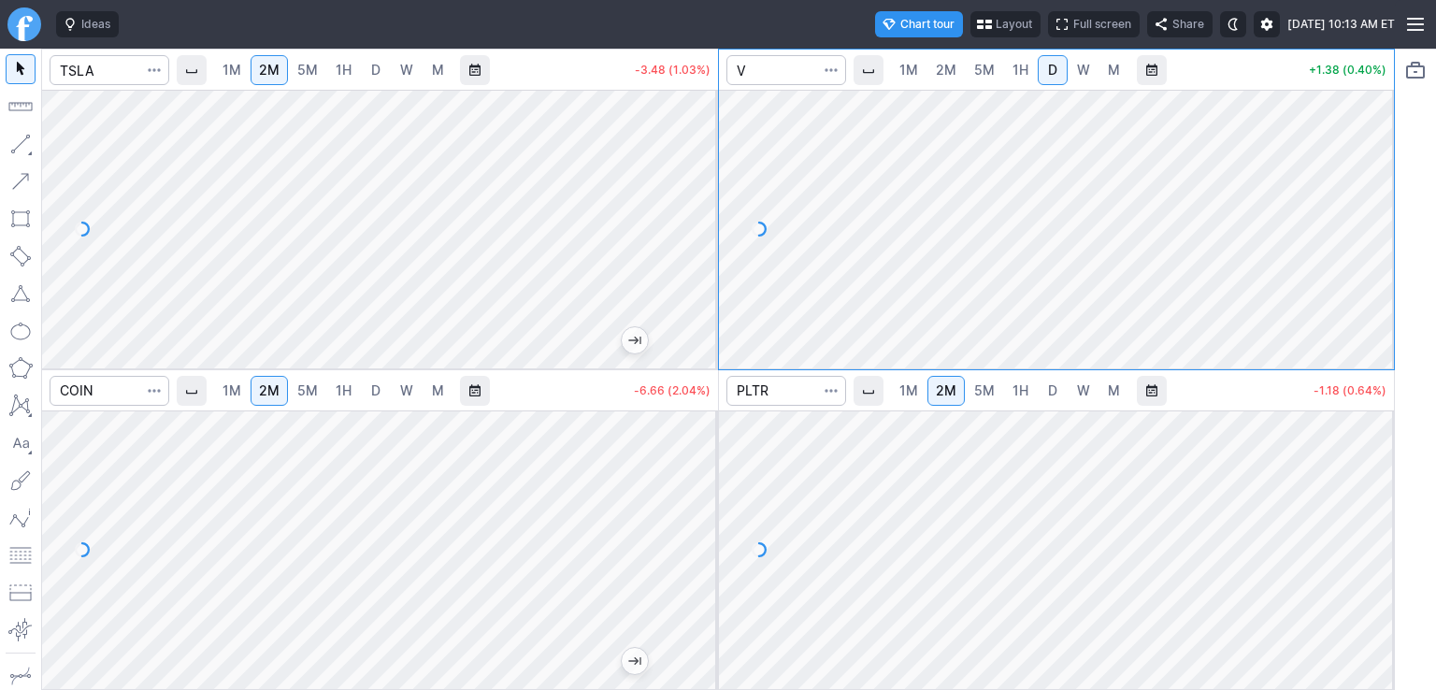
click at [1051, 392] on span "D" at bounding box center [1052, 390] width 9 height 16
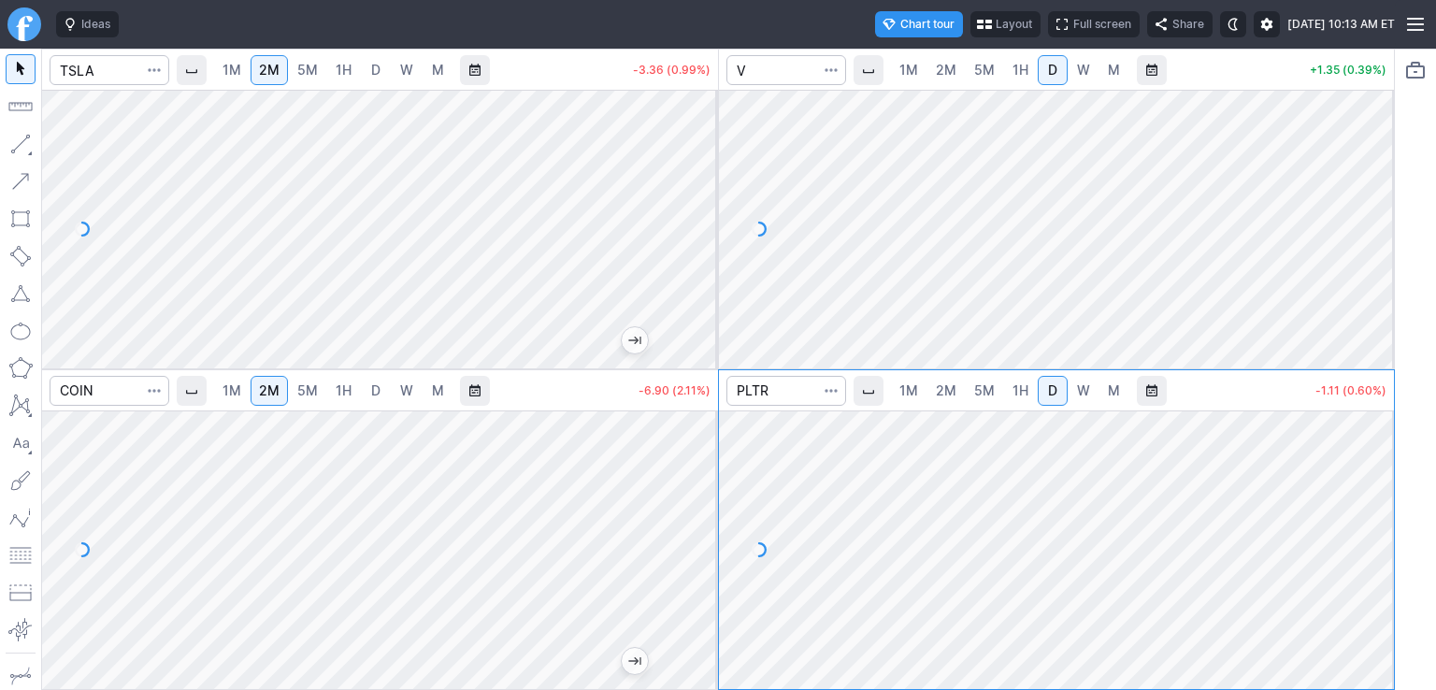
click at [1077, 388] on span "W" at bounding box center [1083, 390] width 13 height 16
click at [1117, 394] on span "M" at bounding box center [1114, 390] width 12 height 16
click at [1056, 388] on span "D" at bounding box center [1052, 390] width 13 height 19
click at [780, 74] on input "Search" at bounding box center [786, 70] width 120 height 30
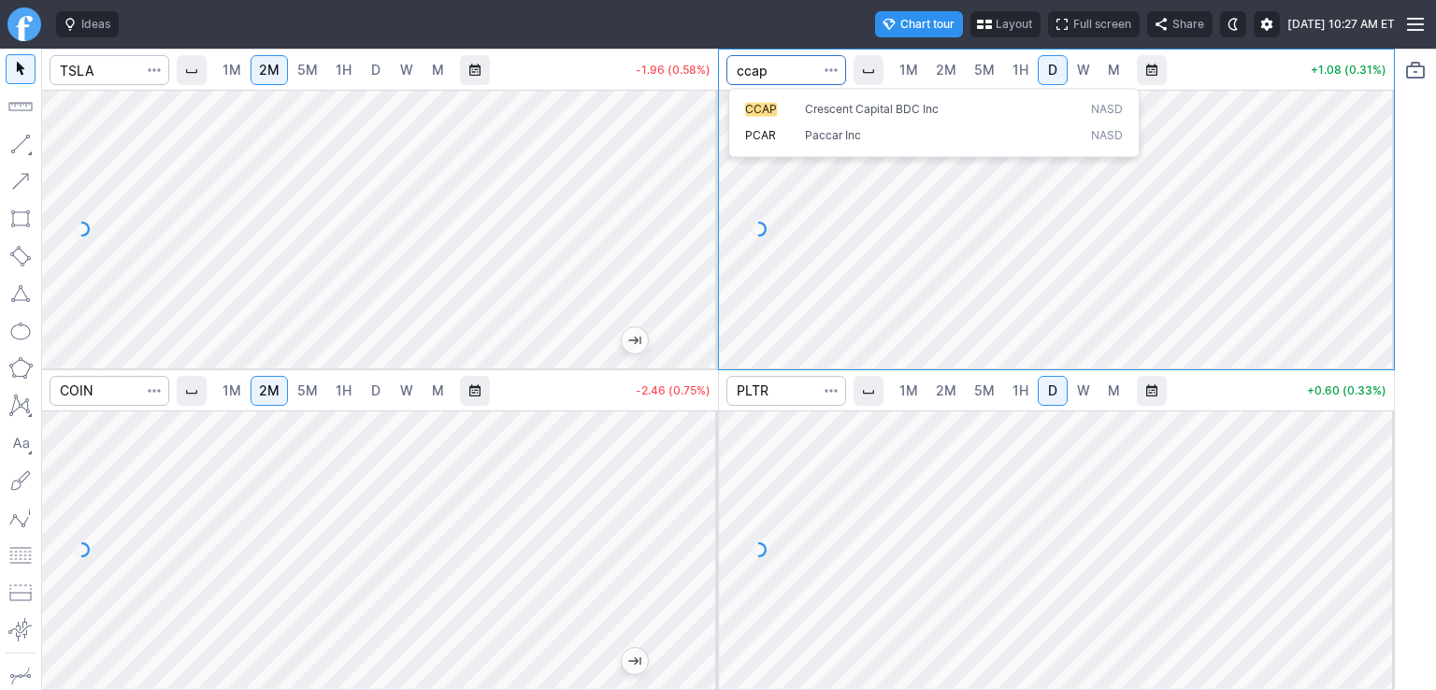
type input "ccap"
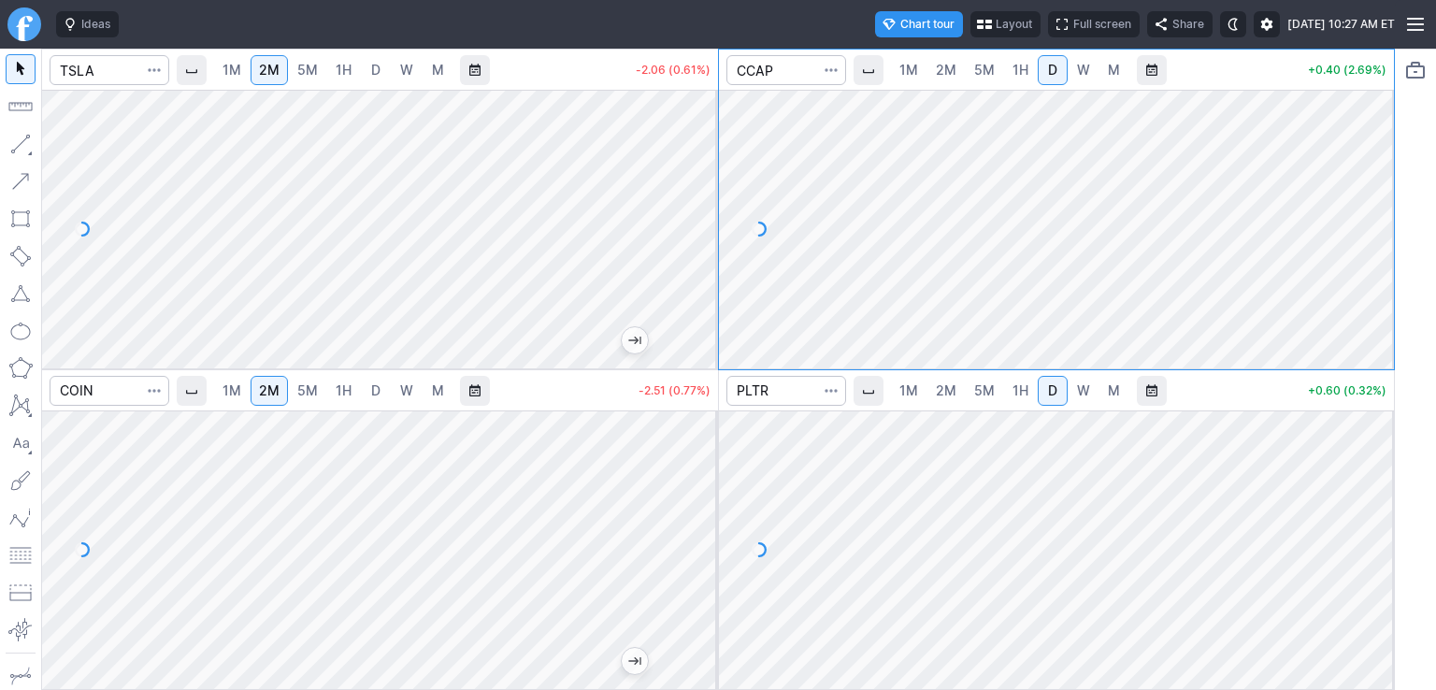
click at [1077, 71] on span "W" at bounding box center [1083, 70] width 13 height 16
click at [1115, 68] on span "M" at bounding box center [1114, 70] width 12 height 16
click at [800, 73] on input "Search" at bounding box center [786, 70] width 120 height 30
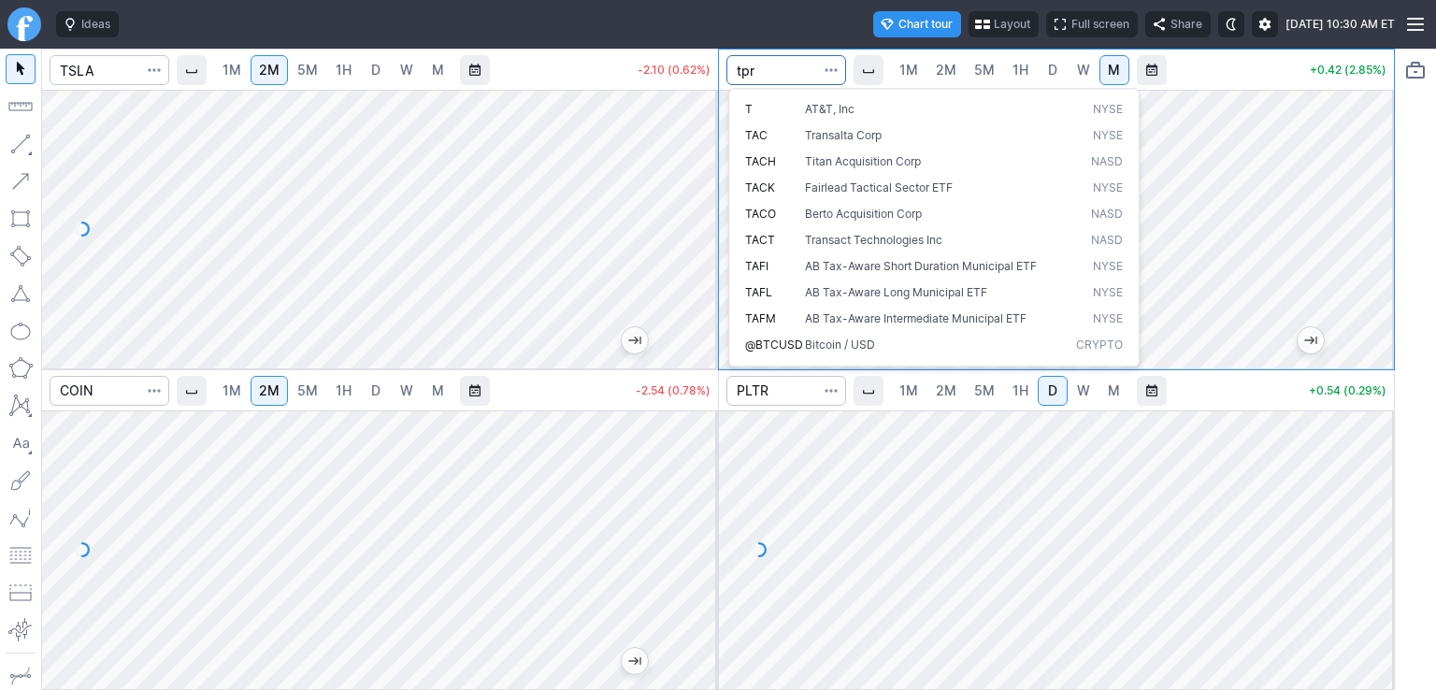
type input "tpr"
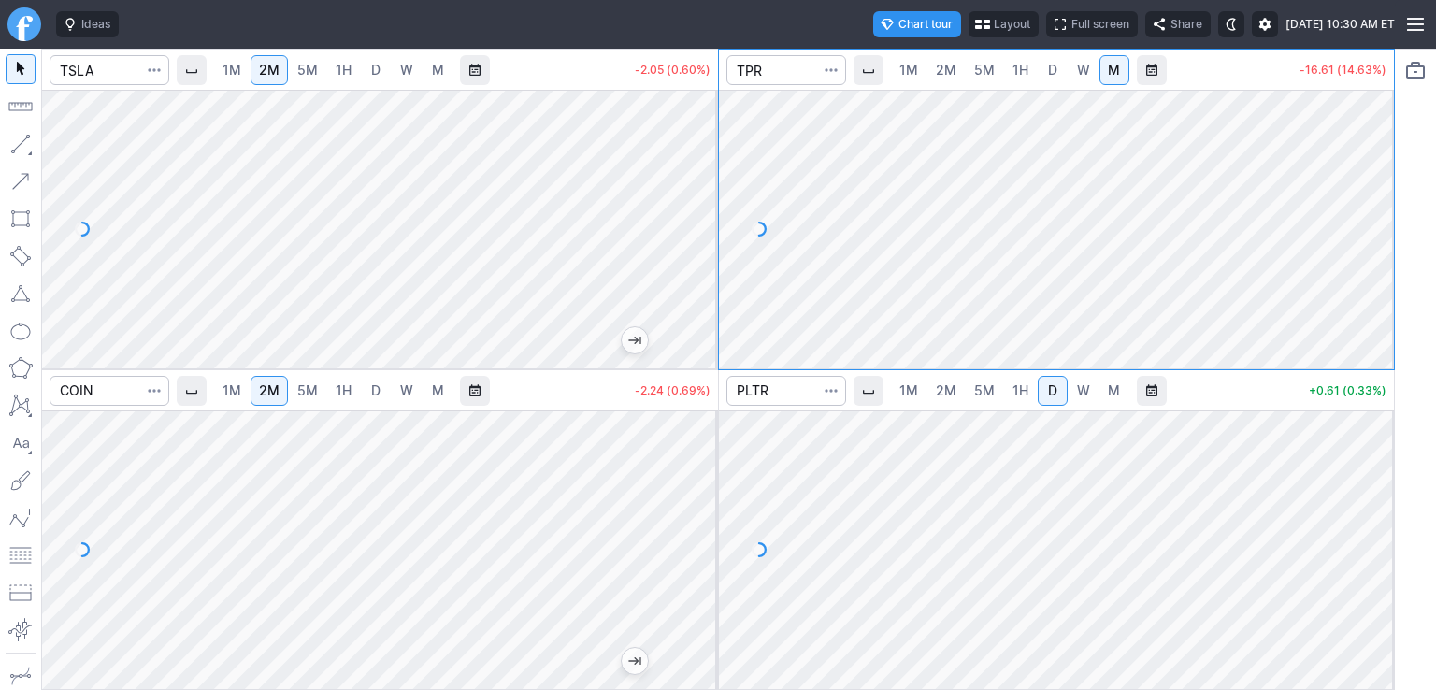
drag, startPoint x: 1380, startPoint y: 146, endPoint x: 1373, endPoint y: 171, distance: 26.1
click at [1373, 171] on div at bounding box center [1373, 224] width 39 height 232
click at [1088, 69] on link "W" at bounding box center [1083, 70] width 30 height 30
click at [1051, 74] on span "D" at bounding box center [1052, 70] width 9 height 16
click at [800, 70] on input "Search" at bounding box center [786, 70] width 120 height 30
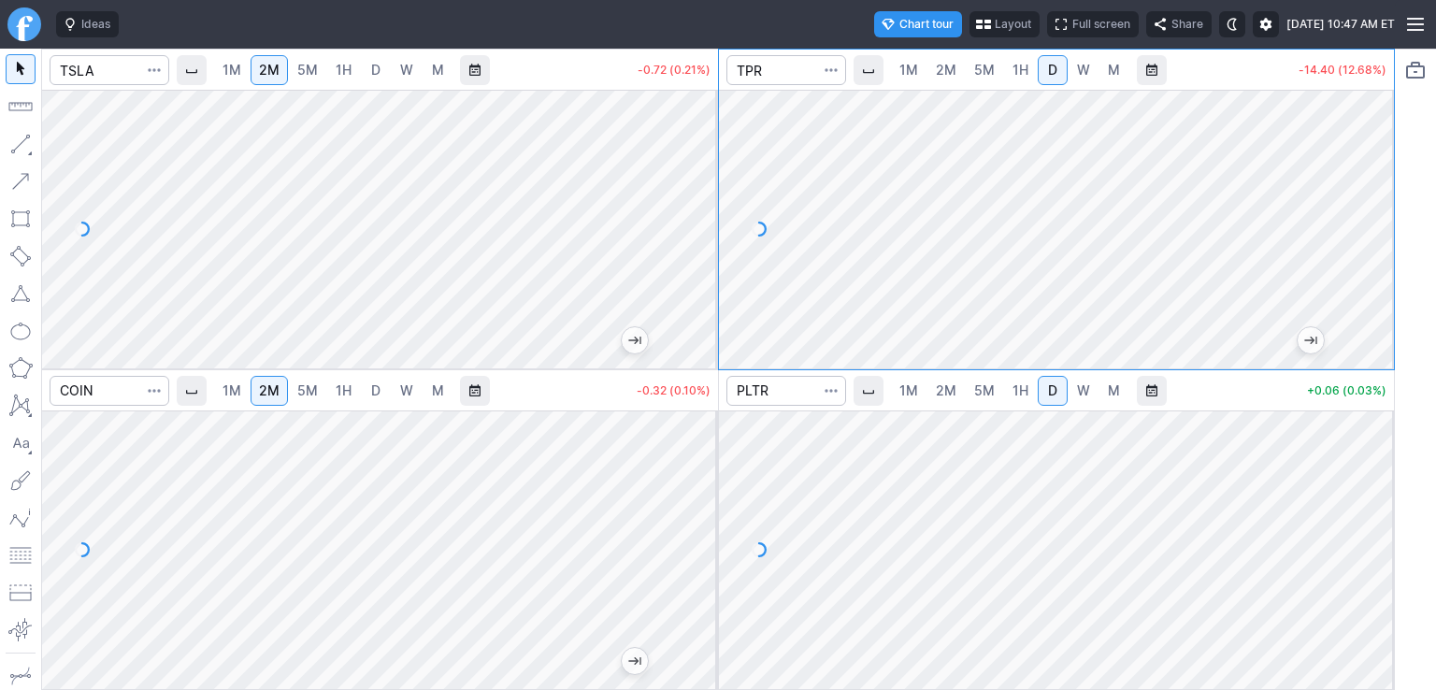
click at [380, 394] on span "D" at bounding box center [375, 390] width 9 height 16
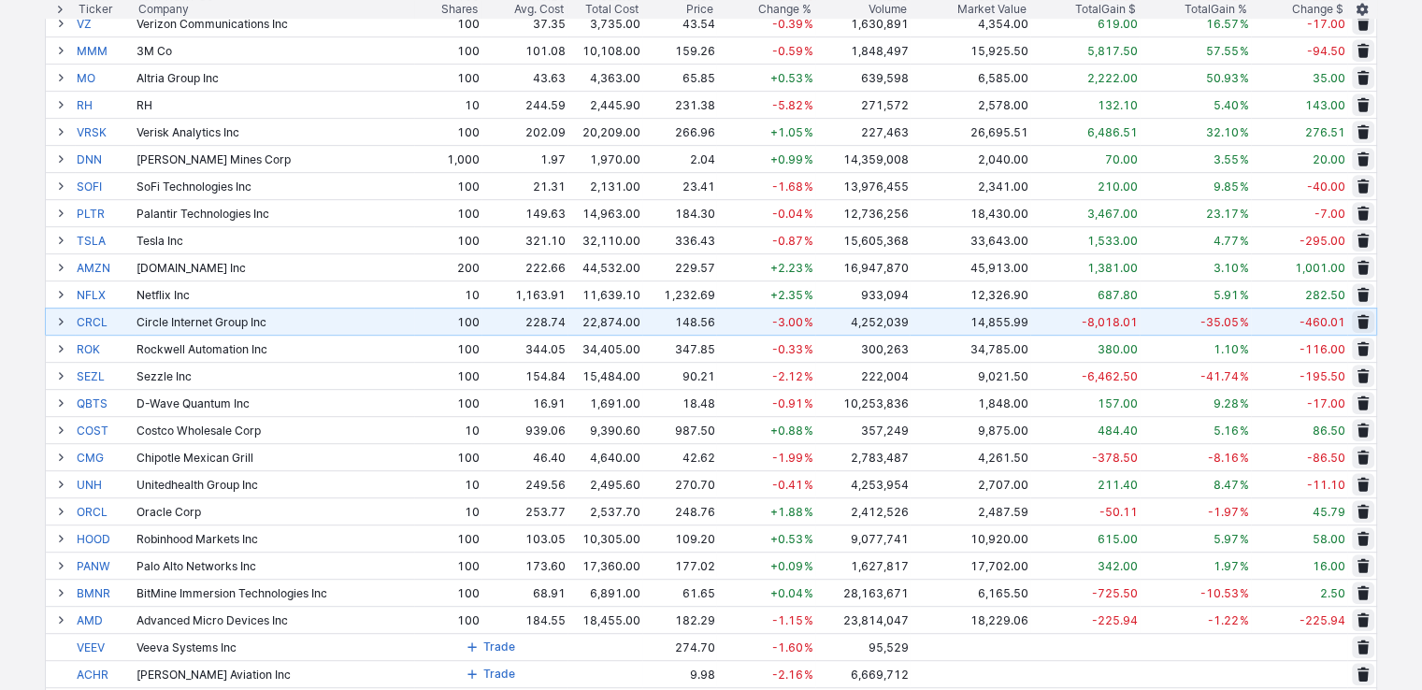
scroll to position [935, 0]
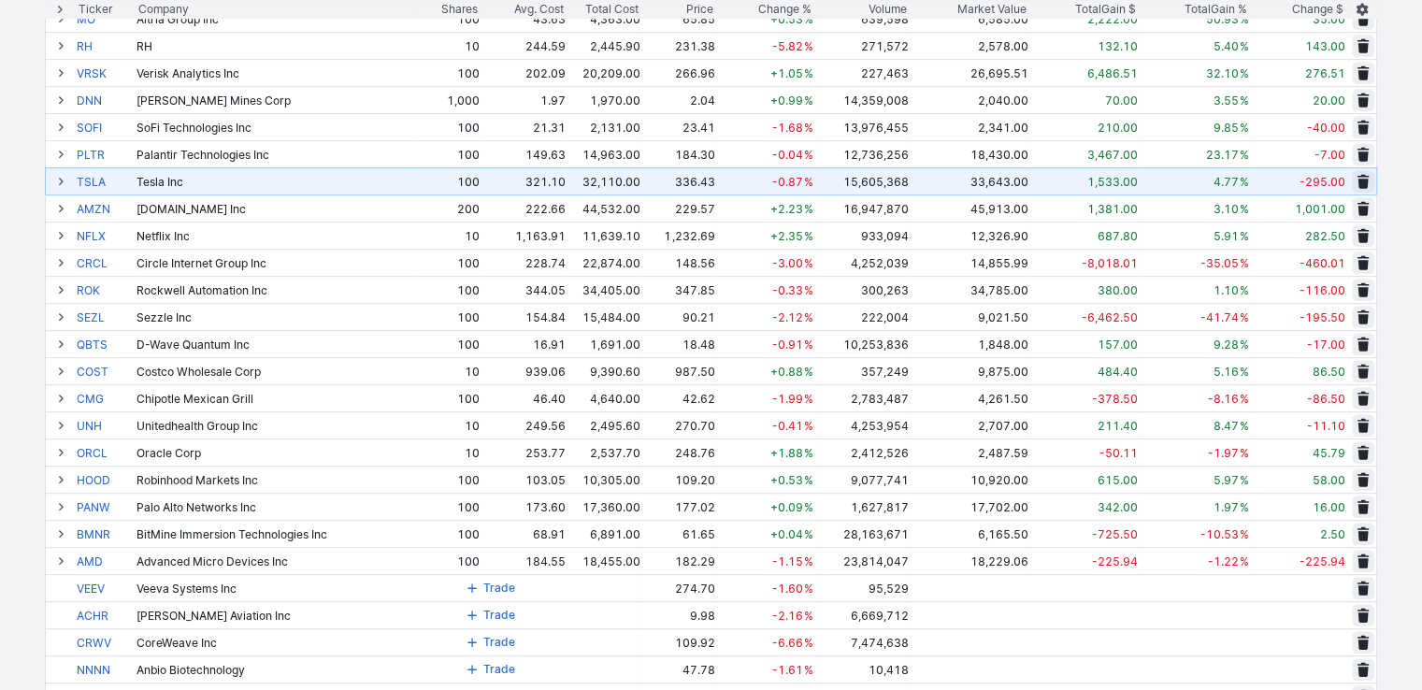
click at [60, 183] on span at bounding box center [60, 181] width 11 height 15
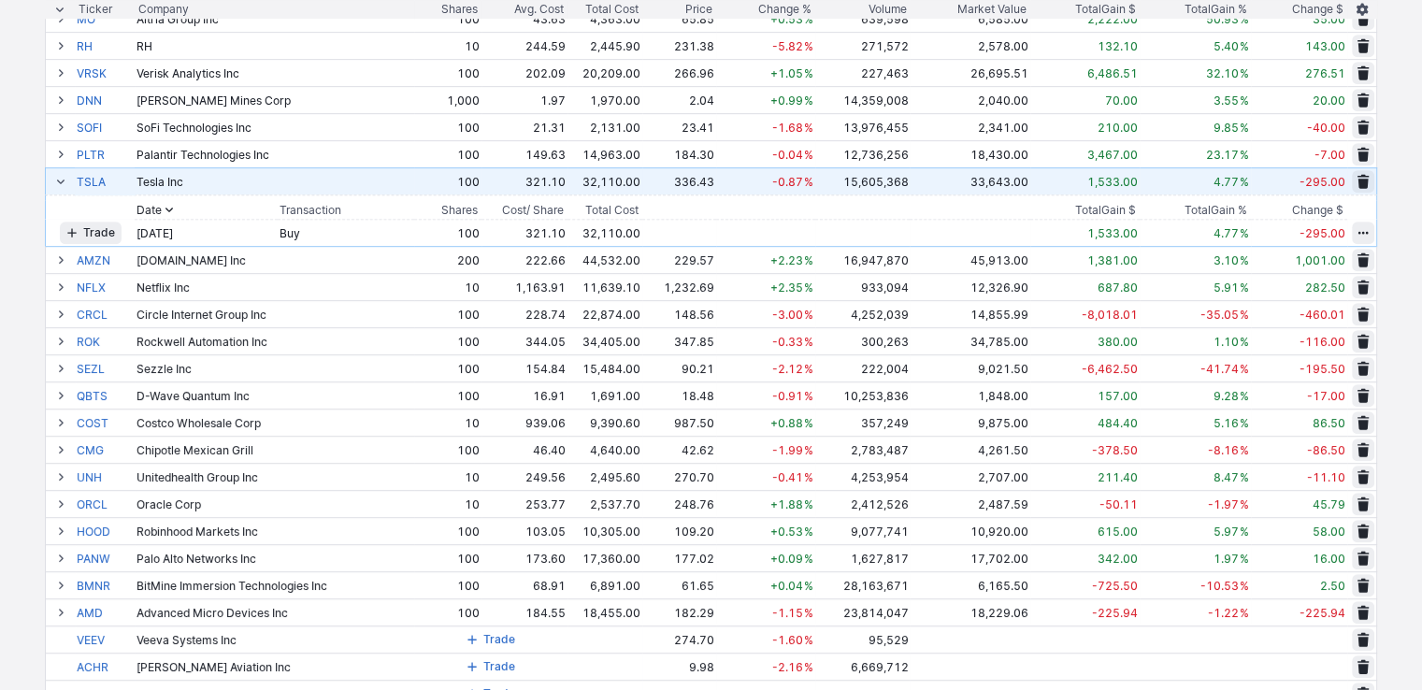
click at [60, 183] on span at bounding box center [60, 181] width 11 height 15
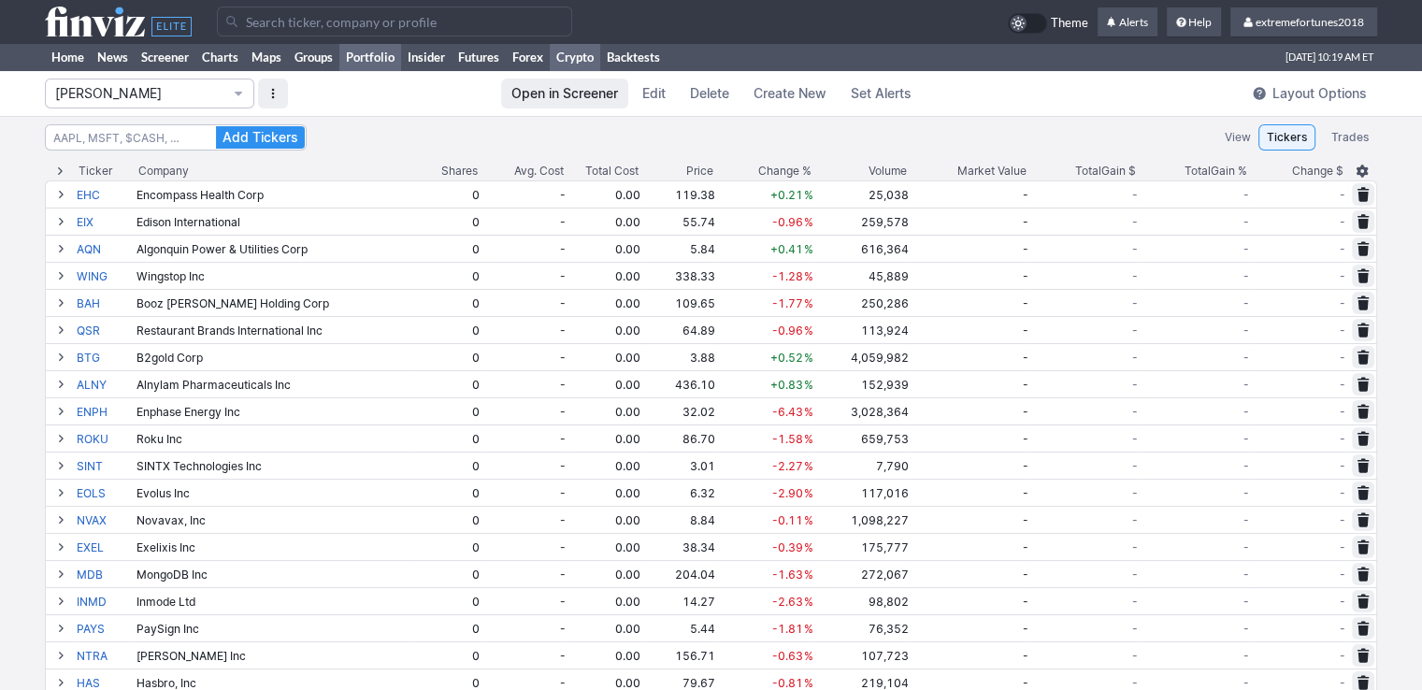
click at [565, 56] on link "Crypto" at bounding box center [575, 57] width 50 height 28
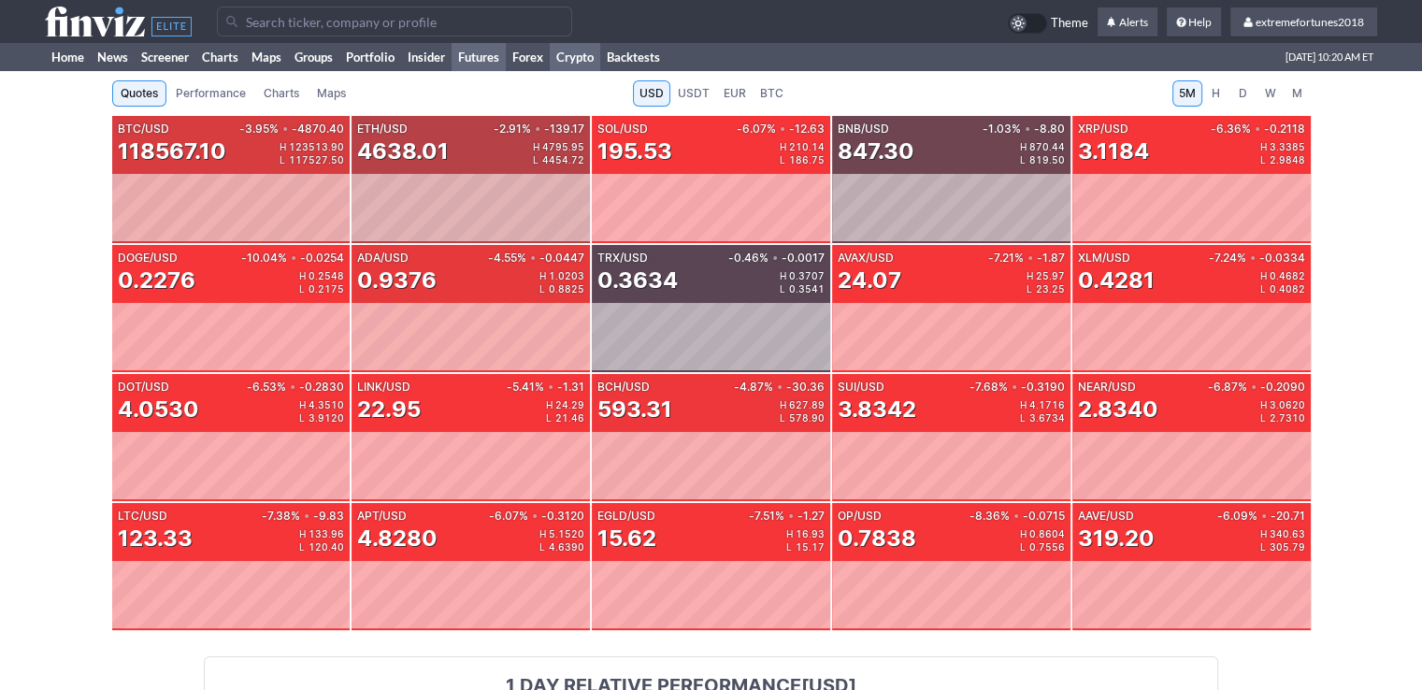
click at [480, 56] on link "Futures" at bounding box center [478, 57] width 54 height 28
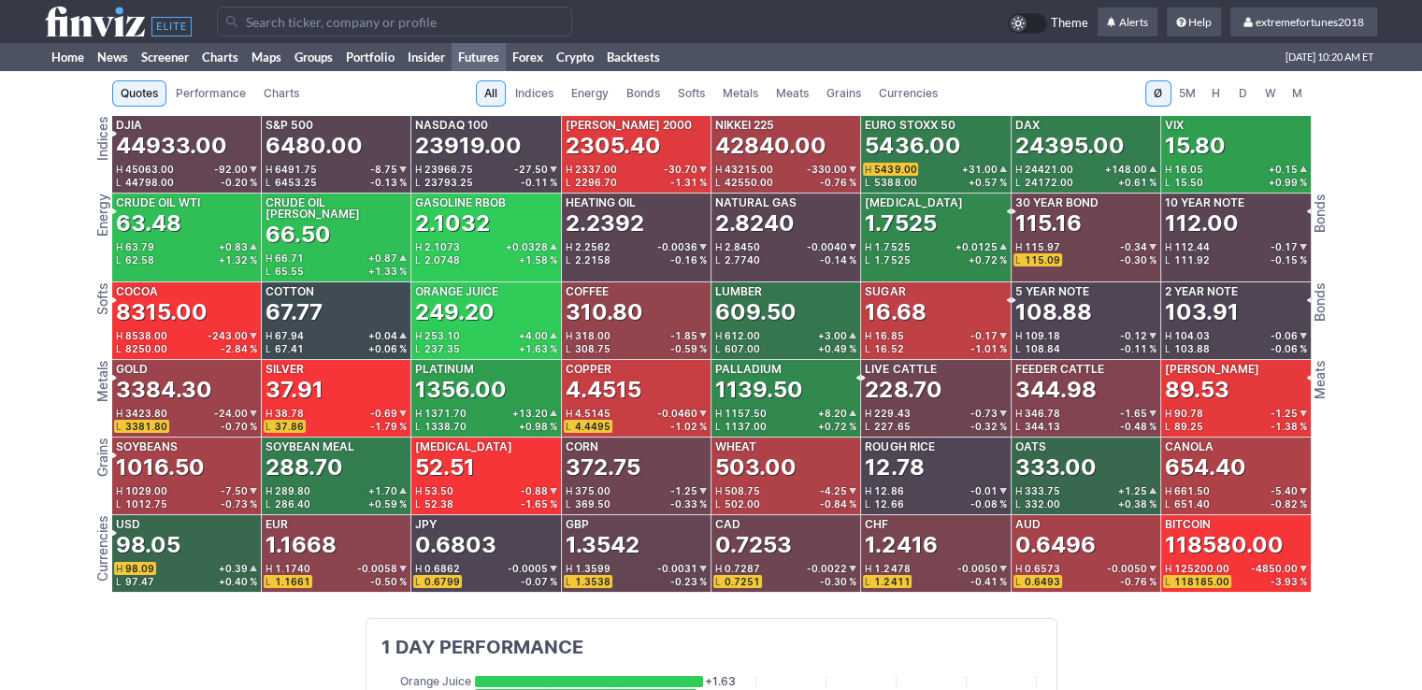
click at [748, 96] on span "Metals" at bounding box center [741, 93] width 36 height 19
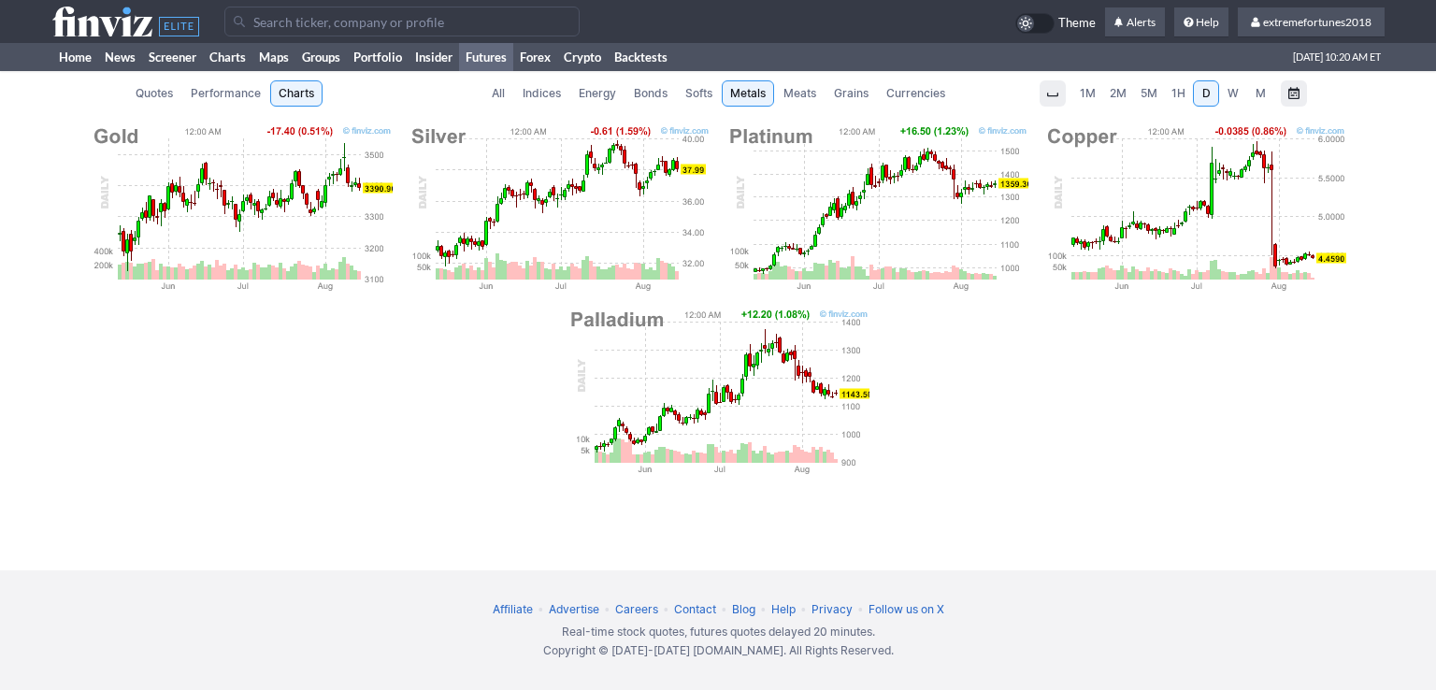
click at [914, 93] on span "Currencies" at bounding box center [915, 93] width 59 height 19
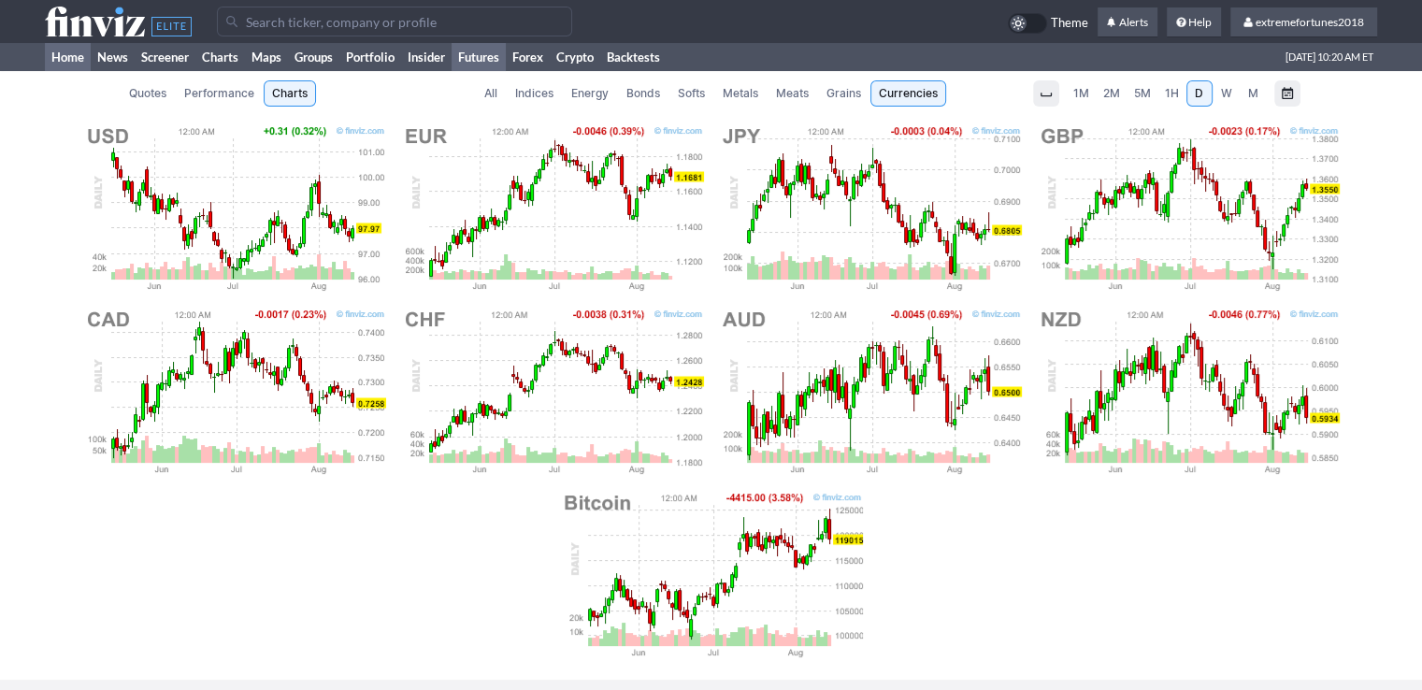
click at [72, 53] on link "Home" at bounding box center [68, 57] width 46 height 28
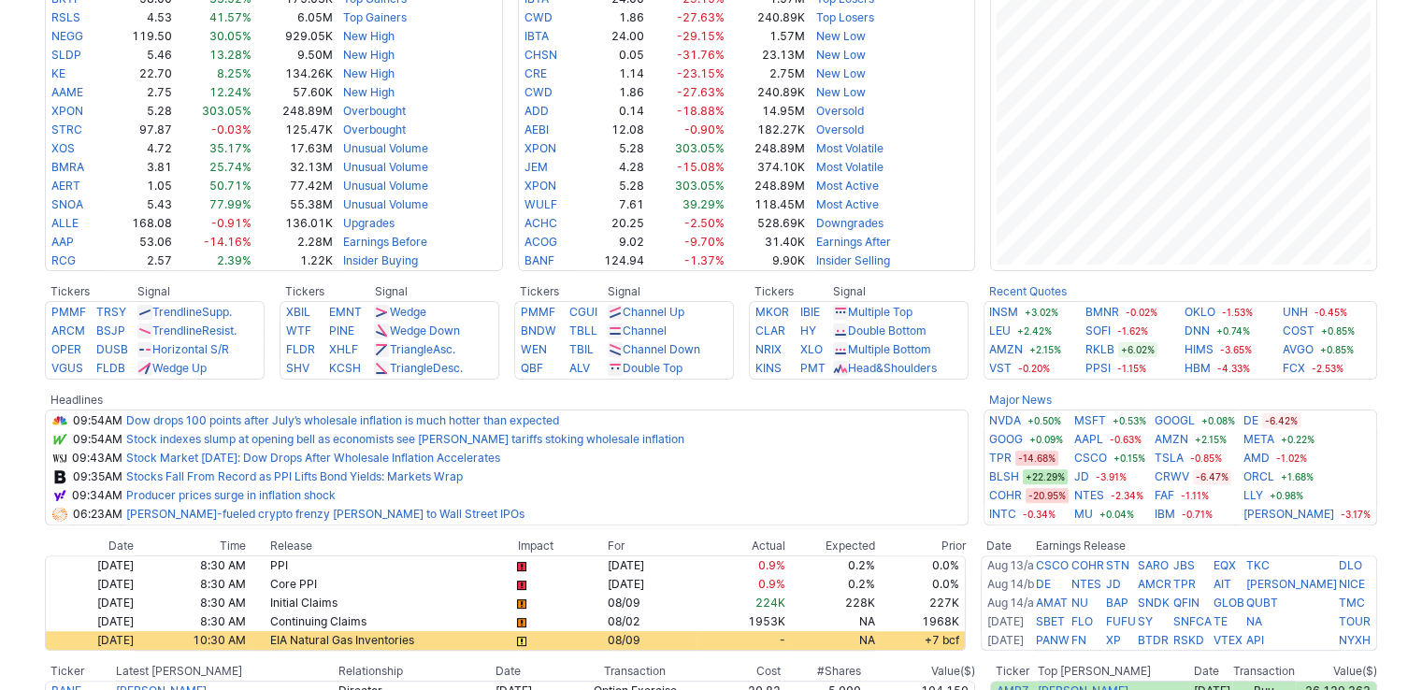
scroll to position [561, 0]
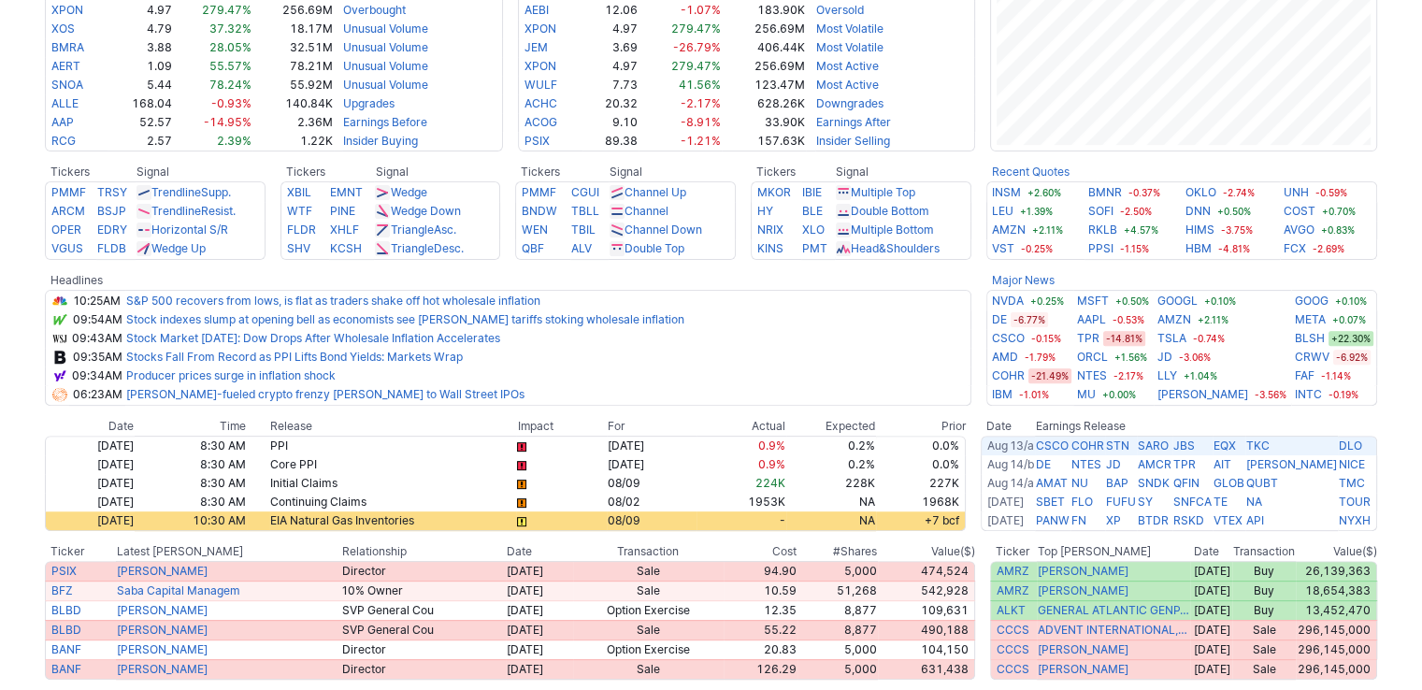
click at [1015, 443] on link "Aug 13/a" at bounding box center [1010, 445] width 47 height 14
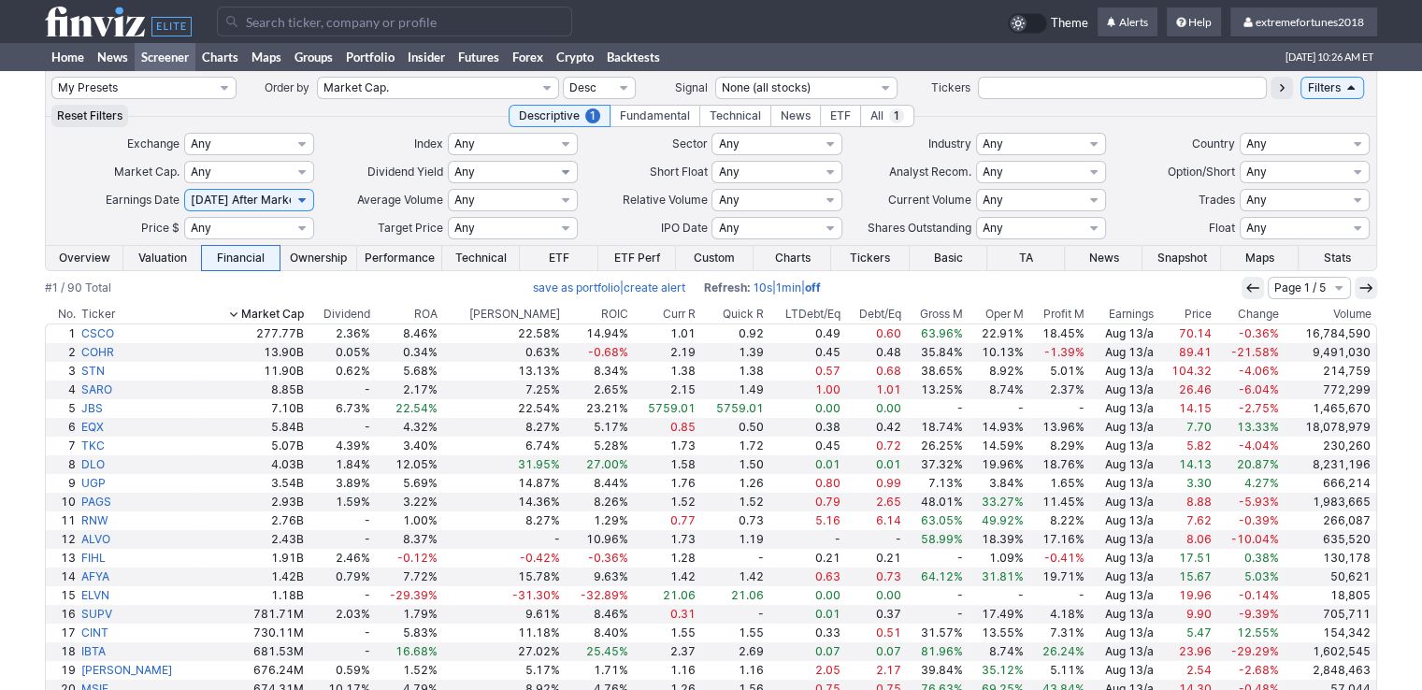
click at [559, 173] on select "Any None (0%) Positive (>0%) High (>5%) Very High (>10%) Over 1% Over 2% Over 3…" at bounding box center [513, 172] width 130 height 22
select select "pos"
click at [448, 161] on select "Any None (0%) Positive (>0%) High (>5%) Very High (>10%) Over 1% Over 2% Over 3…" at bounding box center [513, 172] width 130 height 22
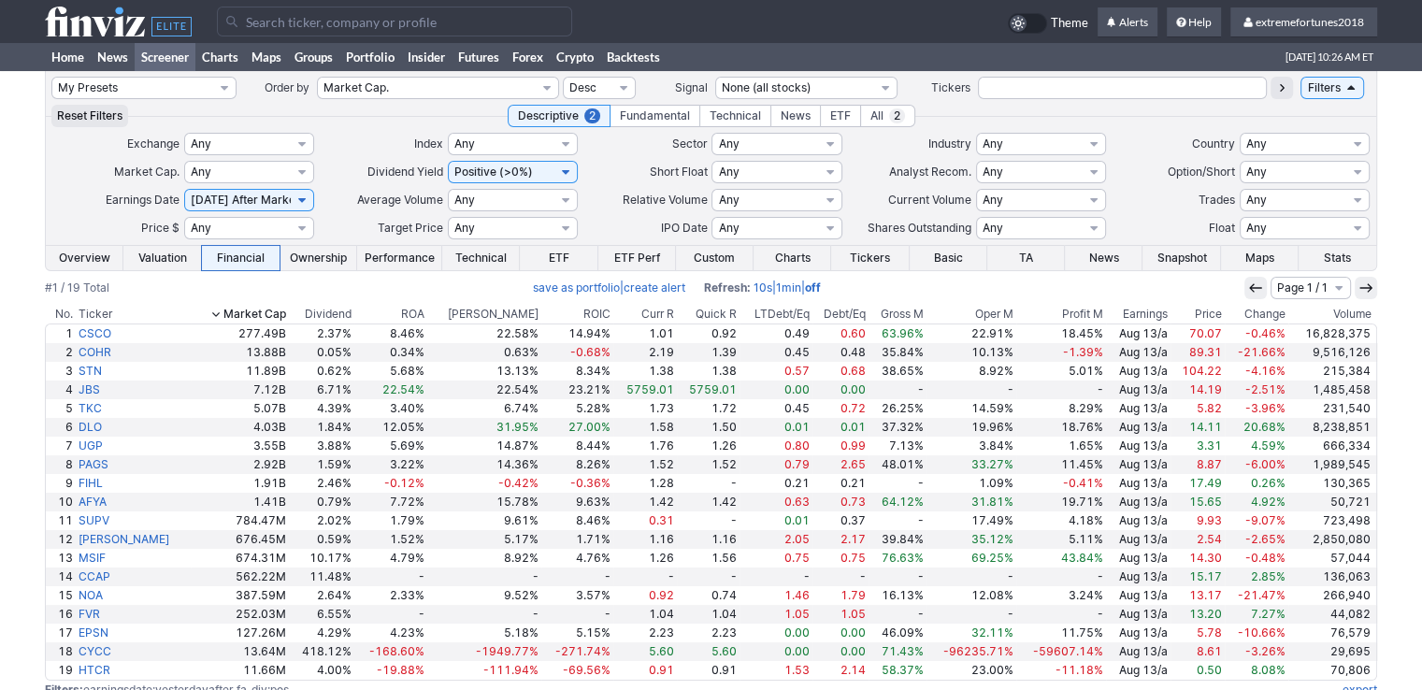
click at [557, 172] on select "Any None (0%) Positive (>0%) High (>5%) Very High (>10%) Over 1% Over 2% Over 3…" at bounding box center [513, 172] width 130 height 22
select select "high"
click at [448, 161] on select "Any None (0%) Positive (>0%) High (>5%) Very High (>10%) Over 1% Over 2% Over 3…" at bounding box center [513, 172] width 130 height 22
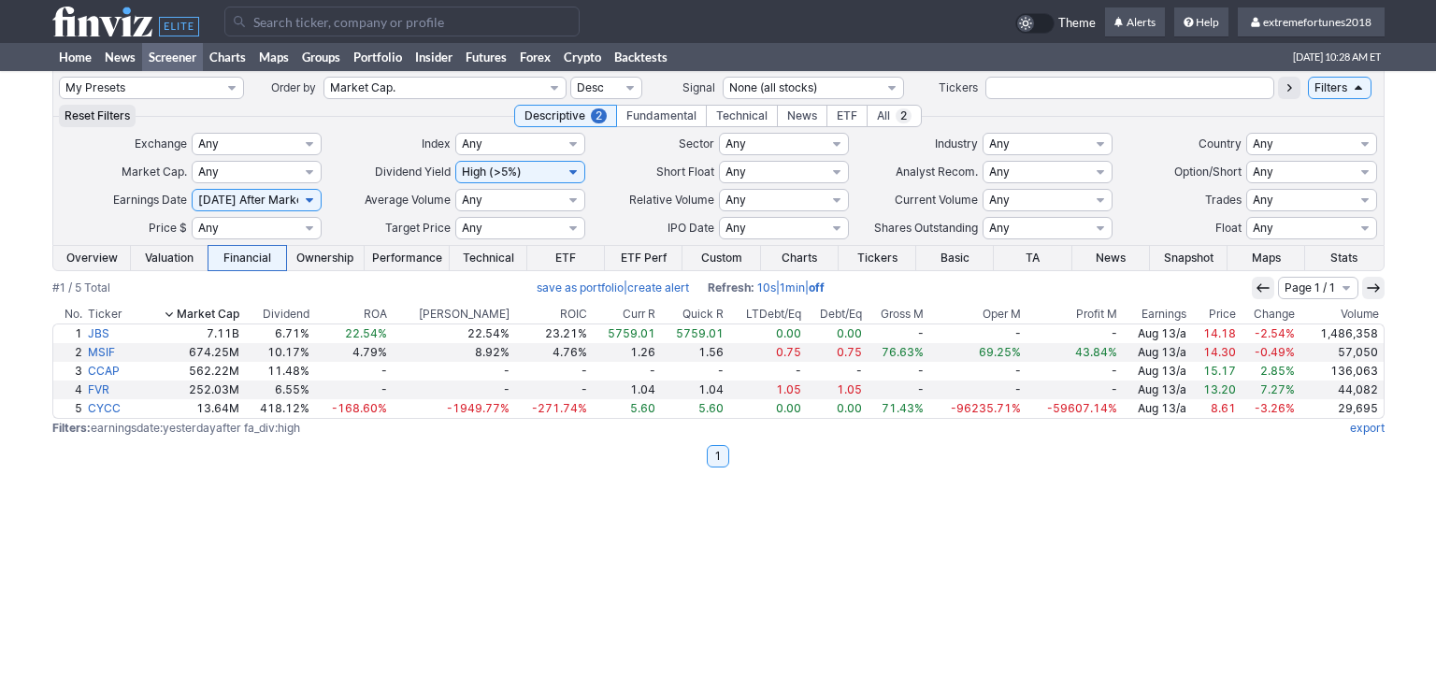
click at [513, 173] on select "Any None (0%) Positive (>0%) High (>5%) Very High (>10%) Over 1% Over 2% Over 3…" at bounding box center [520, 172] width 130 height 22
select select
click at [455, 161] on select "Any None (0%) Positive (>0%) High (>5%) Very High (>10%) Over 1% Over 2% Over 3…" at bounding box center [520, 172] width 130 height 22
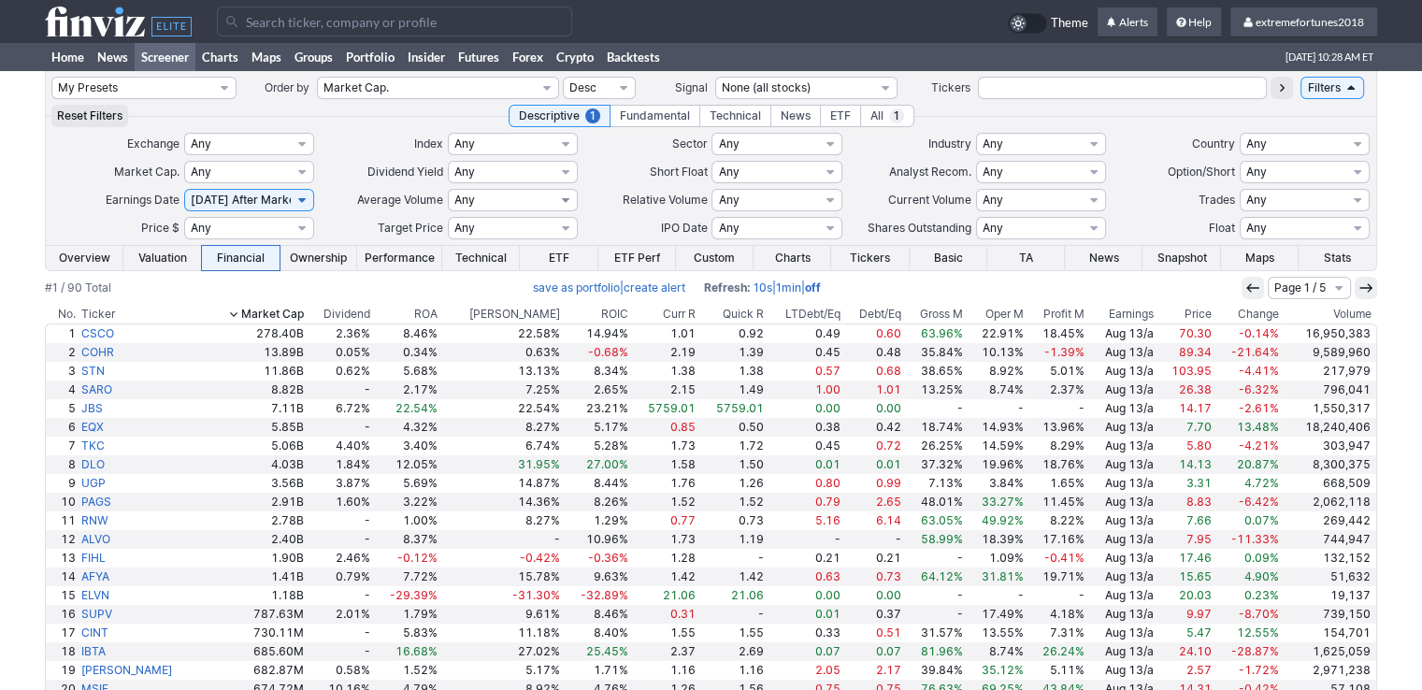
click at [535, 205] on select "Any Under 50K Under 100K Under 500K Under 750K Under 1M Over 50K Over 100K Over…" at bounding box center [513, 200] width 130 height 22
click at [17, 340] on div "My Presets -Save Screen -Edit Screens s: $100-2000 ATR>3 s: $200-2000 ATR=4-60 …" at bounding box center [711, 419] width 1422 height 697
click at [1357, 314] on th "Volume" at bounding box center [1328, 314] width 95 height 19
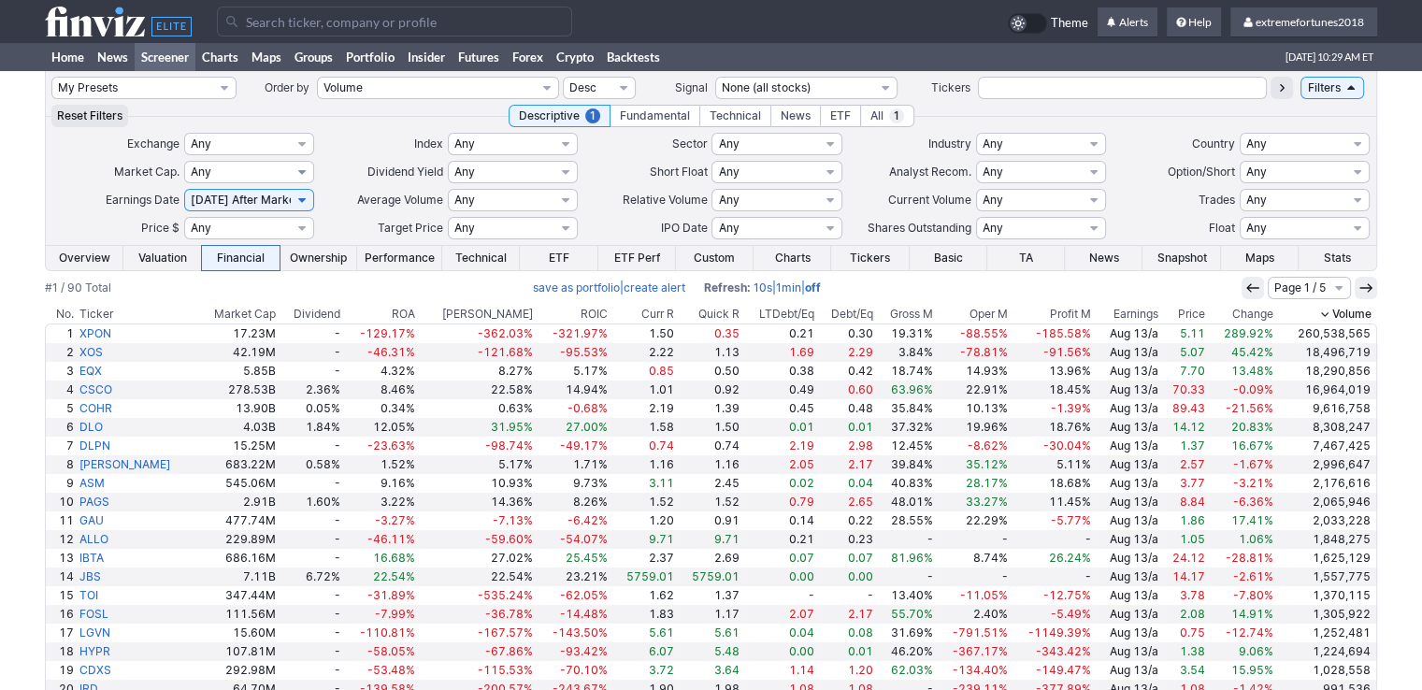
click at [304, 177] on select "Any Mega ($200bln and more) Large ($10bln to $200bln) Mid ($2bln to $10bln) Sma…" at bounding box center [249, 172] width 130 height 22
select select "large"
click at [184, 161] on select "Any Mega ($200bln and more) Large ($10bln to $200bln) Mid ($2bln to $10bln) Sma…" at bounding box center [249, 172] width 130 height 22
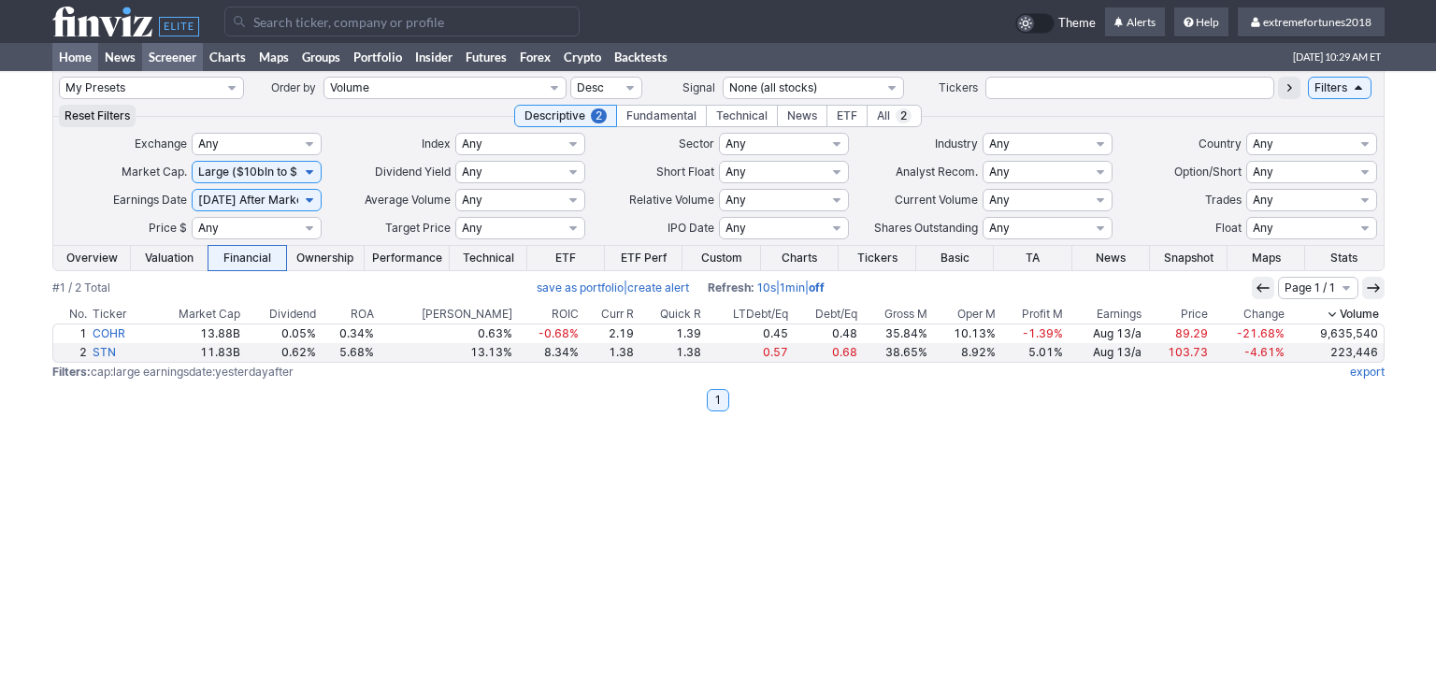
click at [89, 51] on link "Home" at bounding box center [75, 57] width 46 height 28
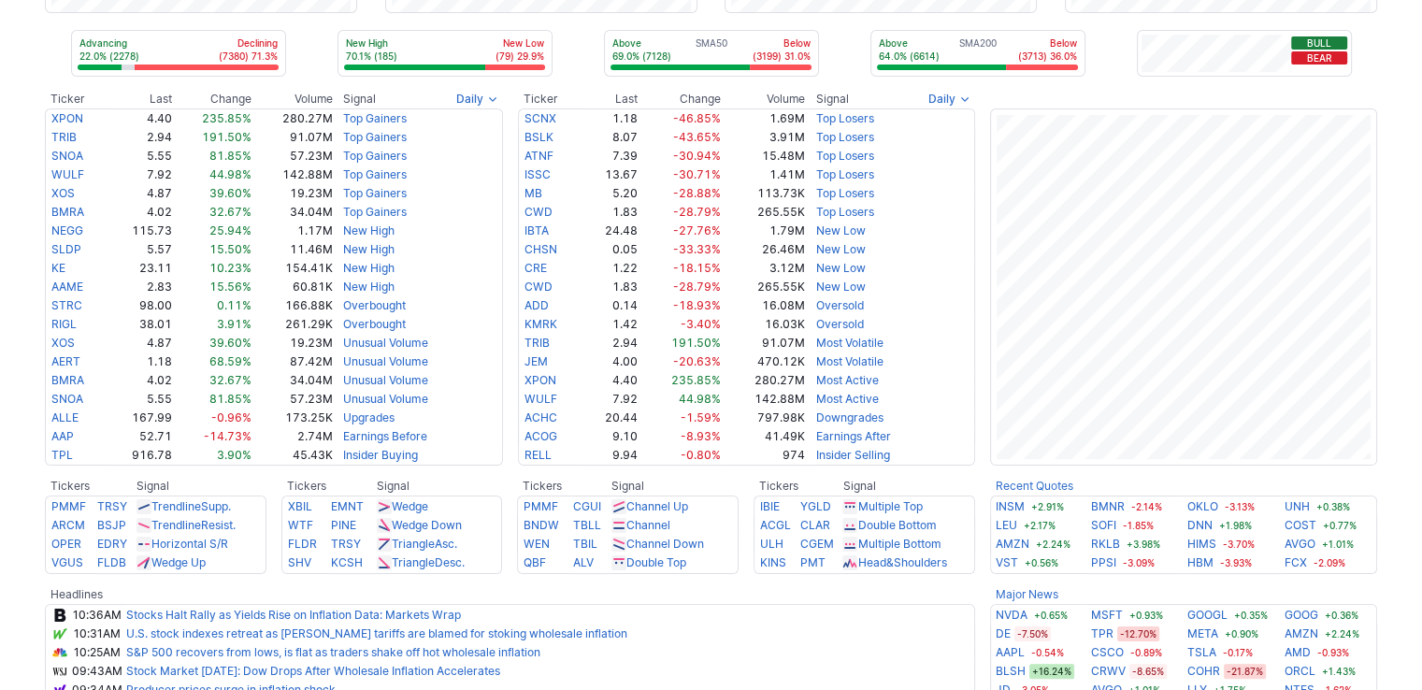
scroll to position [374, 0]
